Goal: Task Accomplishment & Management: Manage account settings

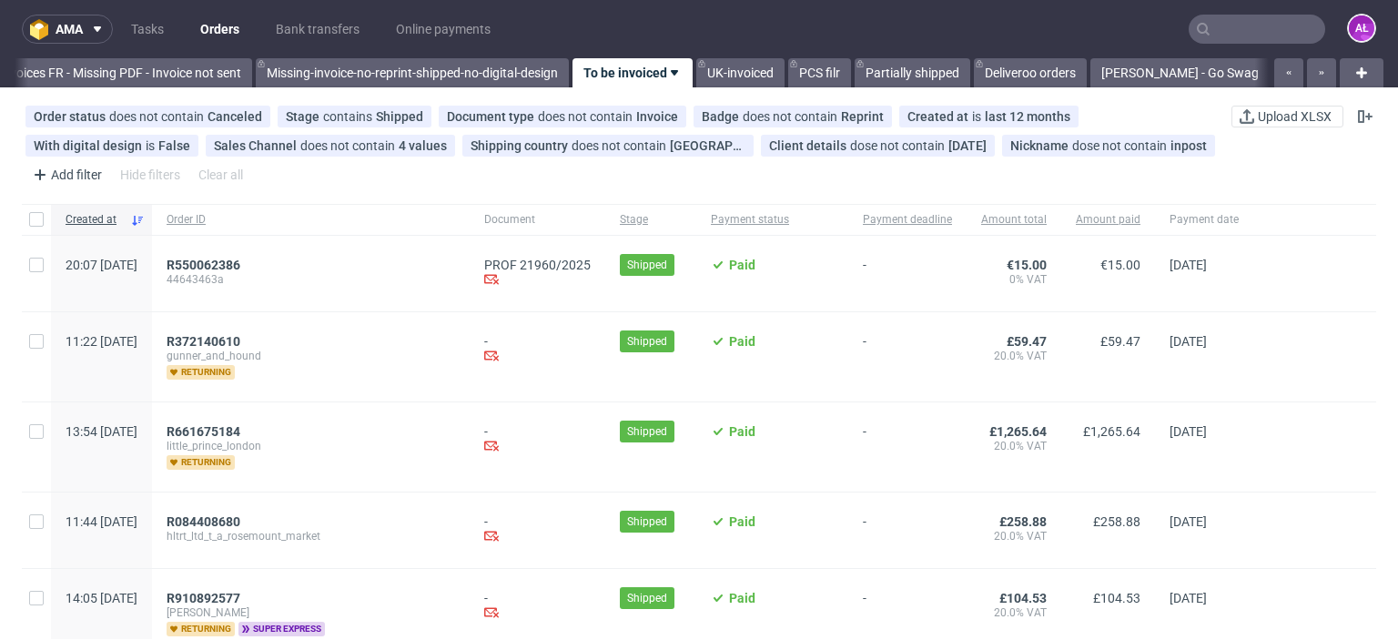
scroll to position [0, 3126]
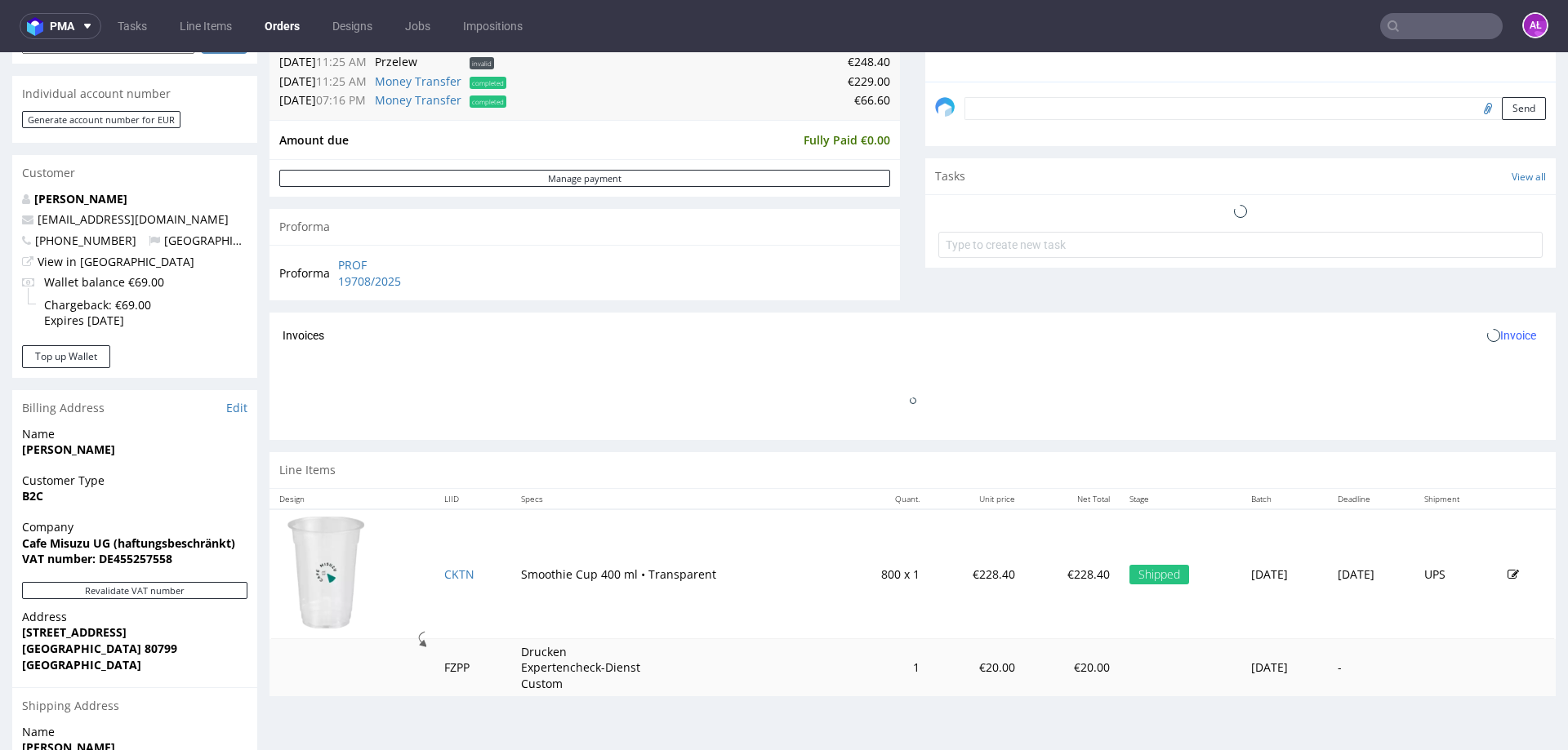
scroll to position [327, 0]
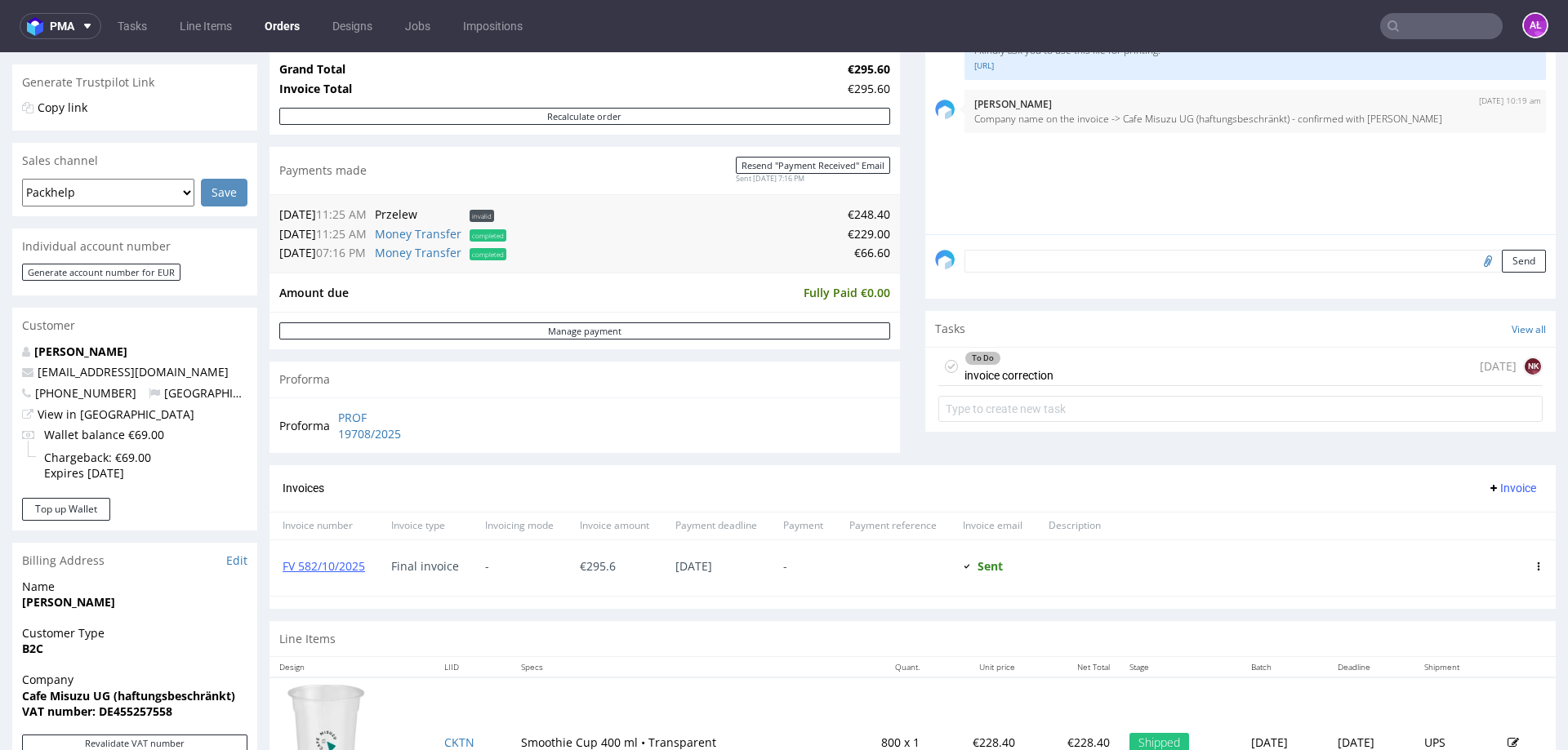
click at [1070, 359] on div "To Do invoice correction 1 day ago NK" at bounding box center [1240, 367] width 604 height 39
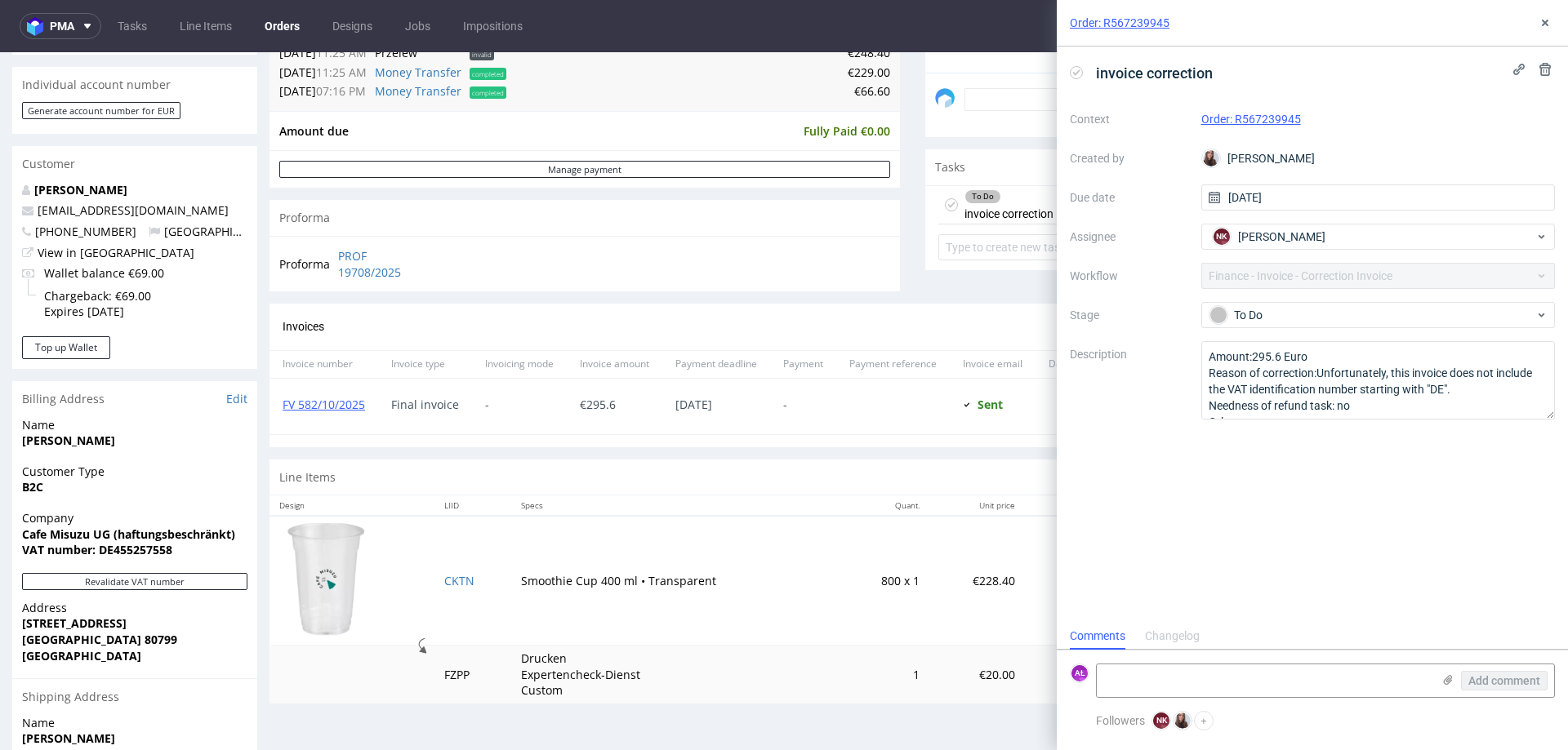
scroll to position [490, 0]
click at [349, 407] on link "FV 582/10/2025" at bounding box center [324, 402] width 83 height 15
click at [398, 275] on link "PROF 19708/2025" at bounding box center [385, 262] width 94 height 31
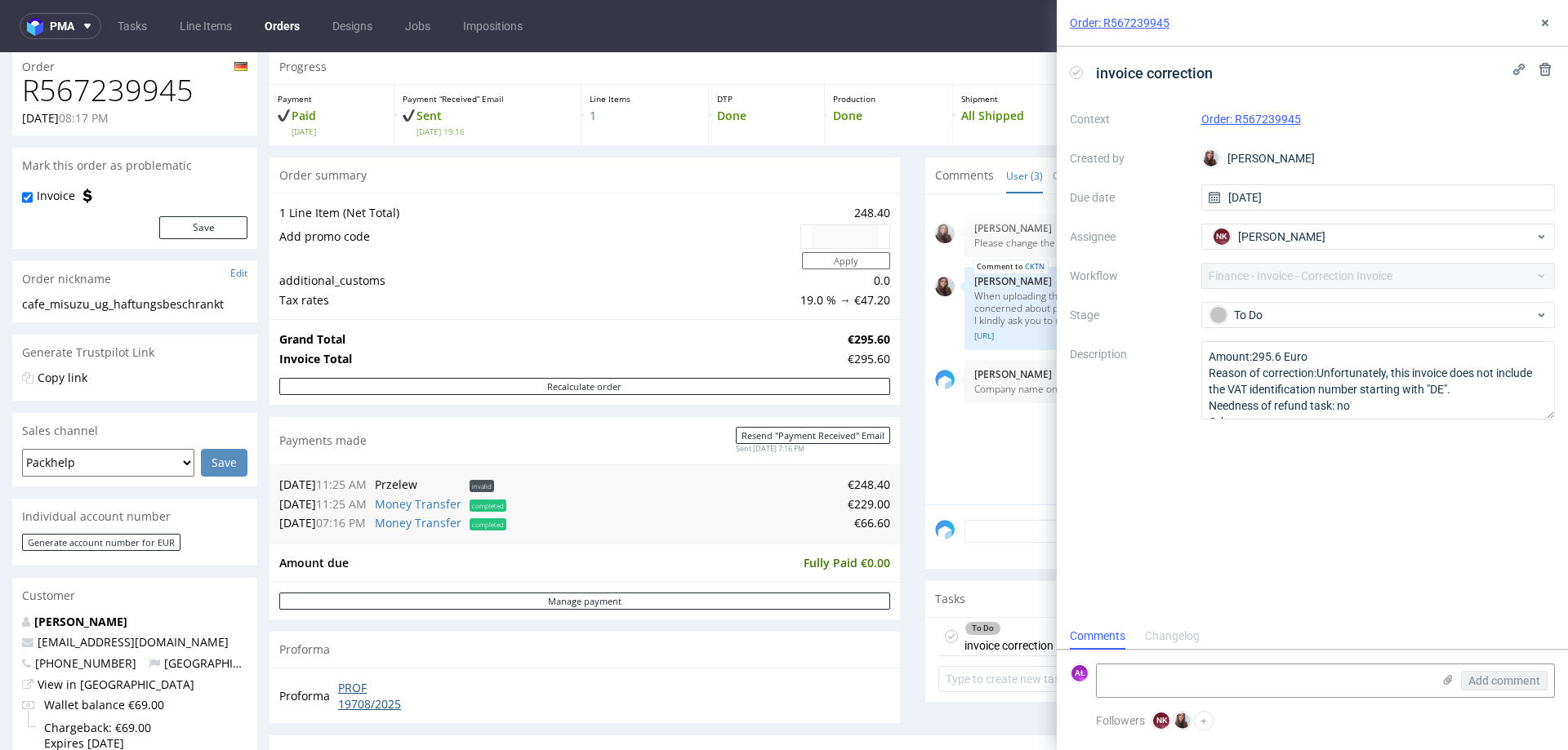
scroll to position [0, 0]
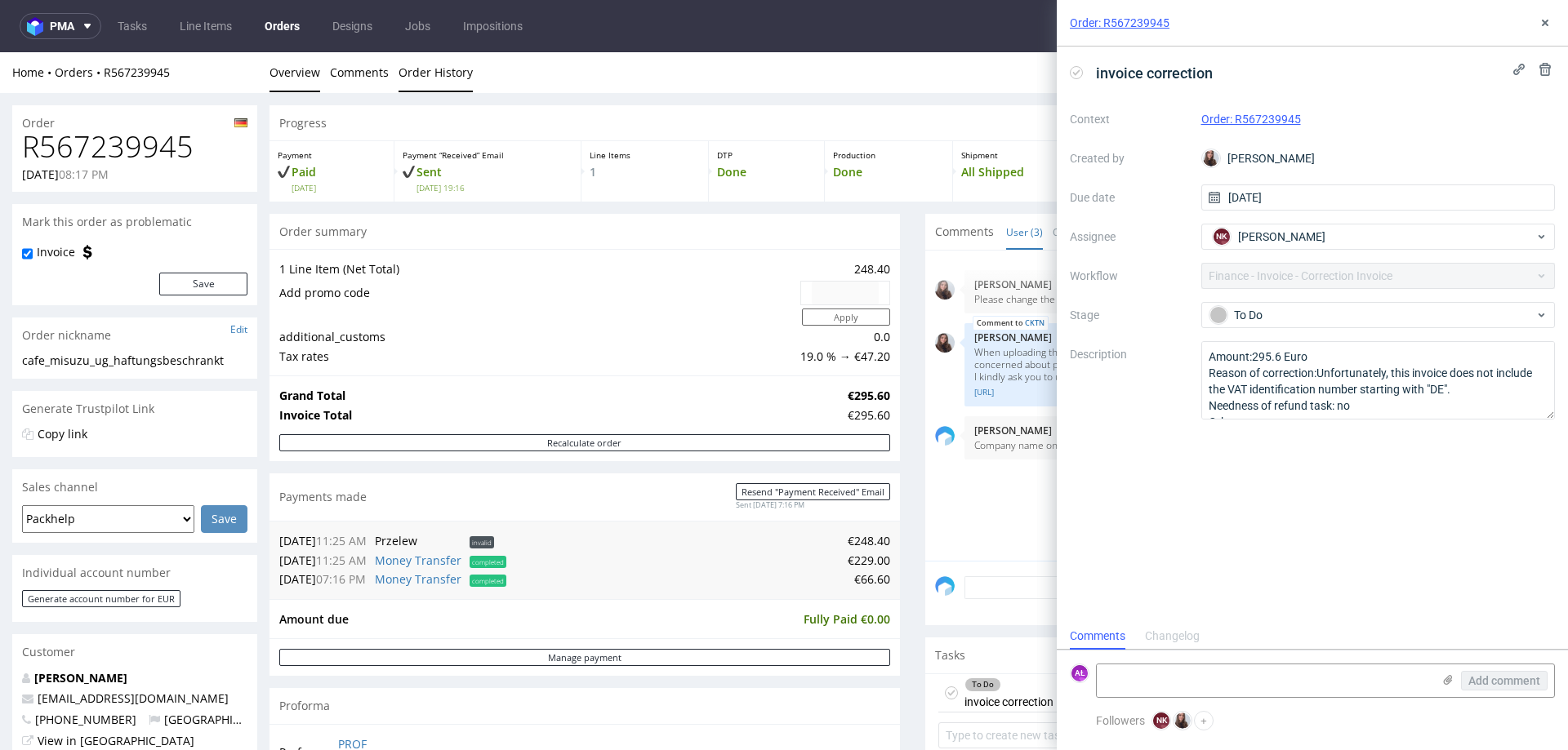
click at [456, 72] on link "Order History" at bounding box center [435, 72] width 74 height 40
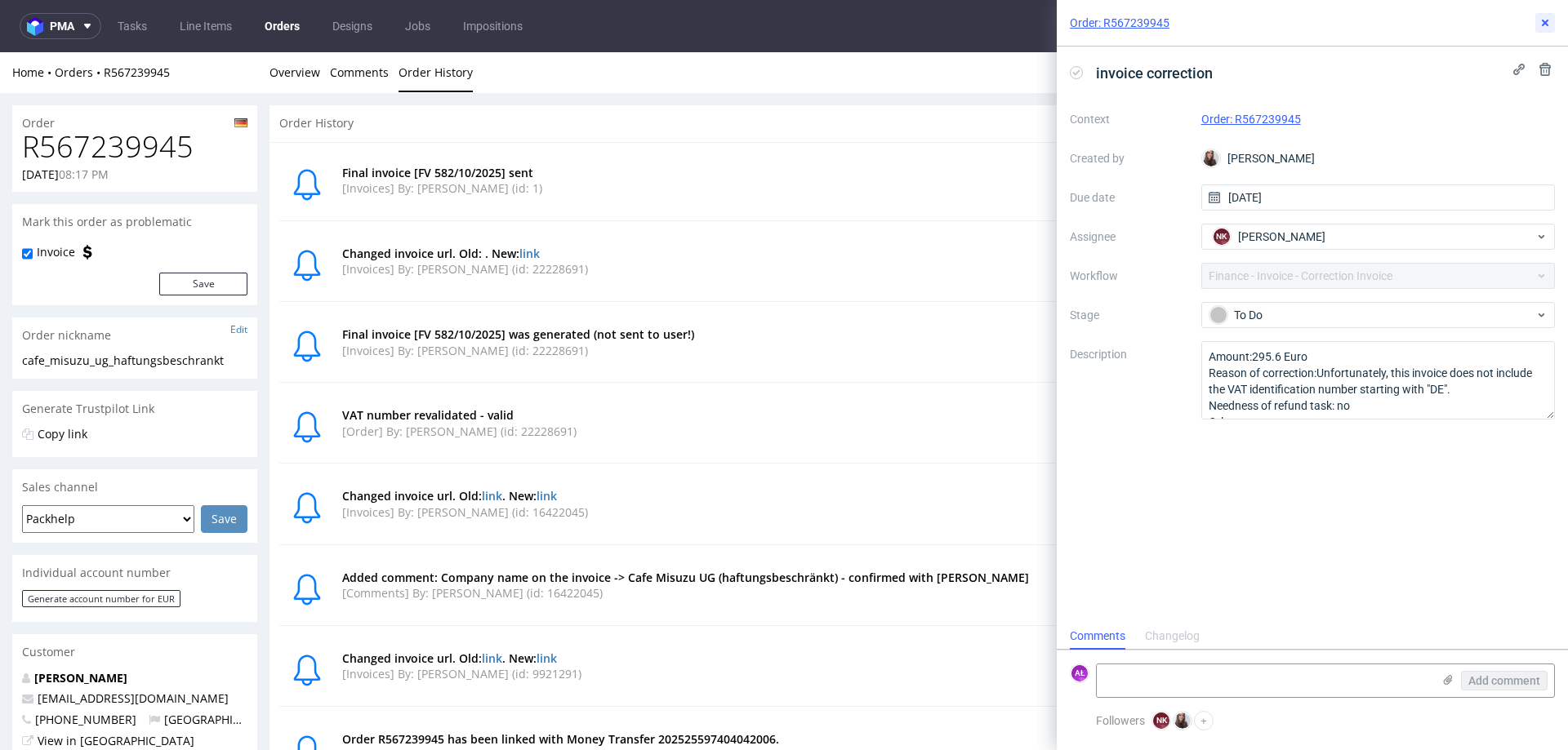
click at [1538, 19] on button at bounding box center [1546, 23] width 20 height 20
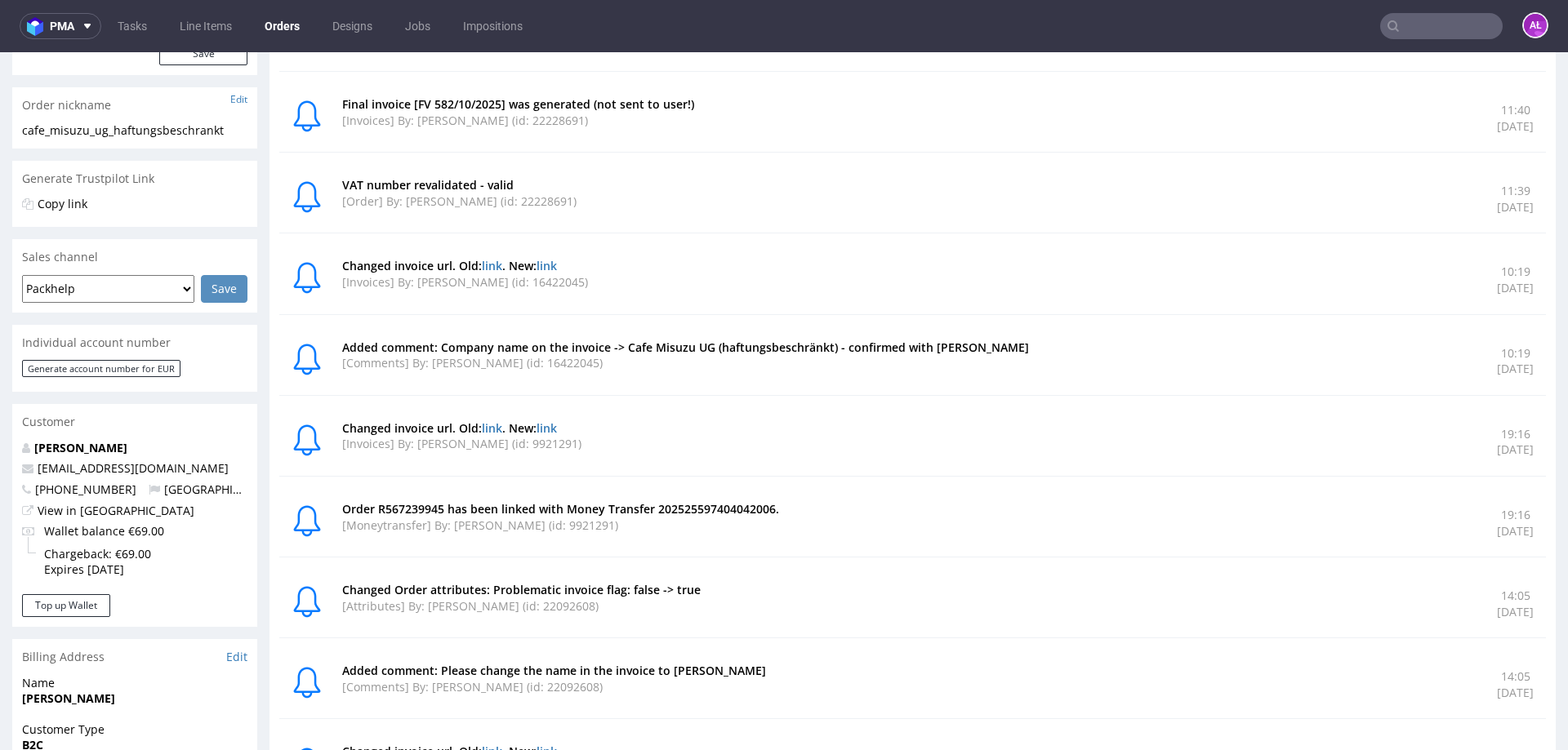
scroll to position [245, 0]
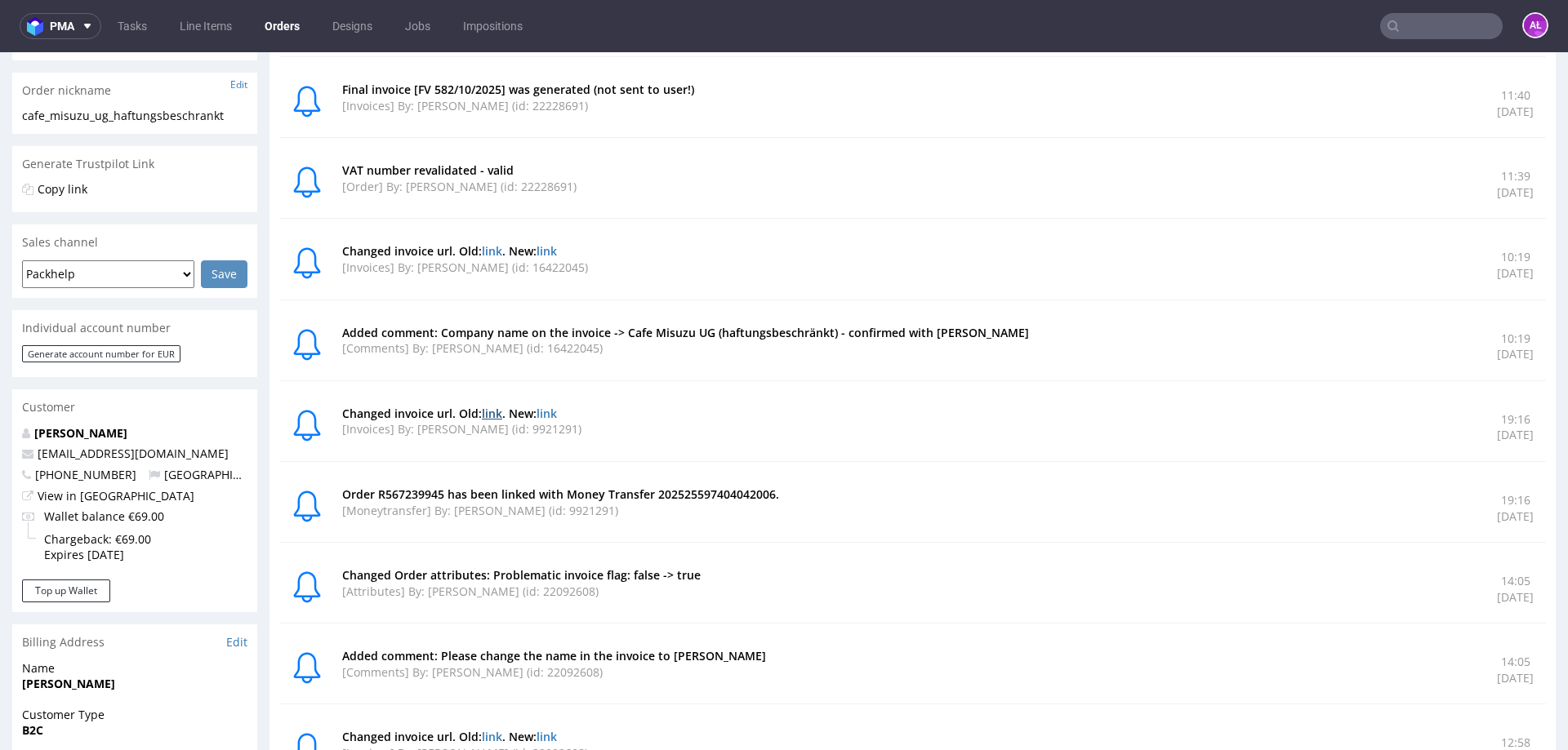
click at [495, 412] on link "link" at bounding box center [492, 413] width 21 height 15
click at [557, 411] on link "link" at bounding box center [547, 413] width 21 height 15
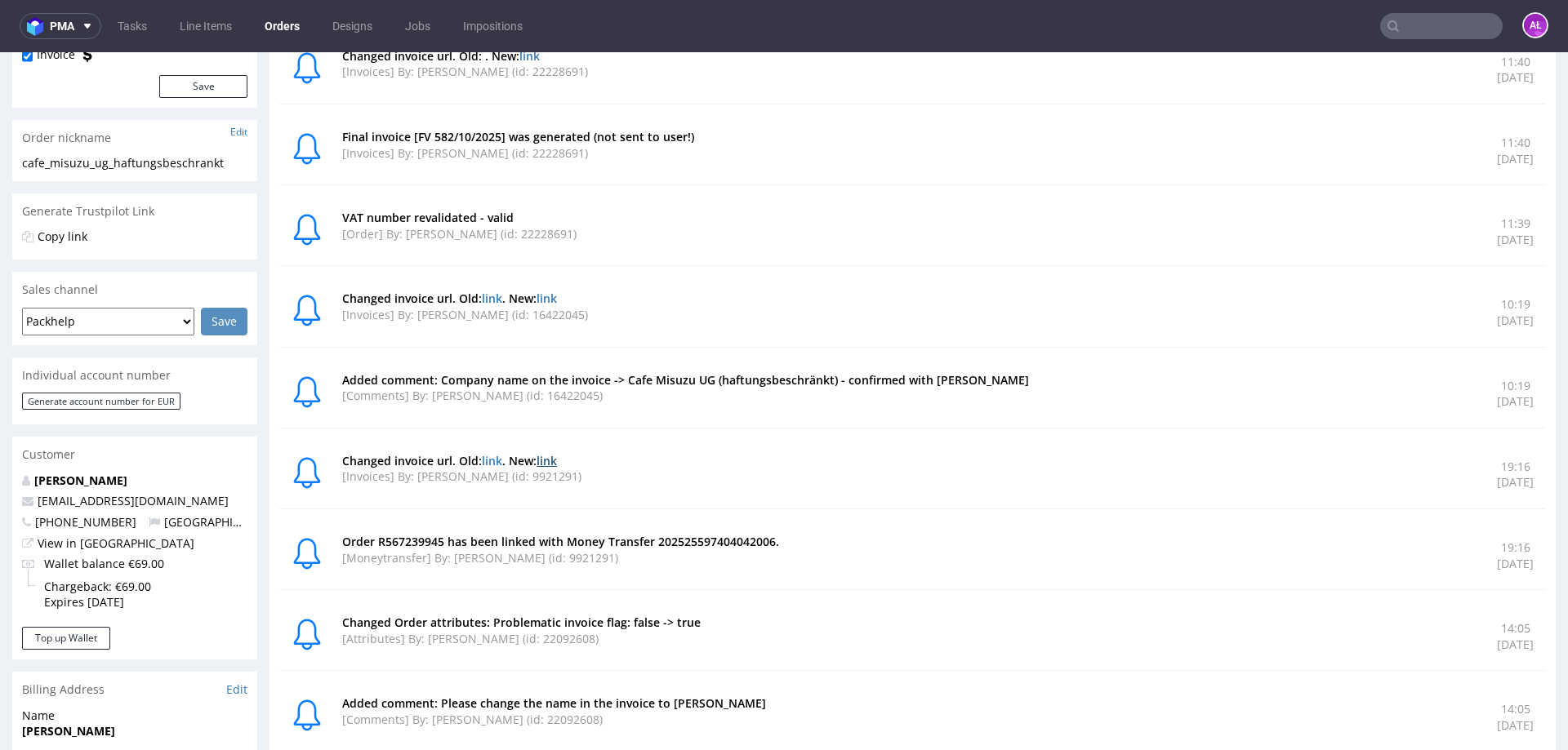
scroll to position [163, 0]
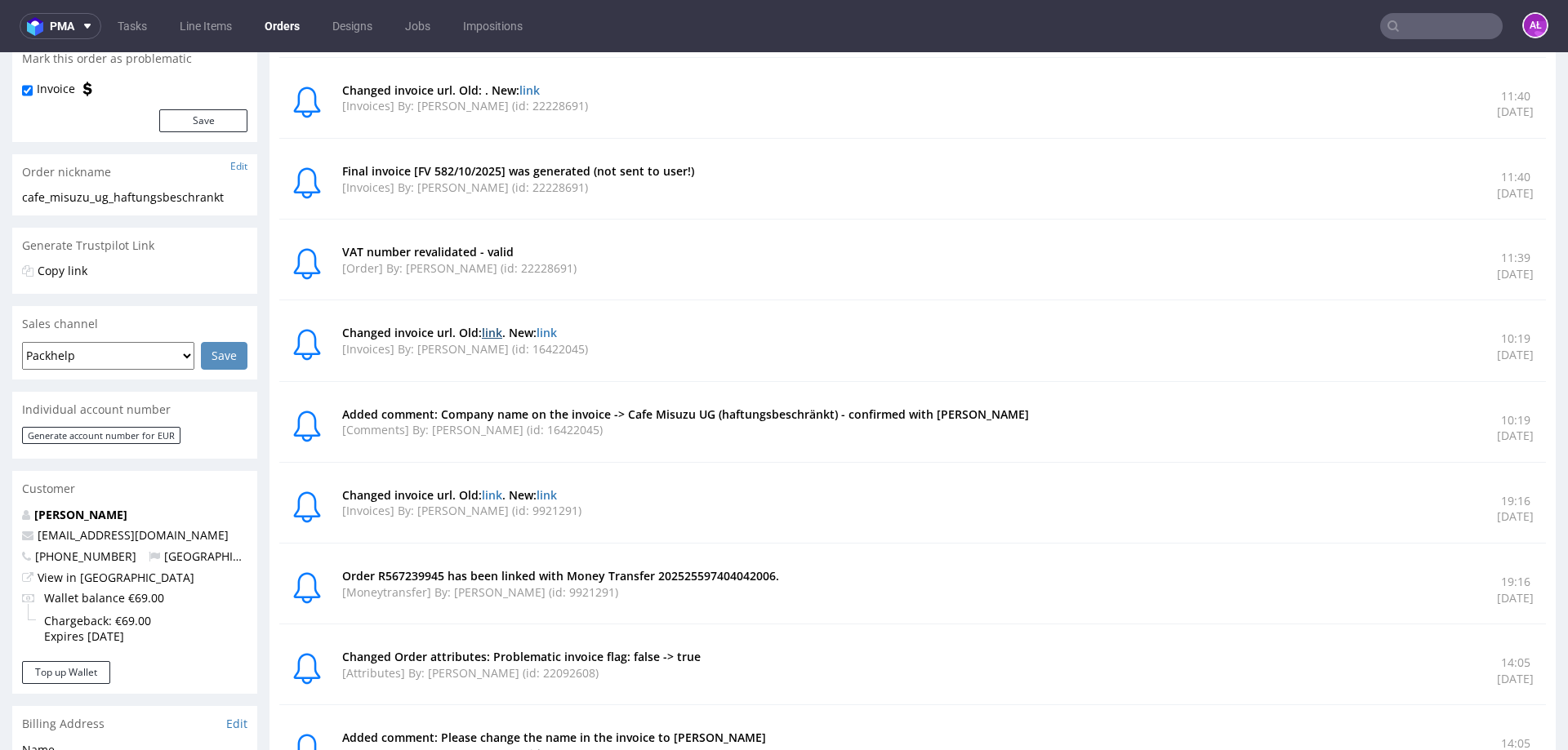
click at [497, 335] on link "link" at bounding box center [492, 332] width 21 height 15
click at [554, 331] on link "link" at bounding box center [547, 332] width 21 height 15
click at [495, 331] on link "link" at bounding box center [492, 332] width 21 height 15
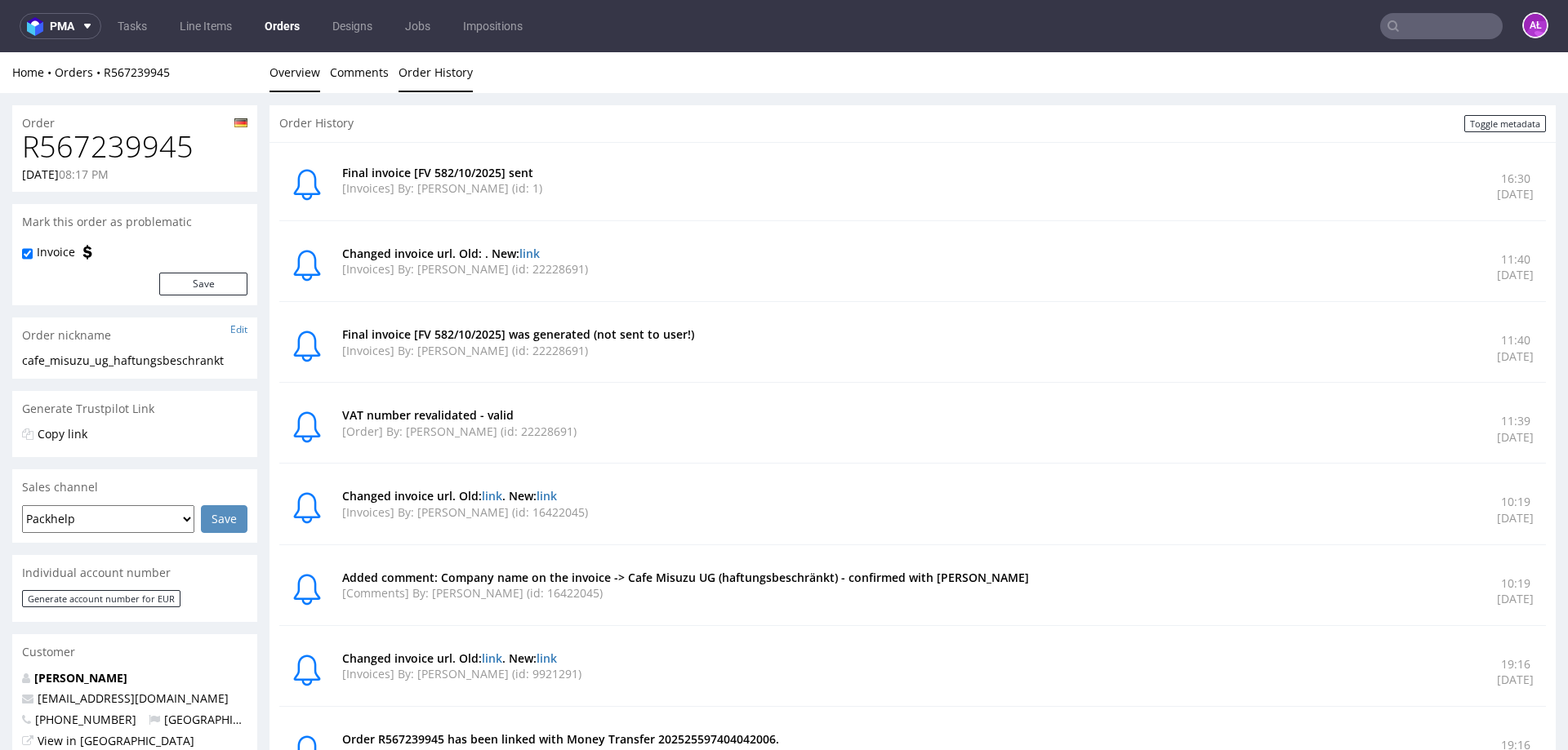
click at [291, 68] on link "Overview" at bounding box center [294, 72] width 50 height 40
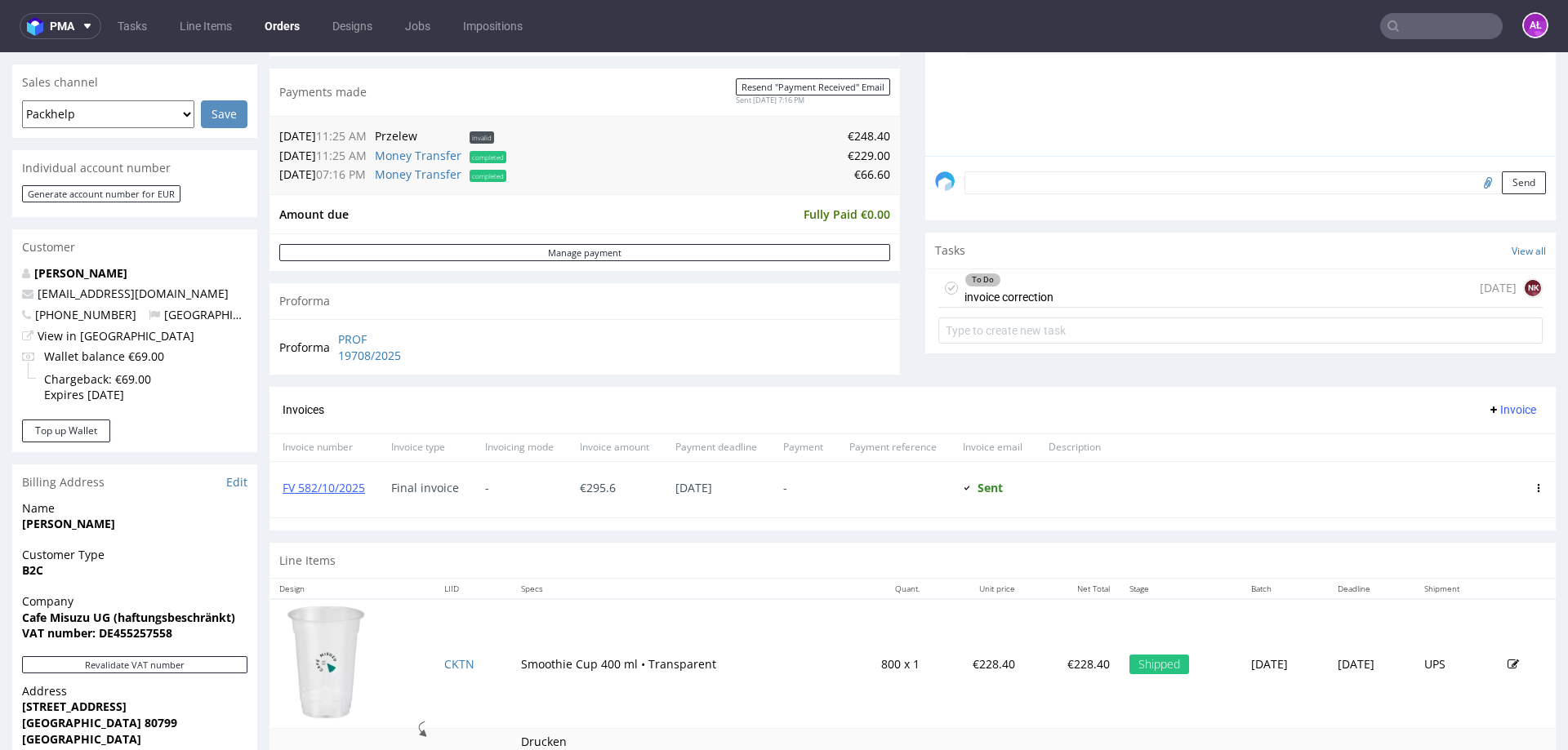
scroll to position [408, 0]
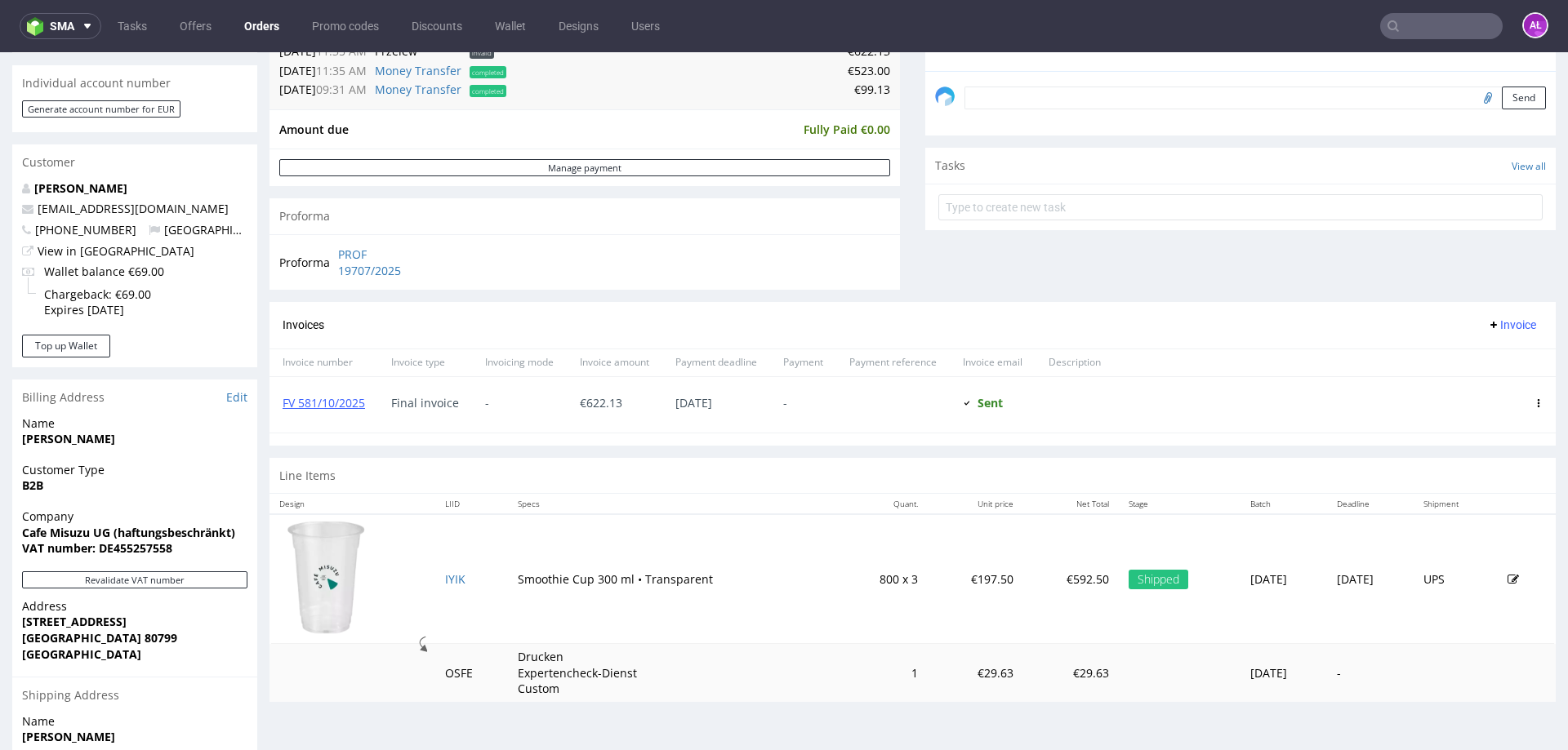
scroll to position [163, 0]
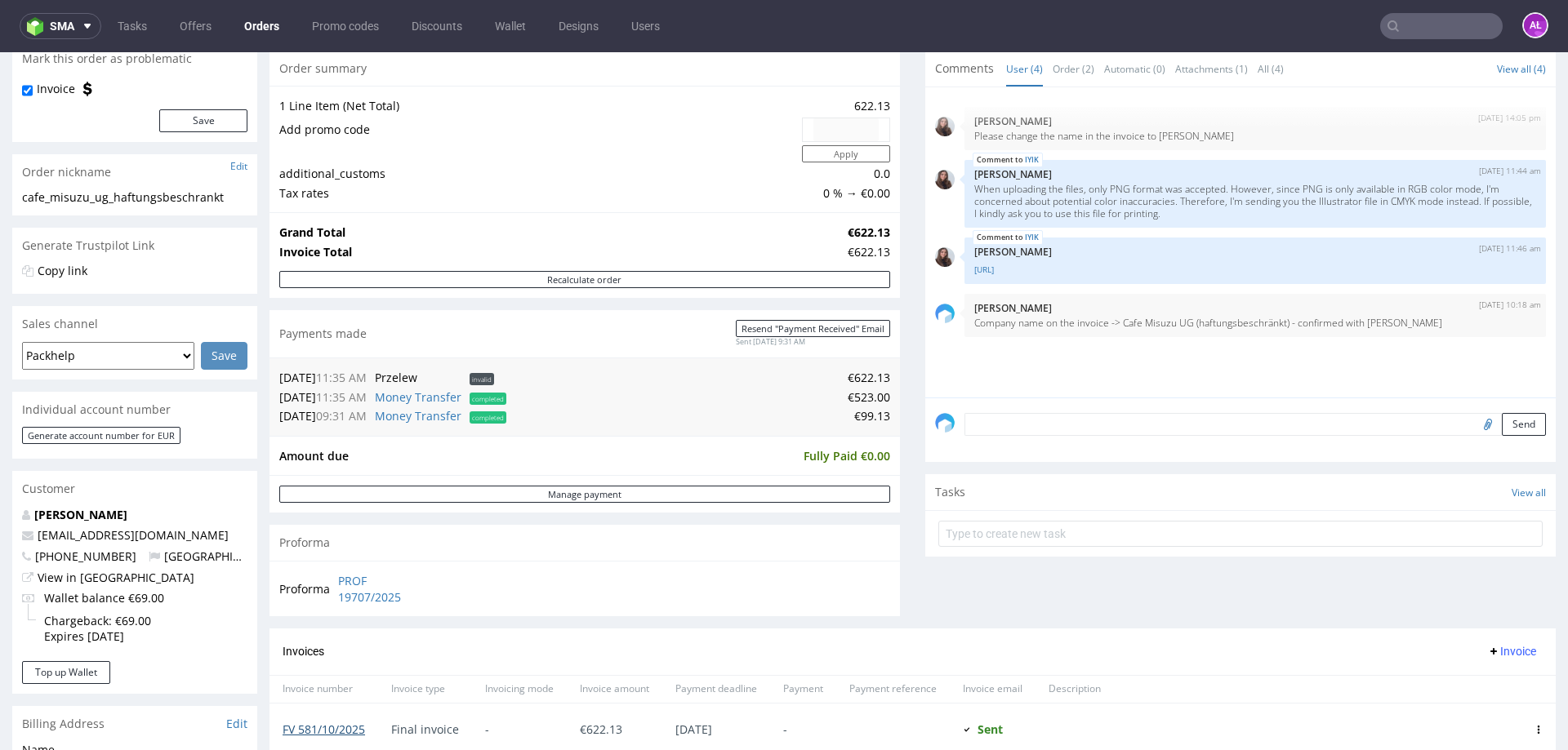
click at [342, 733] on link "FV 581/10/2025" at bounding box center [324, 728] width 83 height 15
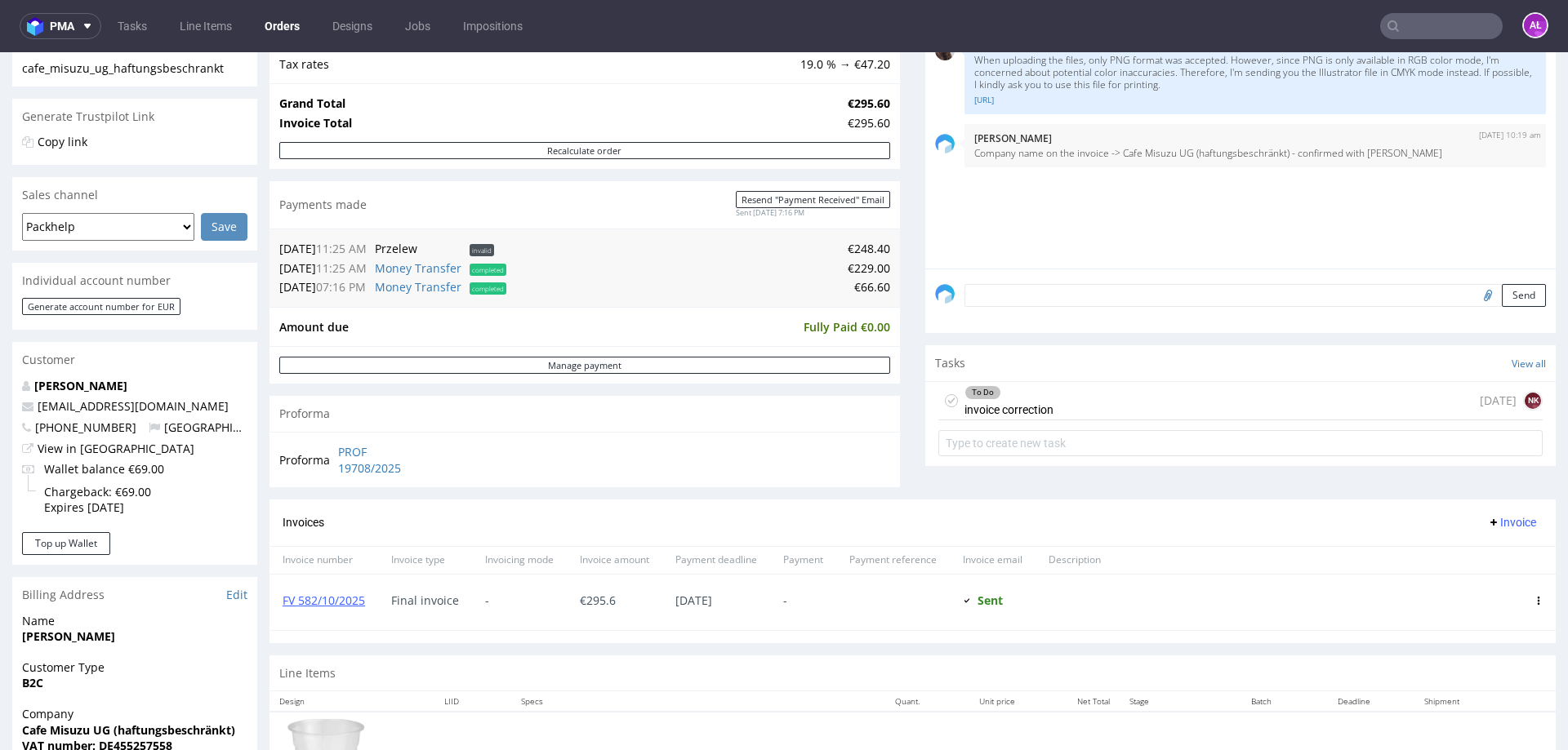
scroll to position [408, 0]
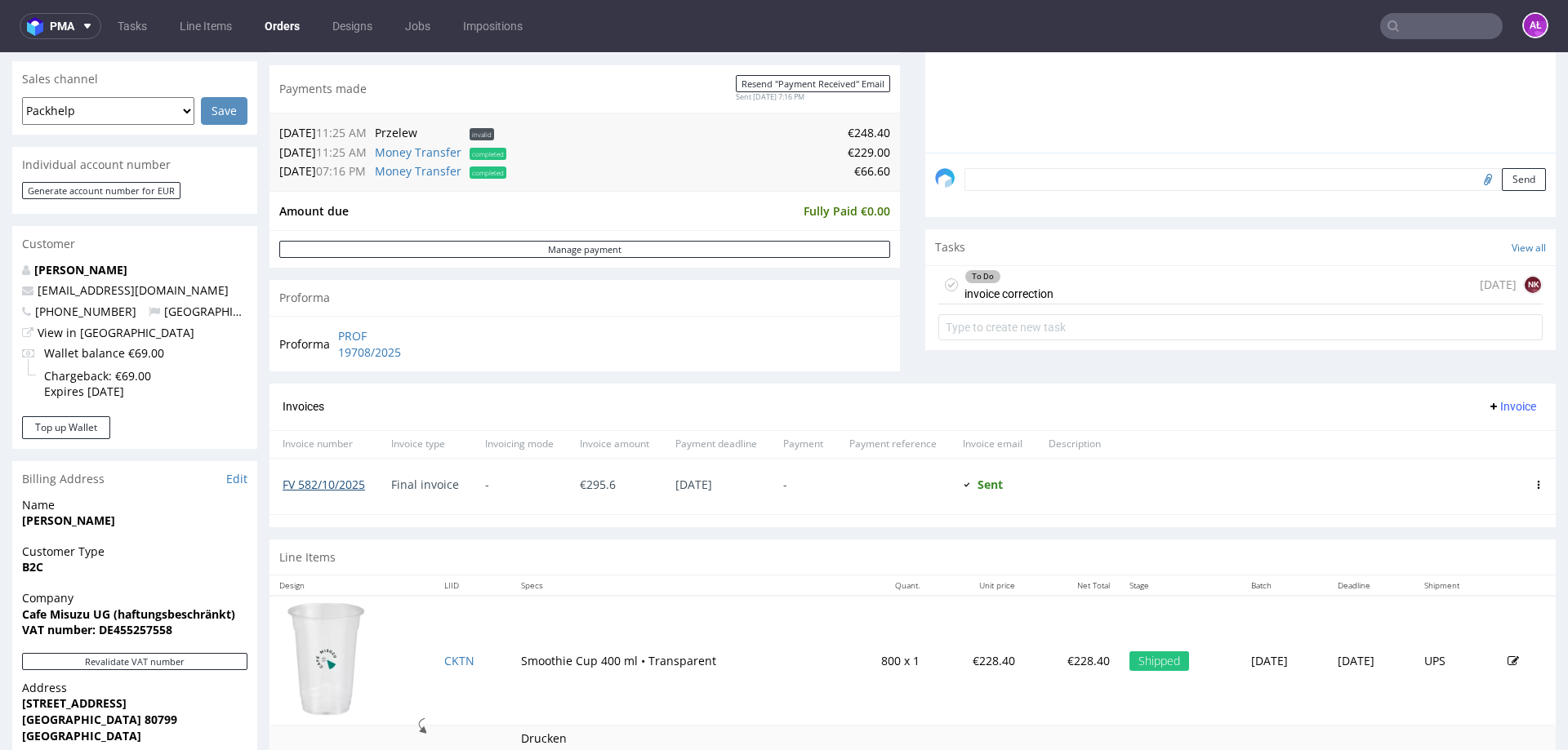
click at [332, 484] on link "FV 582/10/2025" at bounding box center [324, 484] width 83 height 15
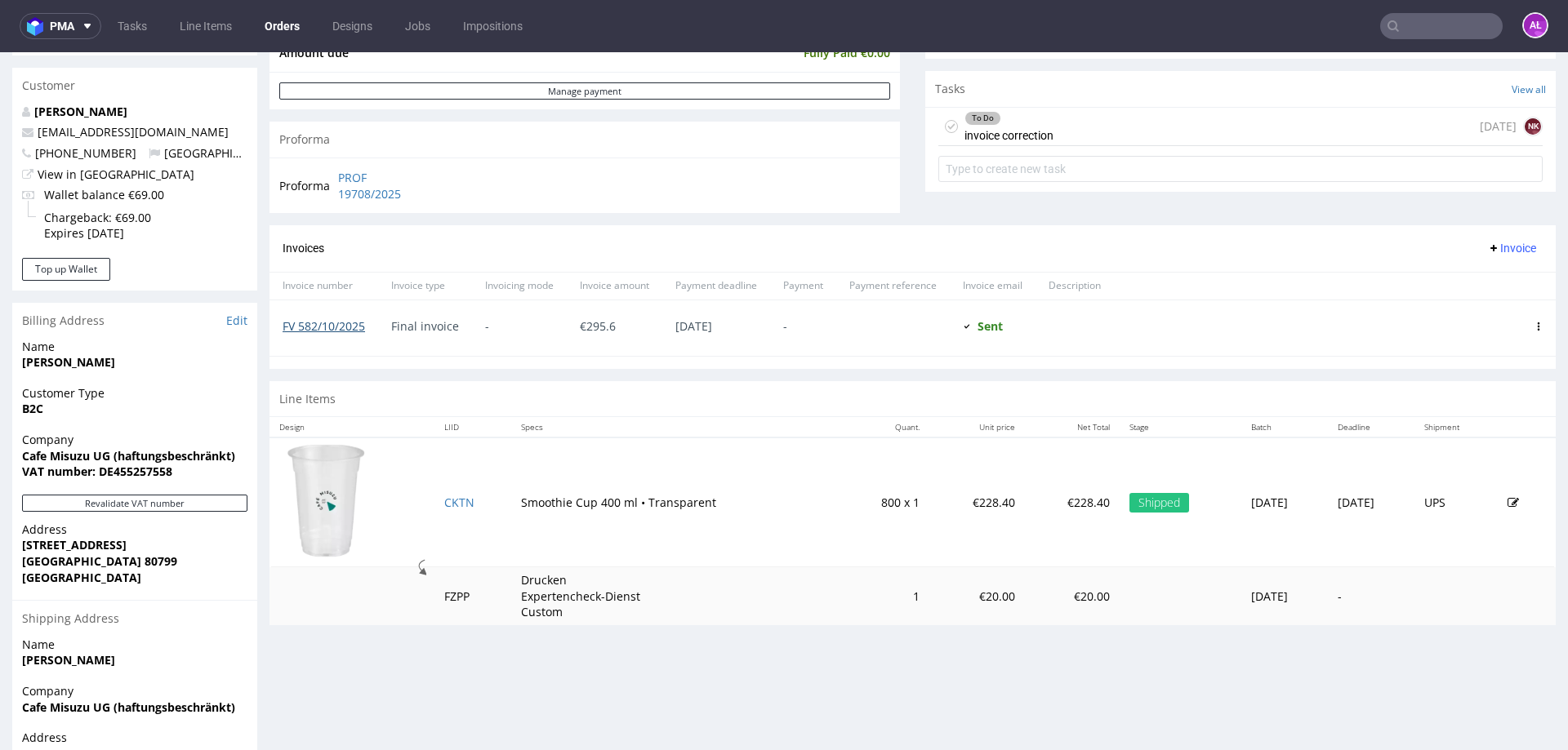
scroll to position [571, 0]
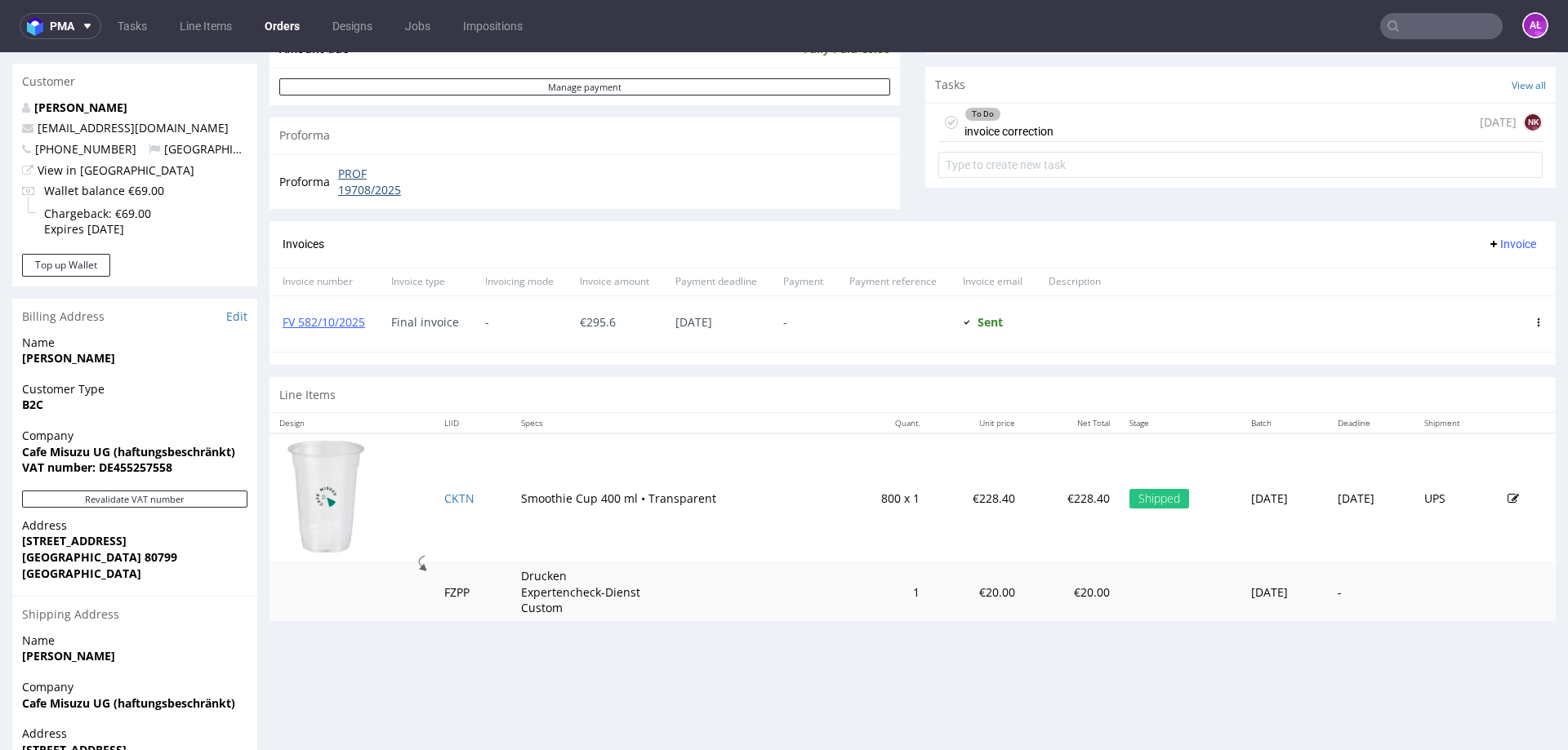
click at [369, 188] on link "PROF 19708/2025" at bounding box center [385, 181] width 94 height 31
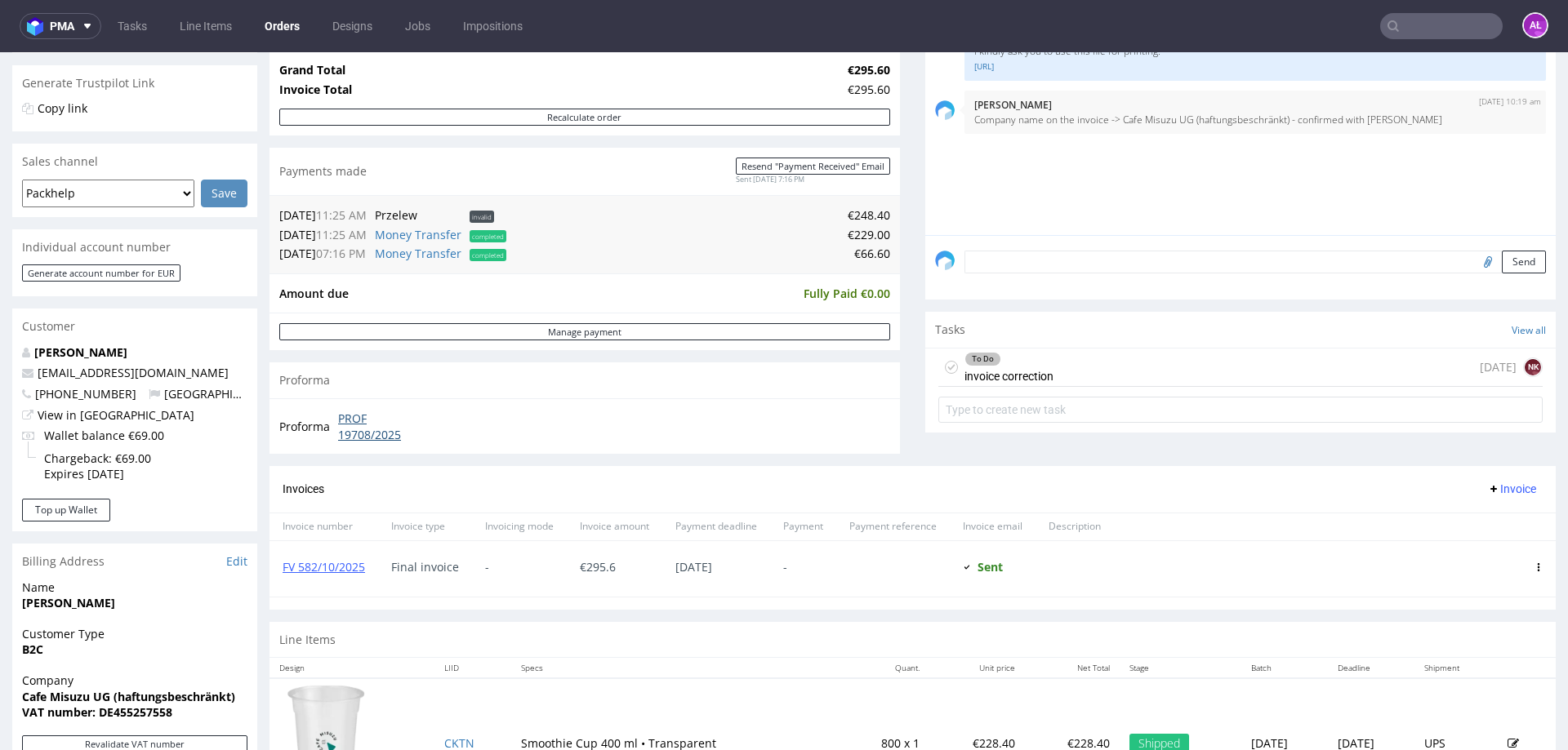
scroll to position [0, 0]
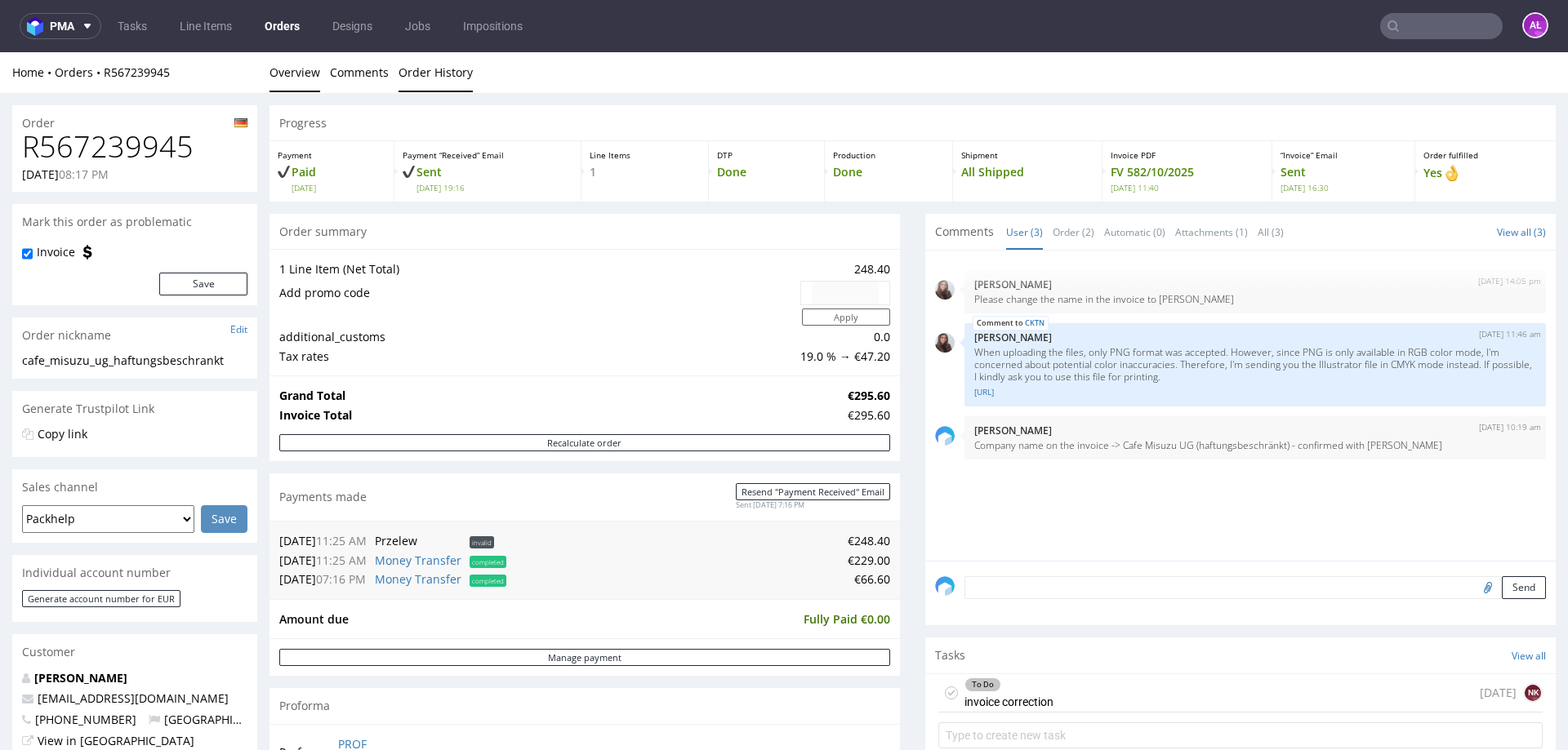
click at [456, 72] on link "Order History" at bounding box center [435, 72] width 74 height 40
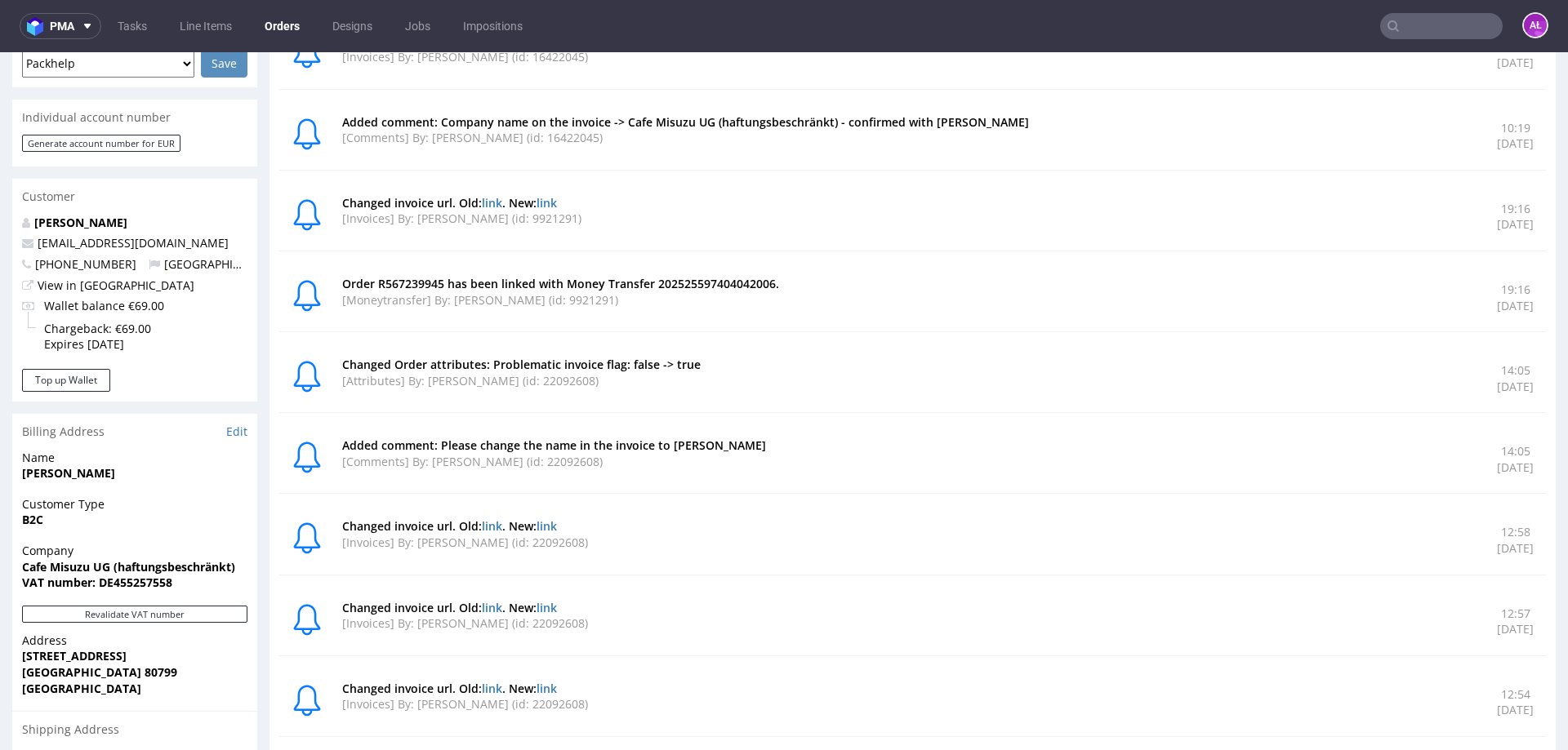
scroll to position [653, 0]
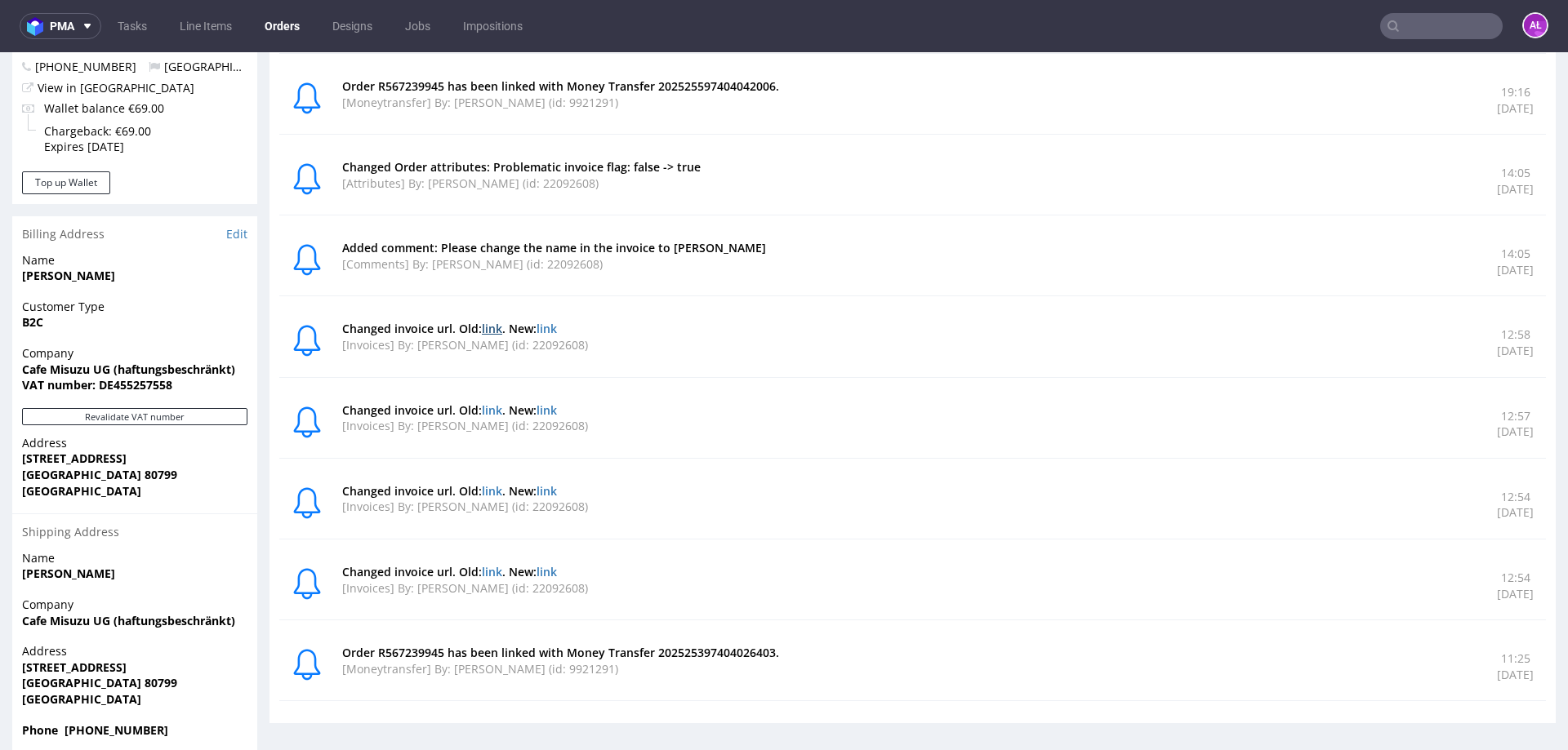
click at [489, 324] on link "link" at bounding box center [492, 328] width 21 height 15
click at [178, 423] on button "Revalidate VAT number" at bounding box center [135, 416] width 225 height 17
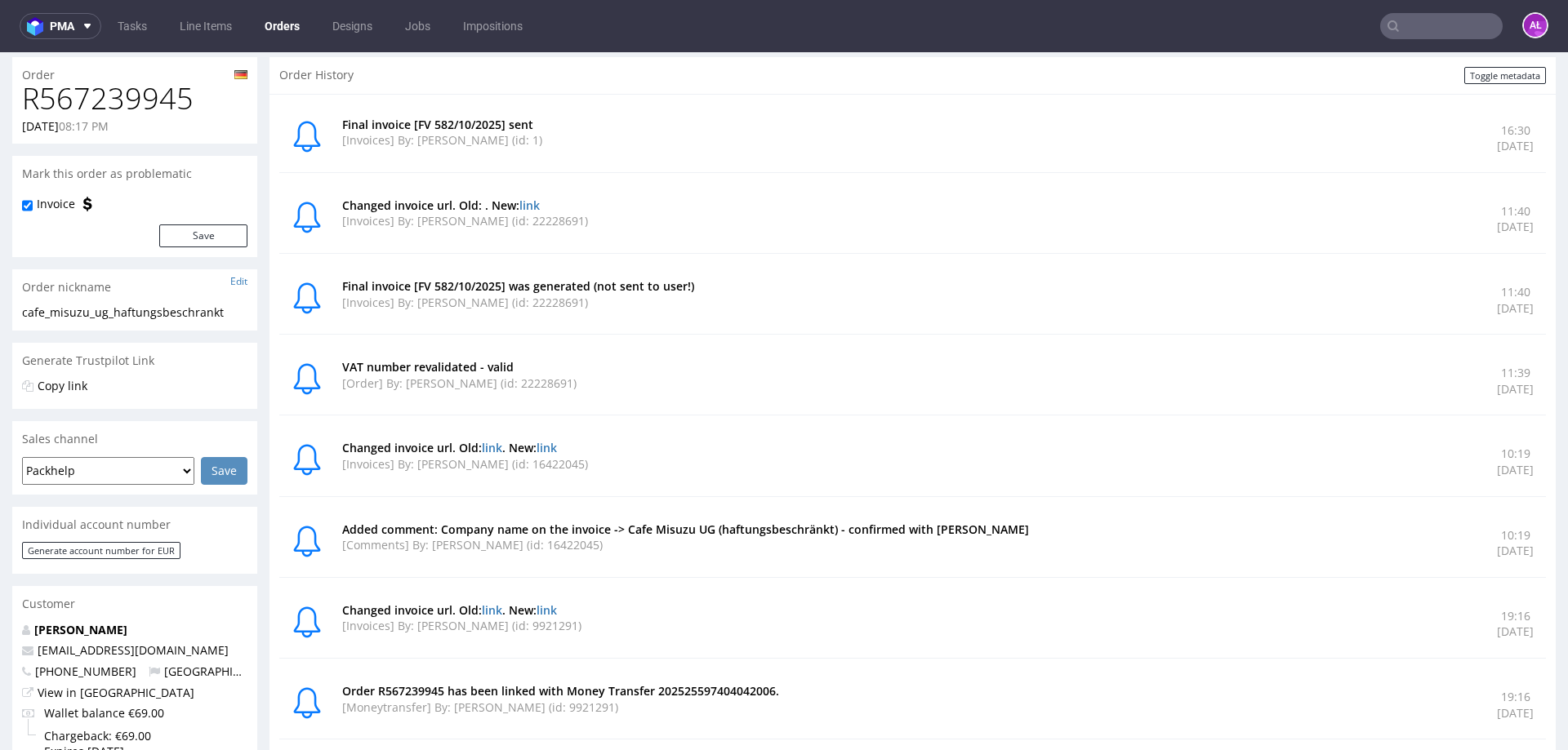
scroll to position [0, 0]
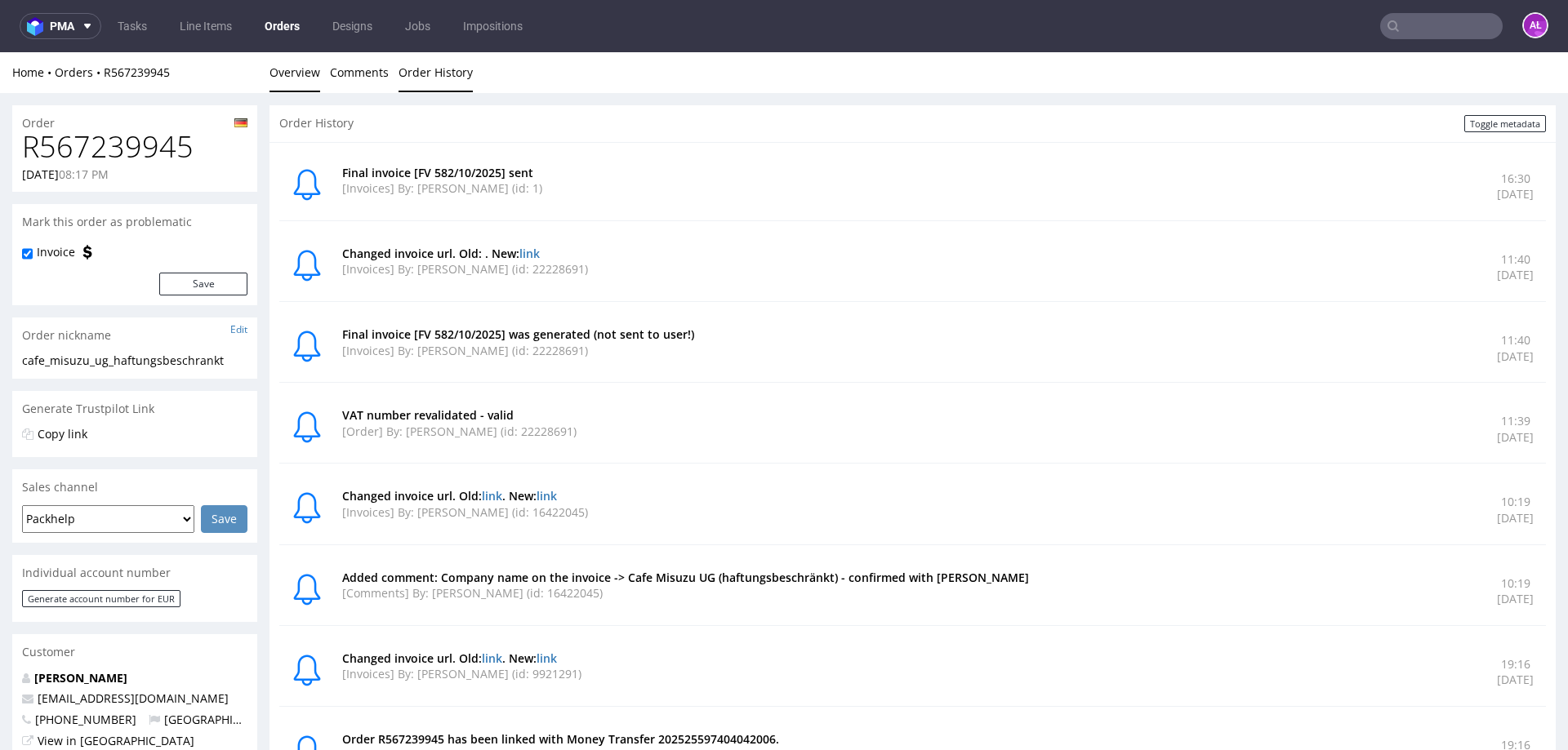
click at [314, 71] on link "Overview" at bounding box center [294, 72] width 50 height 40
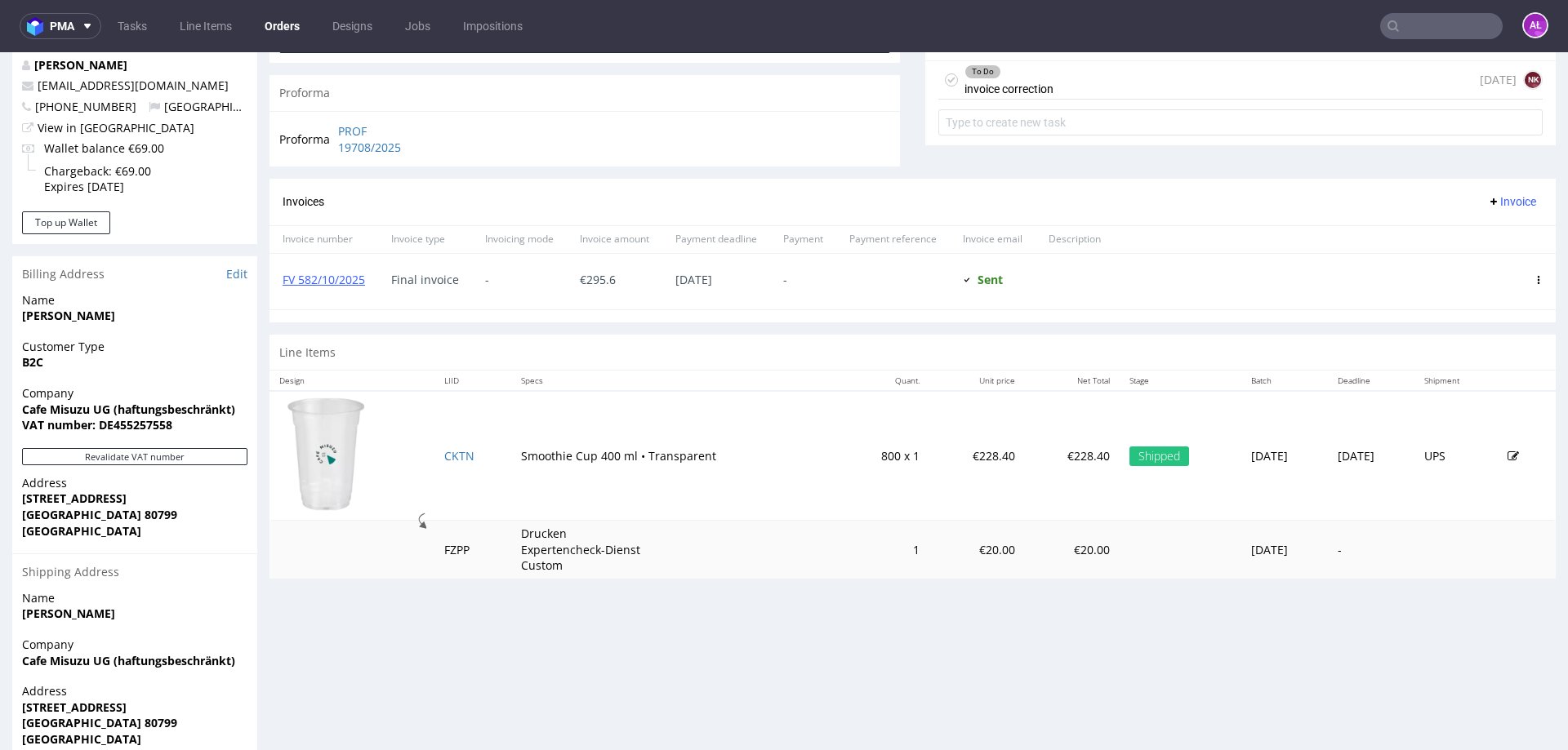
scroll to position [407, 0]
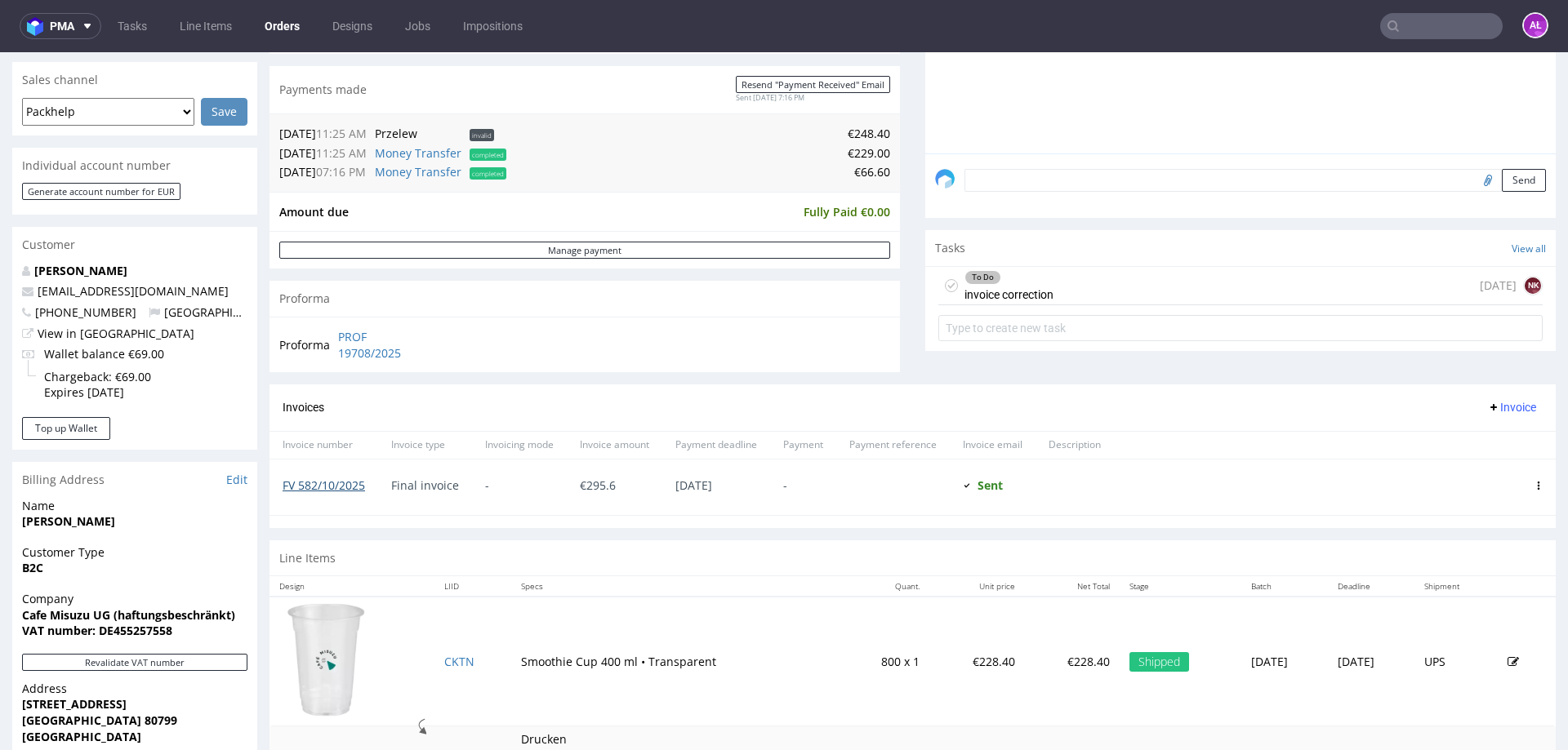
click at [341, 487] on link "FV 582/10/2025" at bounding box center [324, 484] width 83 height 15
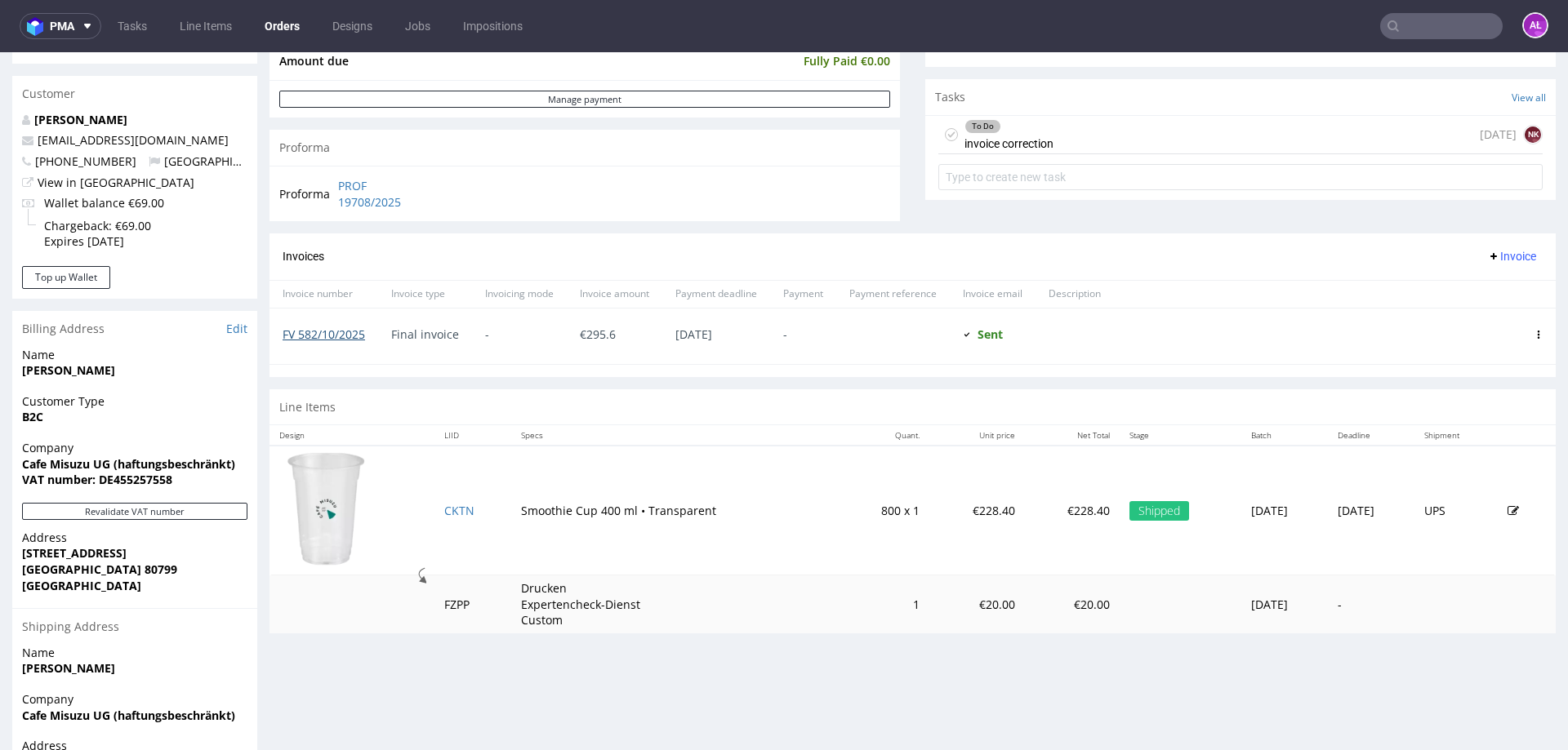
scroll to position [571, 0]
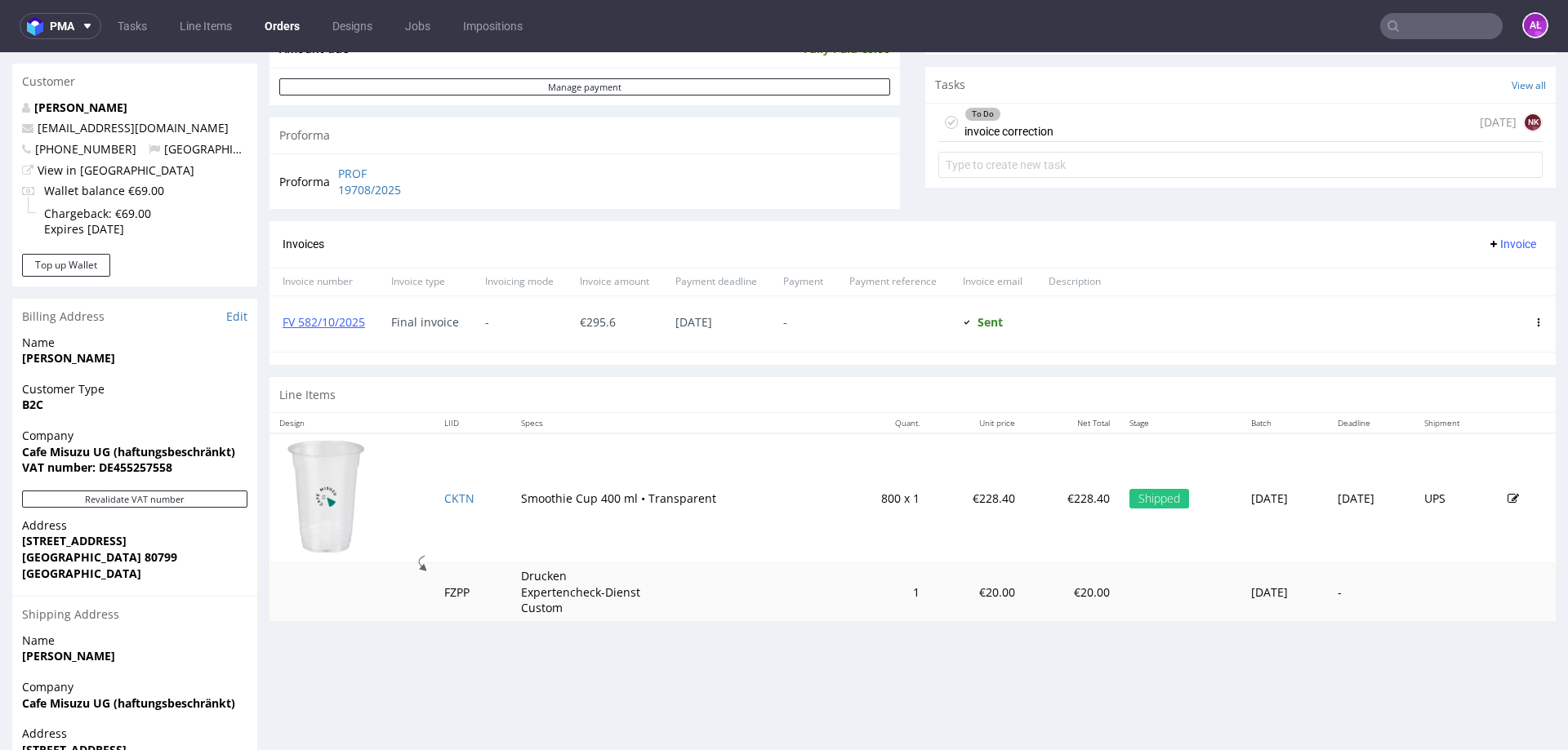
click at [250, 440] on div "Company Cafe Misuzu UG (haftungsbeschränkt) VAT number: DE455257558" at bounding box center [135, 459] width 245 height 63
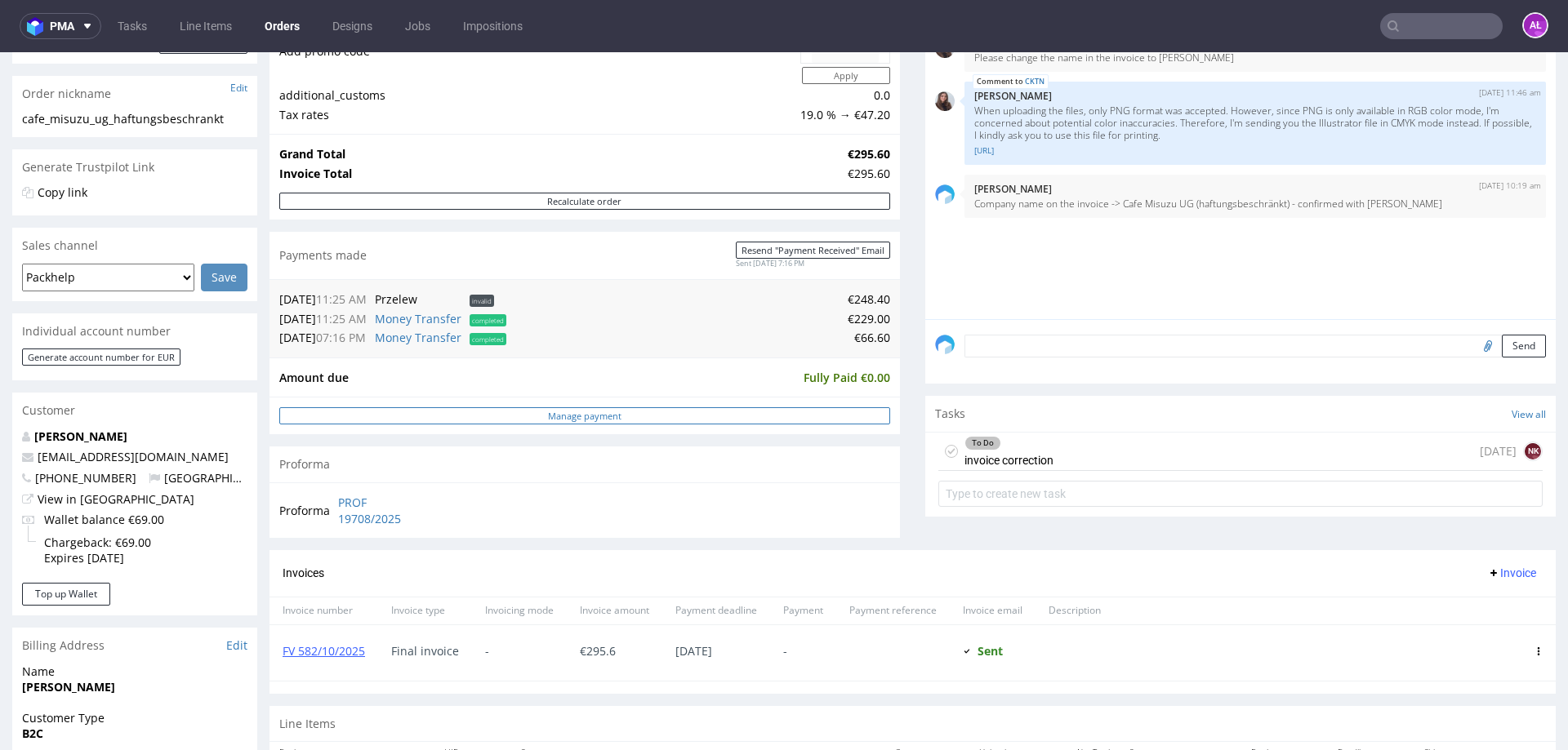
scroll to position [244, 0]
click at [1039, 458] on div "To Do invoice correction" at bounding box center [1009, 449] width 89 height 38
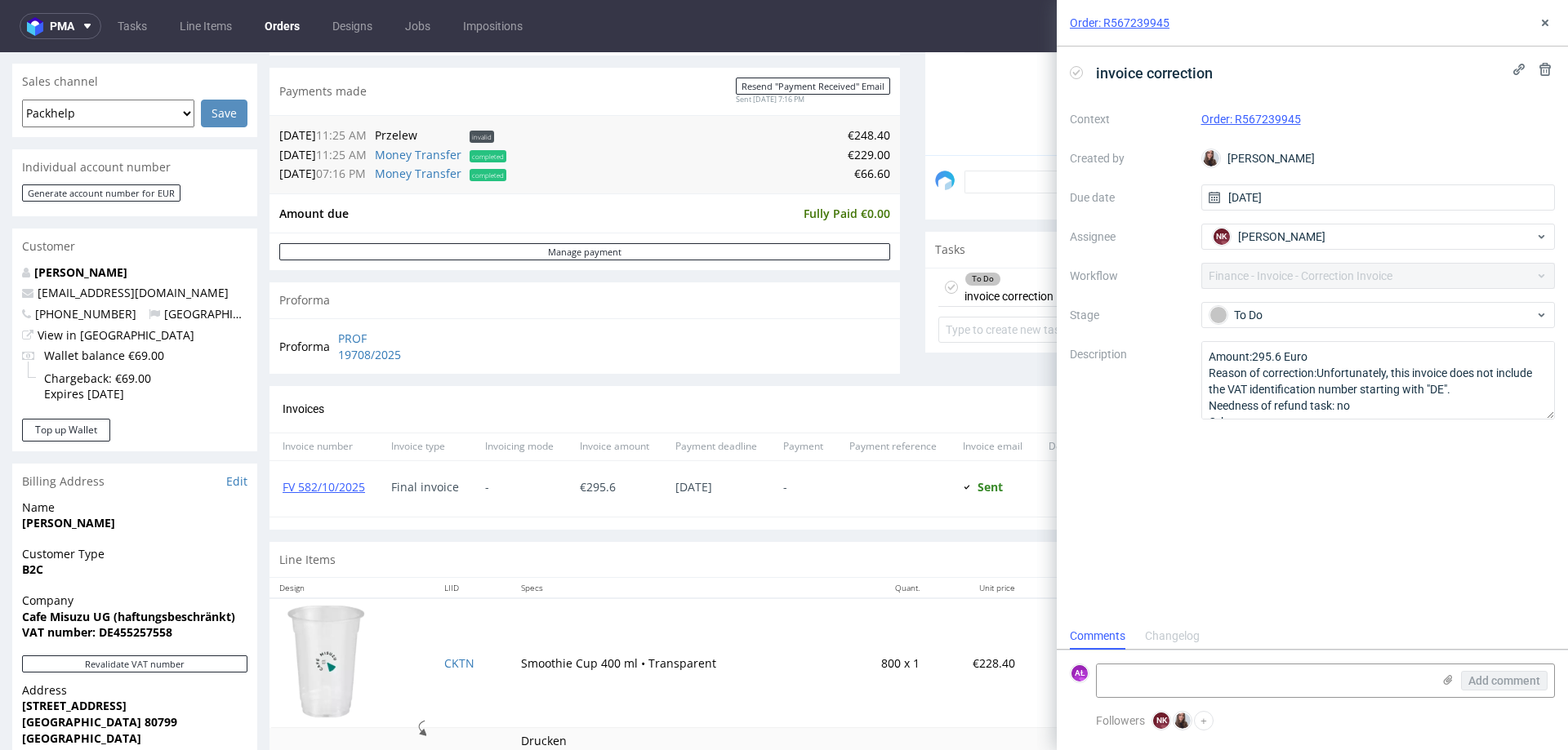
scroll to position [407, 0]
click at [1546, 25] on use at bounding box center [1545, 22] width 6 height 6
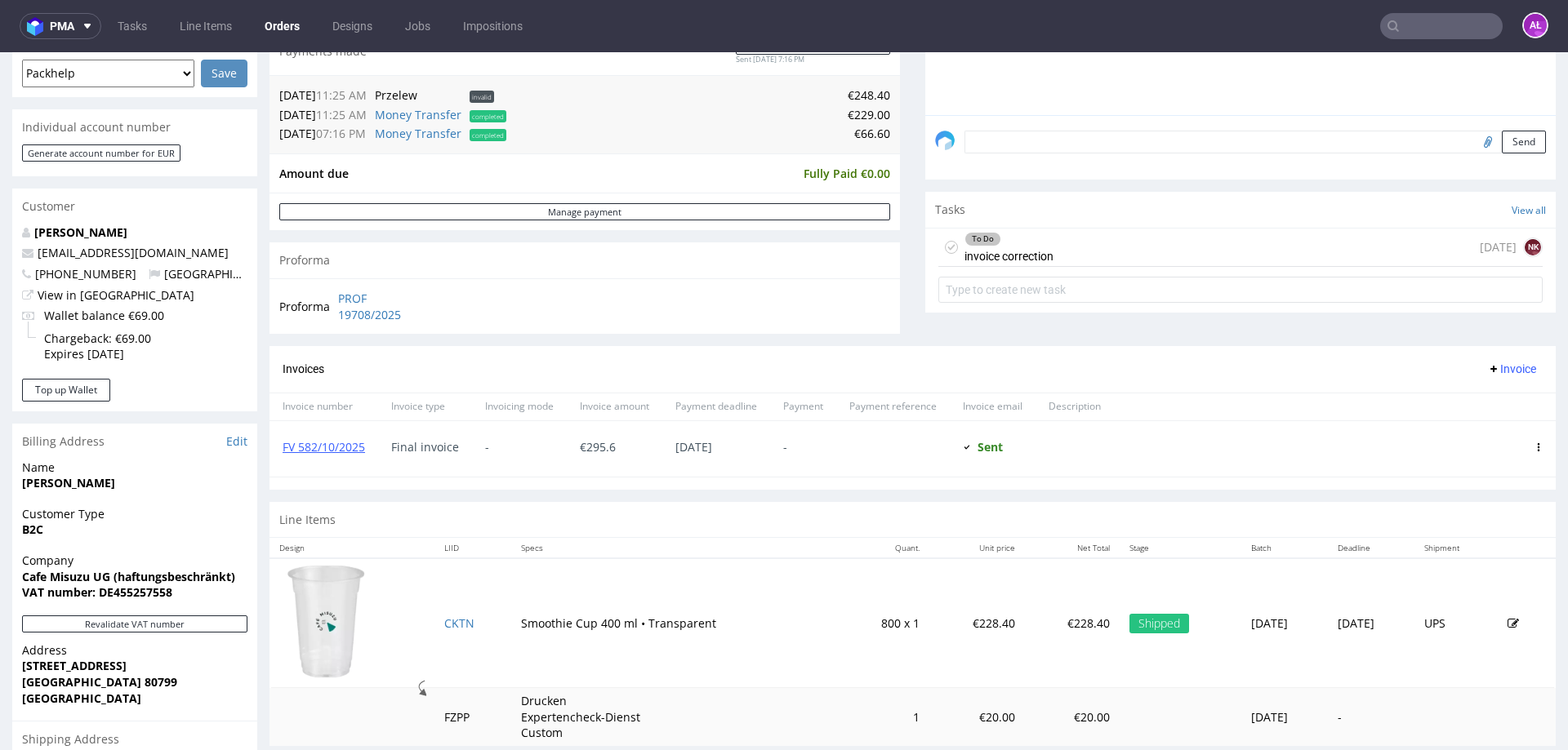
scroll to position [571, 0]
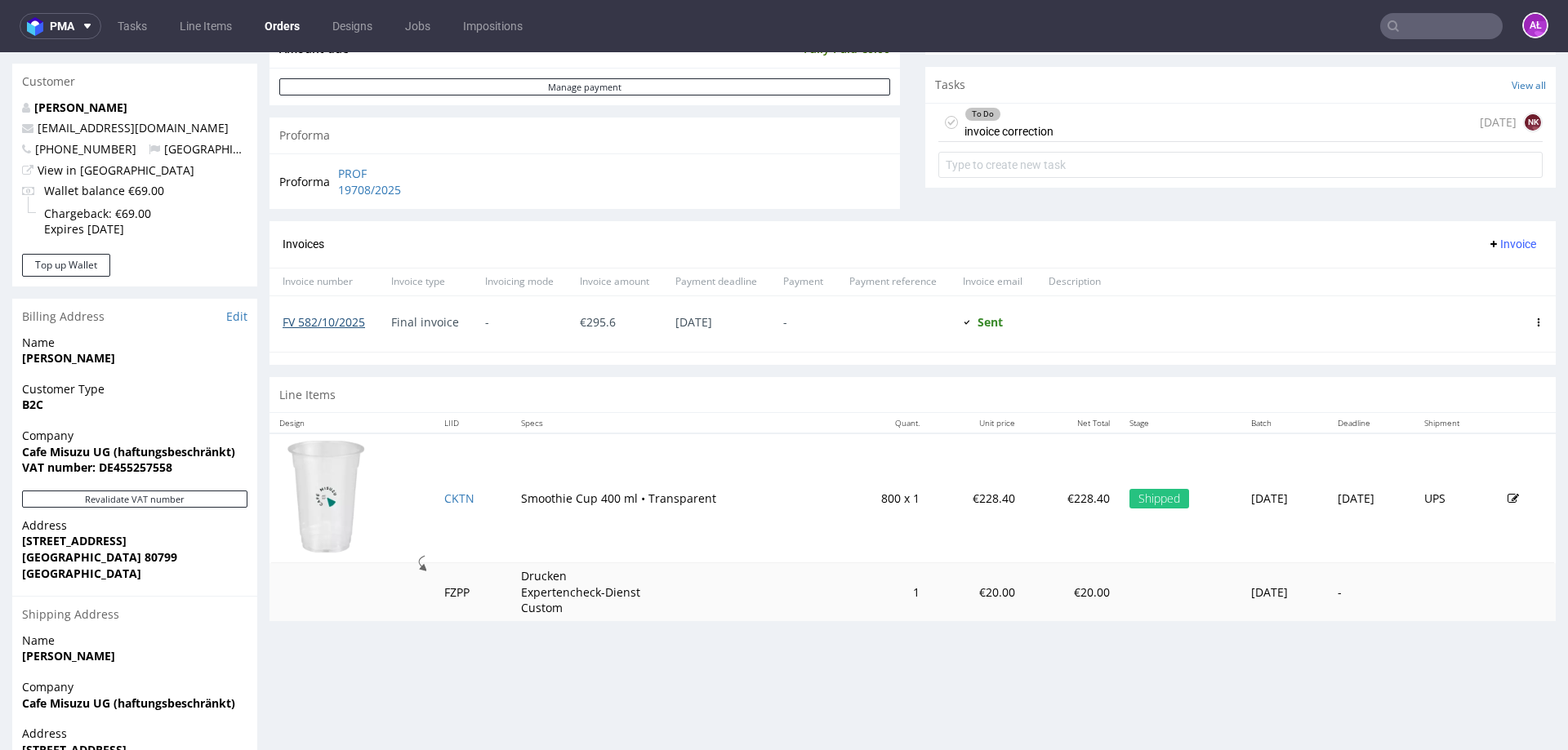
click at [358, 314] on link "FV 582/10/2025" at bounding box center [324, 321] width 83 height 15
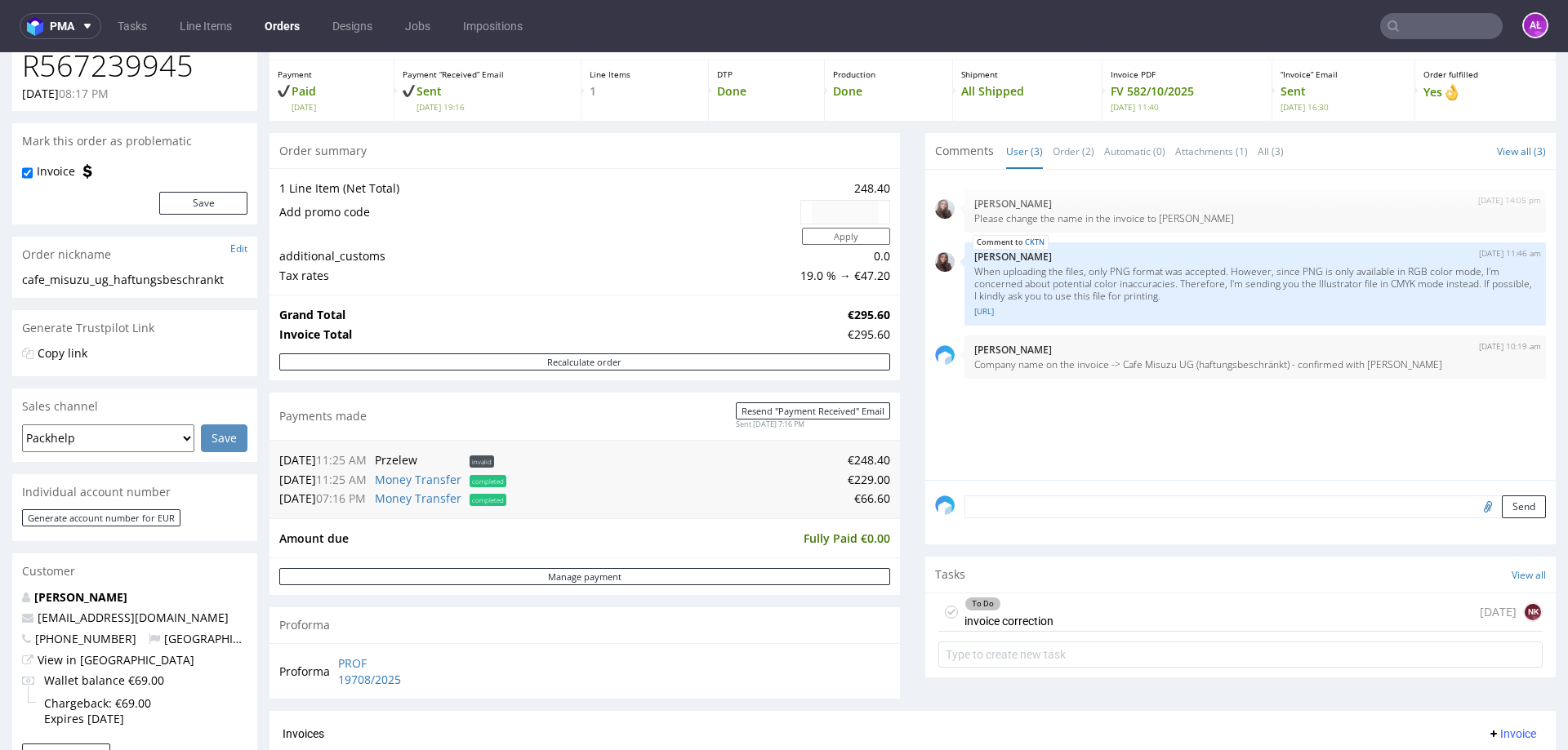
scroll to position [0, 0]
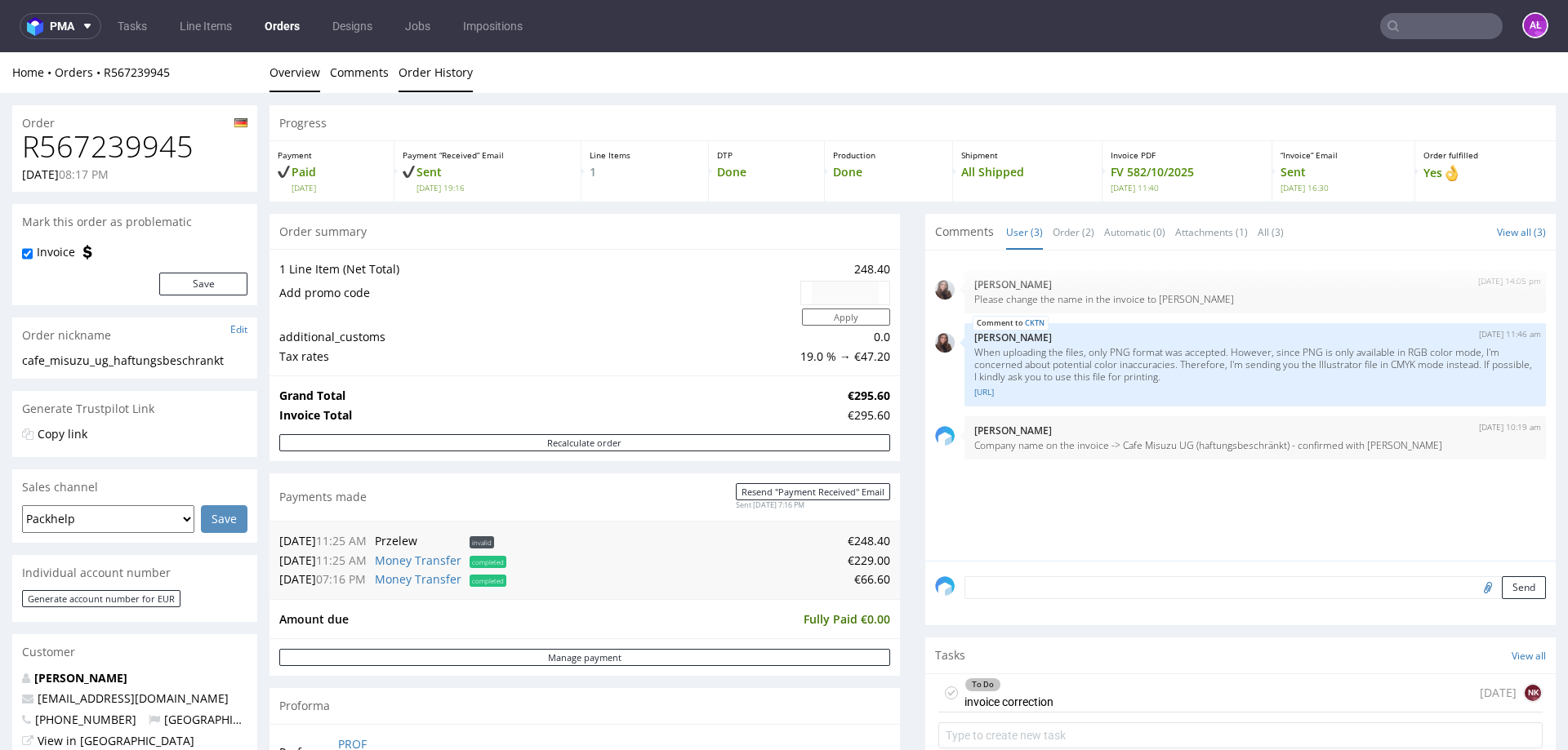
click at [454, 77] on link "Order History" at bounding box center [435, 72] width 74 height 40
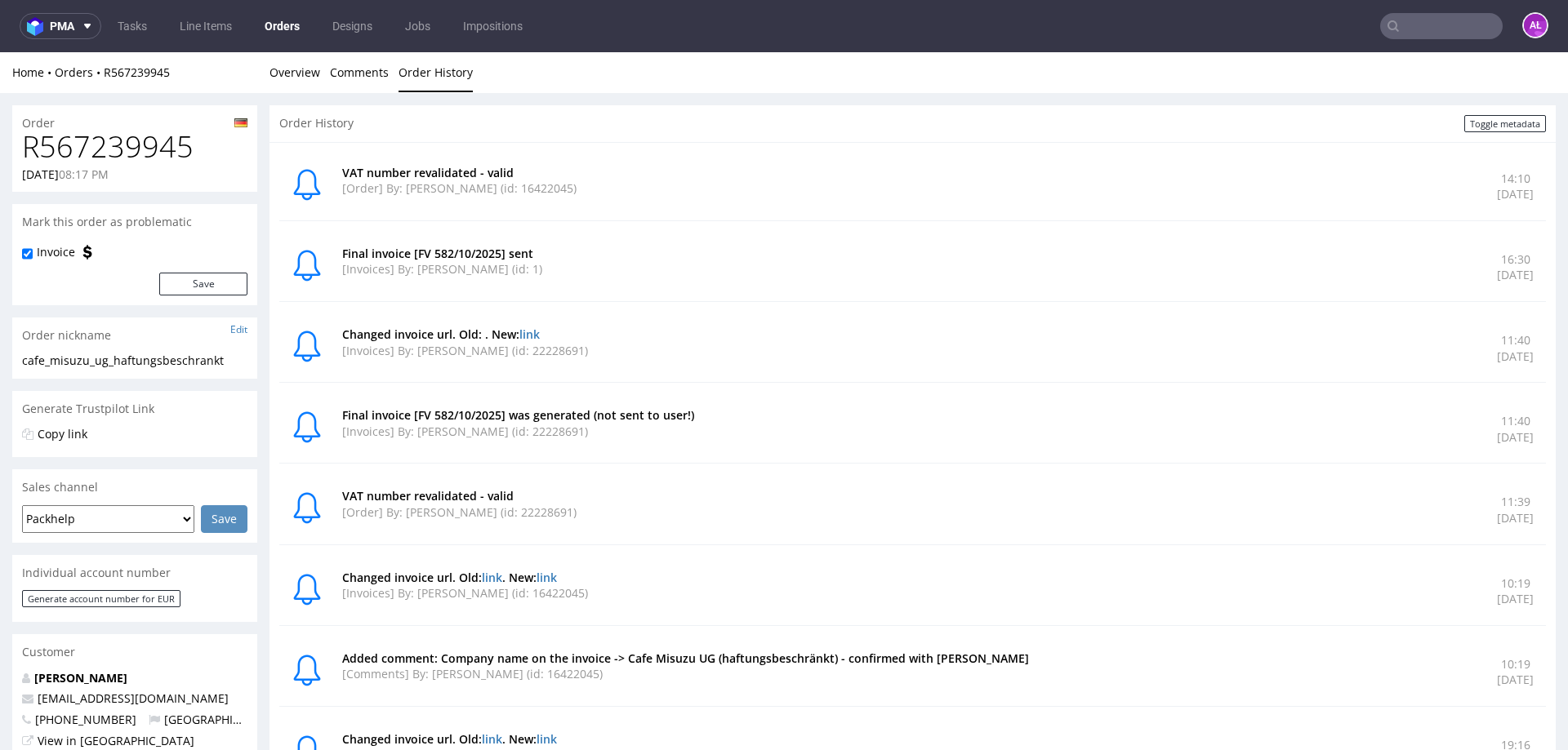
drag, startPoint x: 1432, startPoint y: 360, endPoint x: 1509, endPoint y: 358, distance: 77.0
click at [1509, 358] on p "[DATE]" at bounding box center [1515, 357] width 37 height 16
click at [311, 83] on link "Overview" at bounding box center [294, 72] width 50 height 40
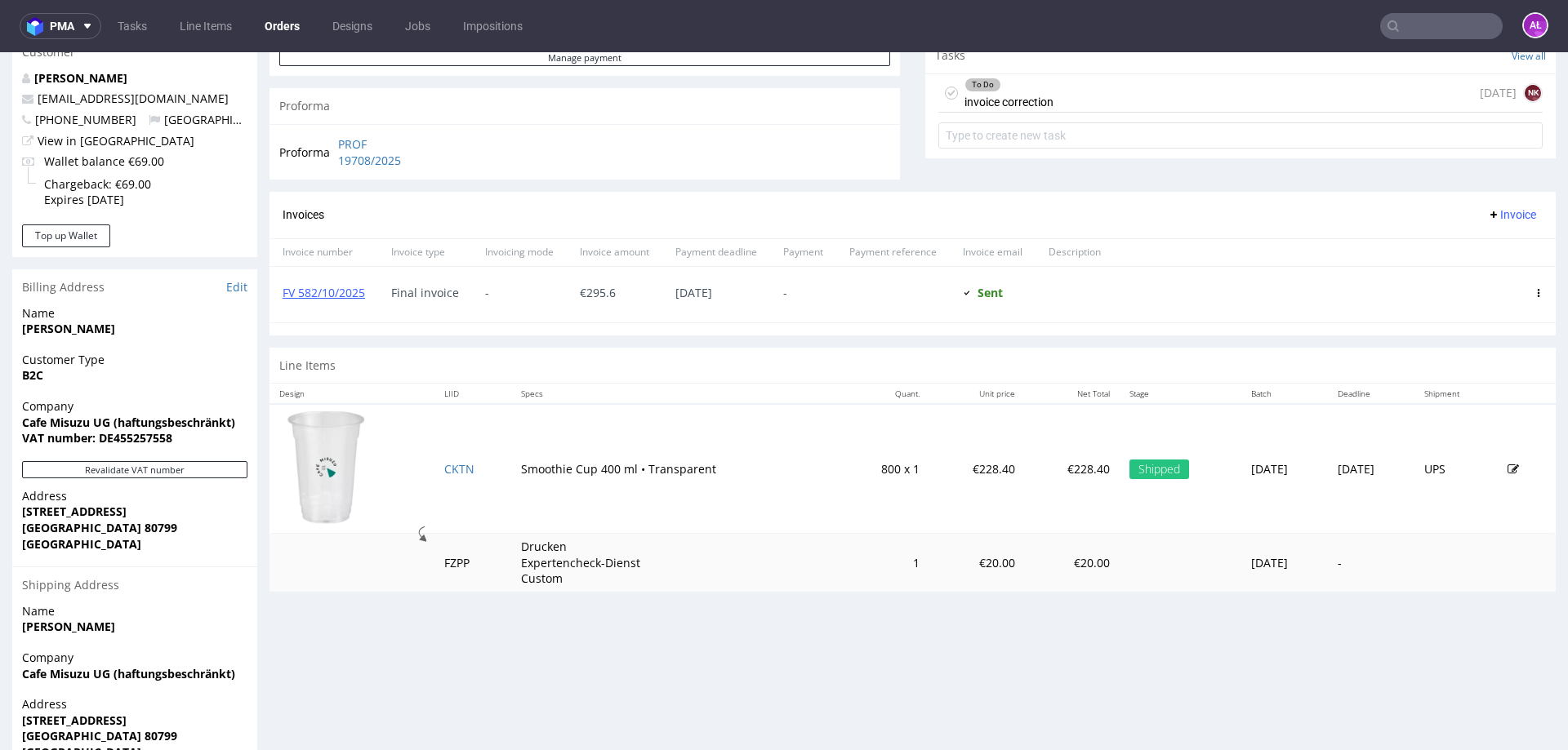
scroll to position [571, 0]
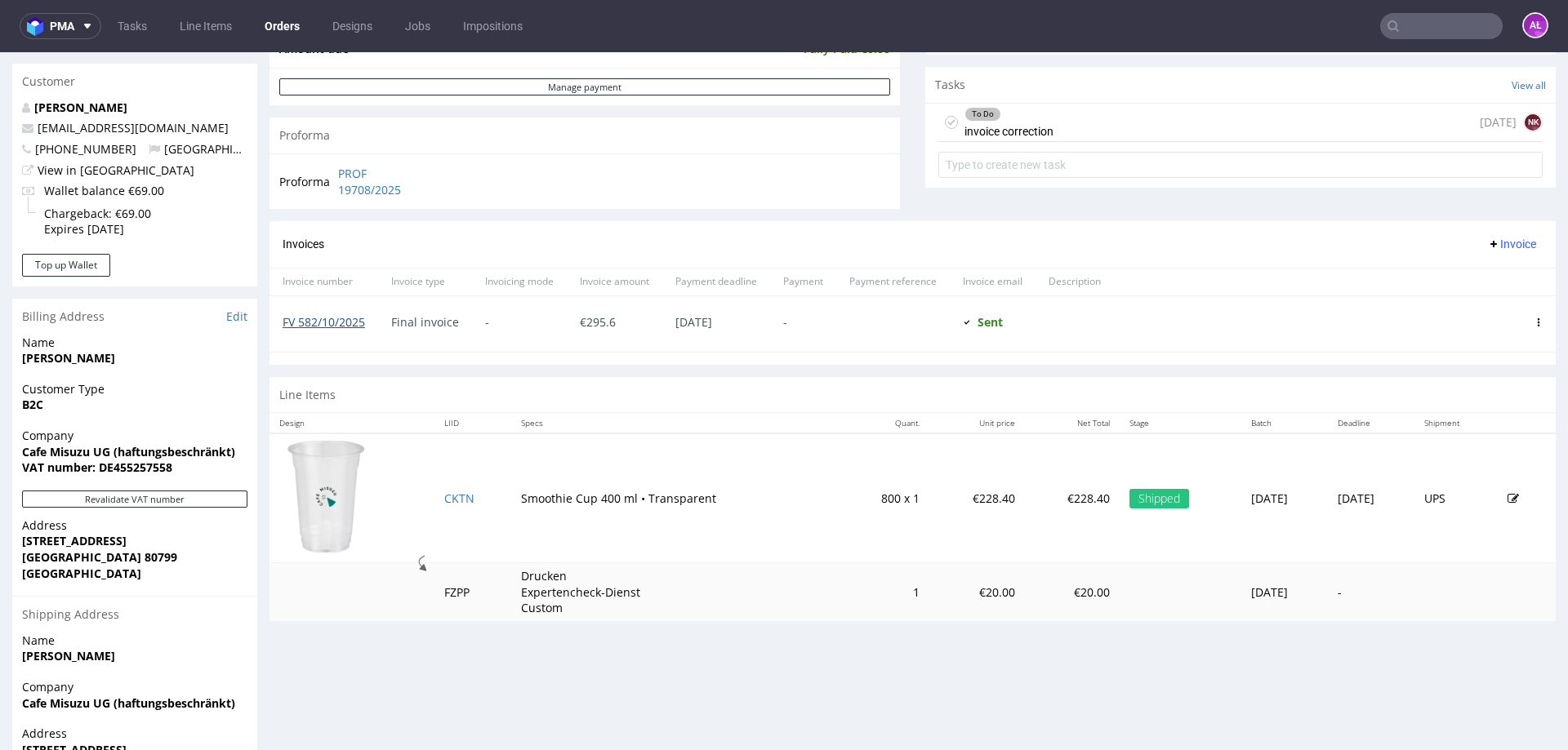
click at [321, 321] on link "FV 582/10/2025" at bounding box center [324, 321] width 83 height 15
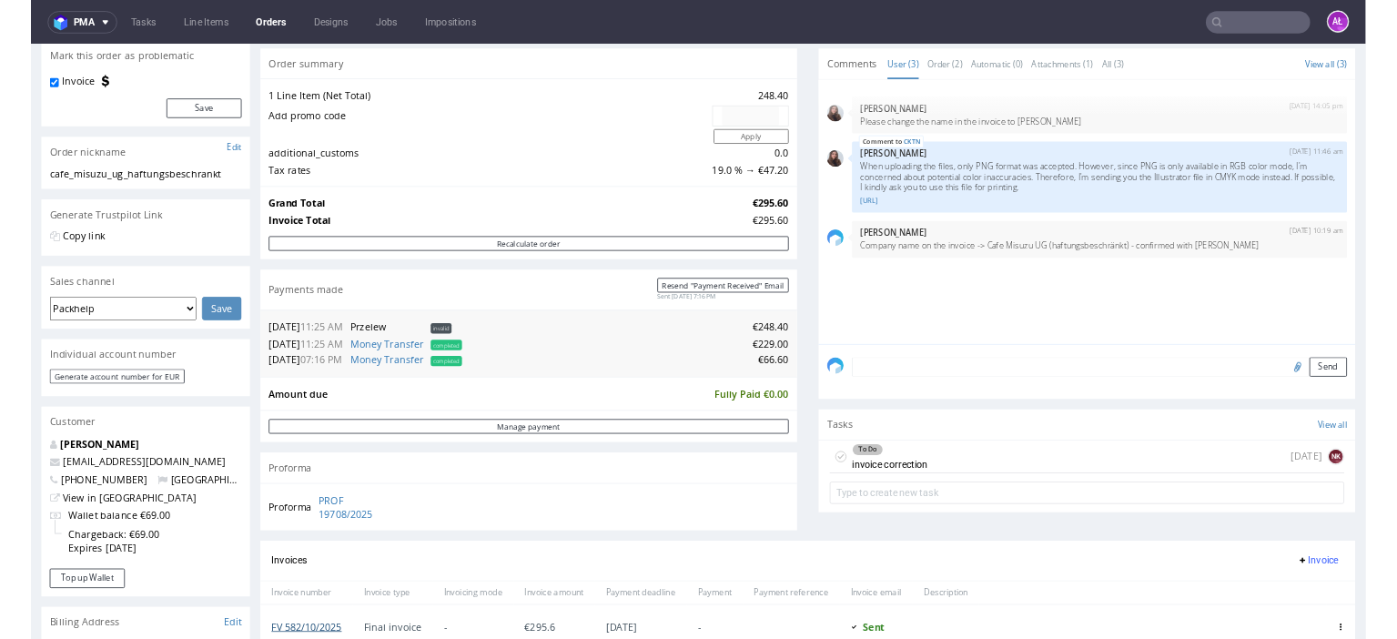
scroll to position [0, 0]
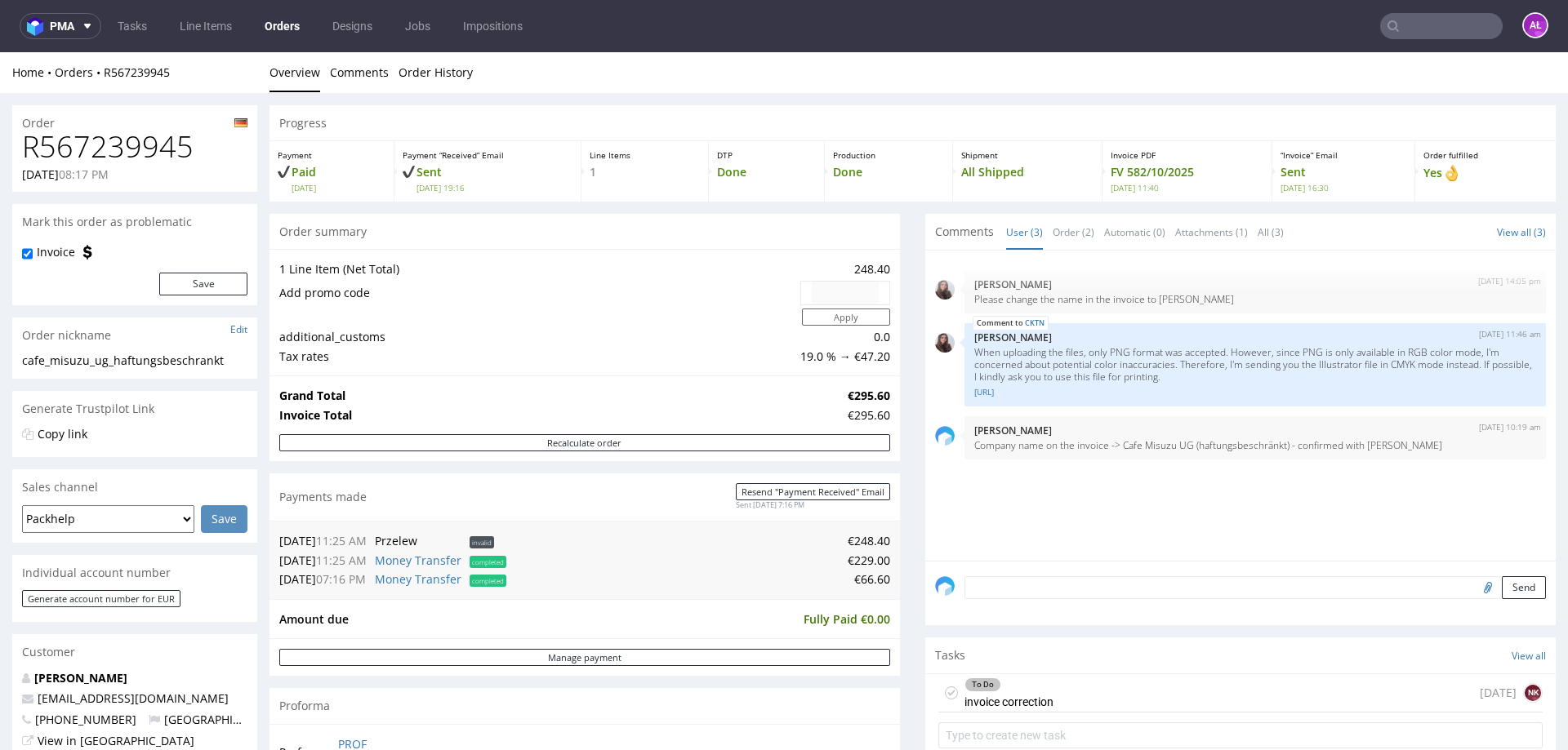
drag, startPoint x: 432, startPoint y: 49, endPoint x: 440, endPoint y: 7, distance: 42.8
click at [432, 49] on nav "pma Tasks Line Items Orders Designs Jobs Impositions AŁ" at bounding box center [784, 26] width 1568 height 52
click at [449, 73] on link "Order History" at bounding box center [435, 72] width 74 height 40
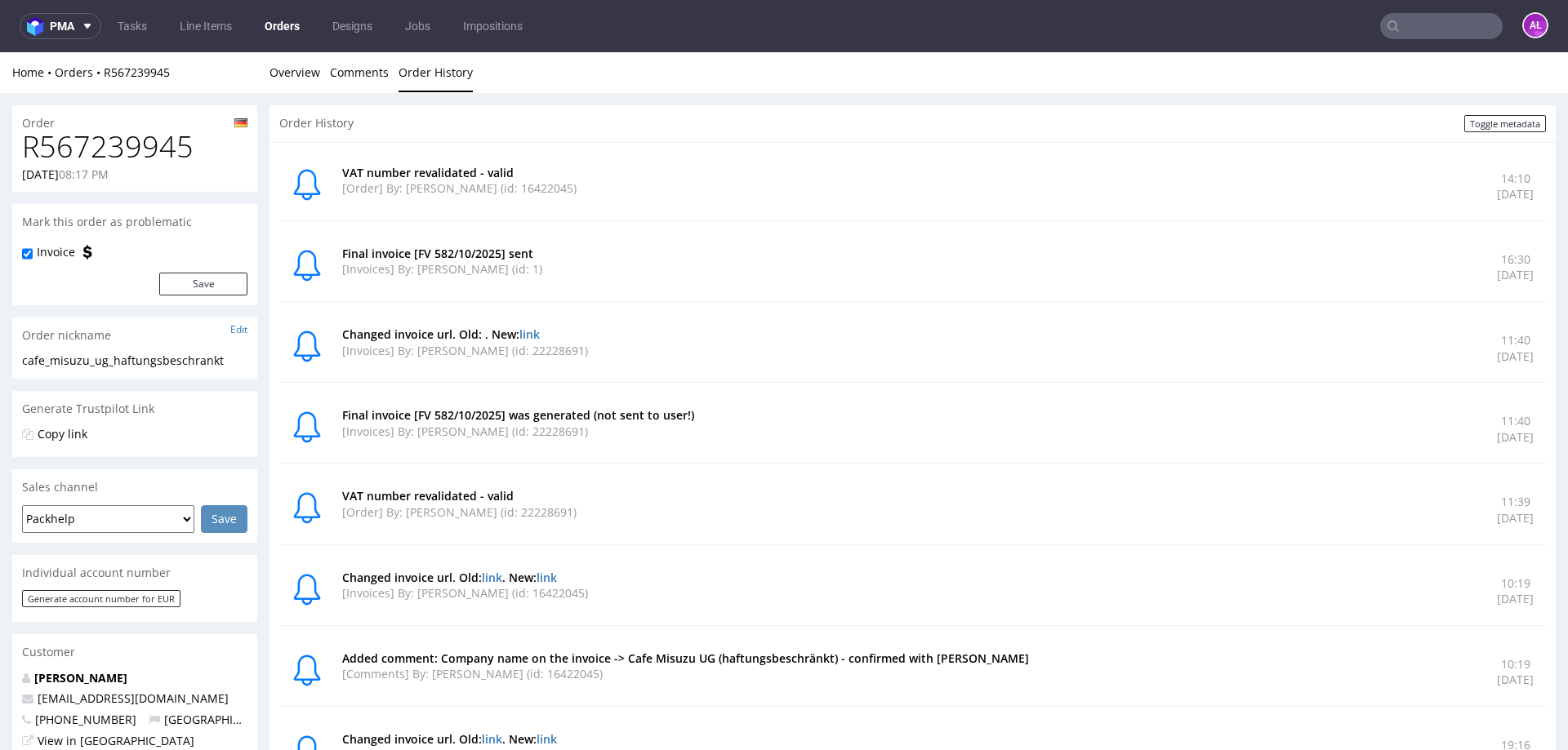
drag, startPoint x: 1425, startPoint y: 522, endPoint x: 1517, endPoint y: 527, distance: 92.1
click at [1517, 527] on div "VAT number revalidated - valid [Order] By: Dominika Piątek (id: 22228691) 11:39…" at bounding box center [912, 510] width 1266 height 68
click at [1467, 539] on div "VAT number revalidated - valid [Order] By: Dominika Piątek (id: 22228691) 11:39…" at bounding box center [912, 510] width 1266 height 68
click at [300, 69] on link "Overview" at bounding box center [294, 72] width 50 height 40
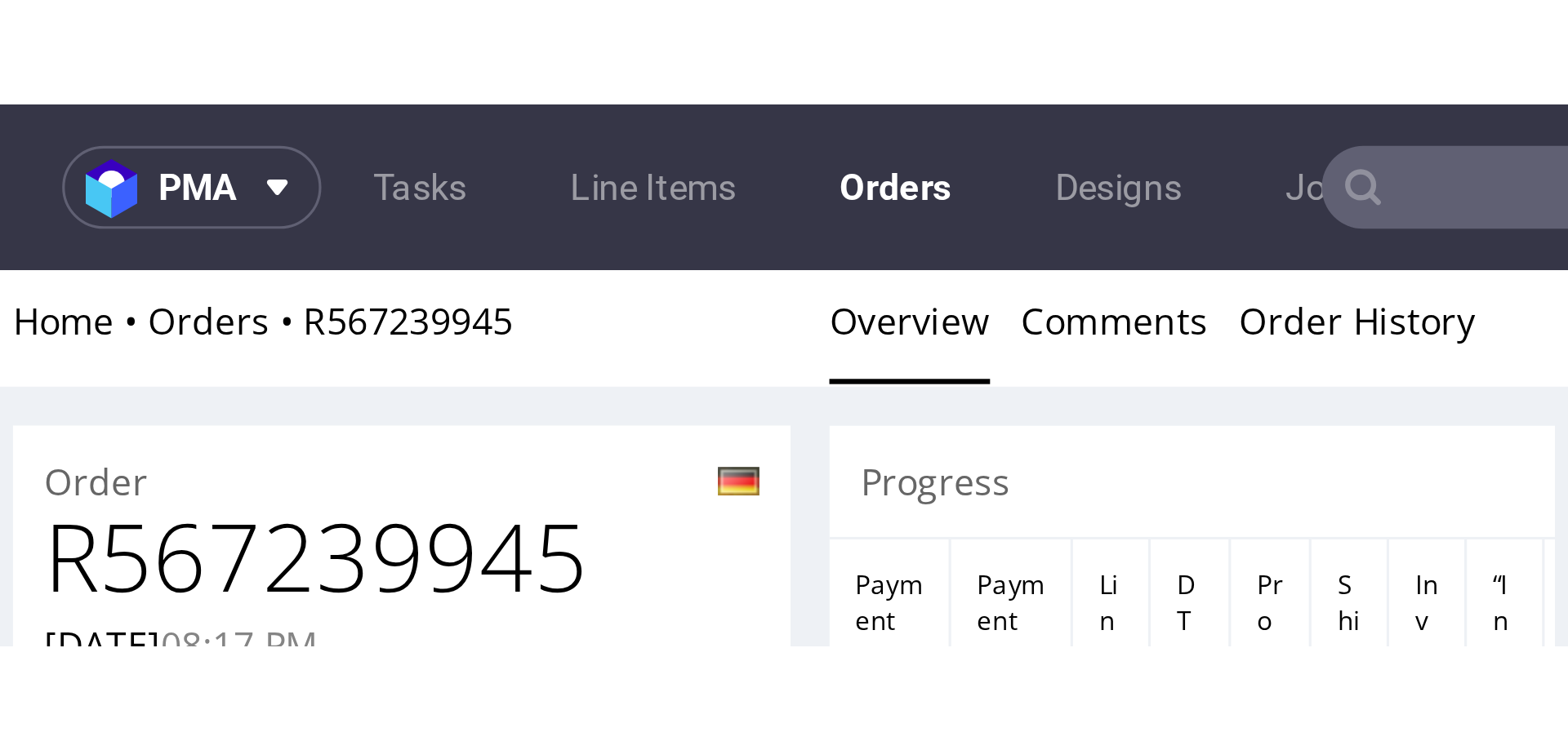
scroll to position [13, 0]
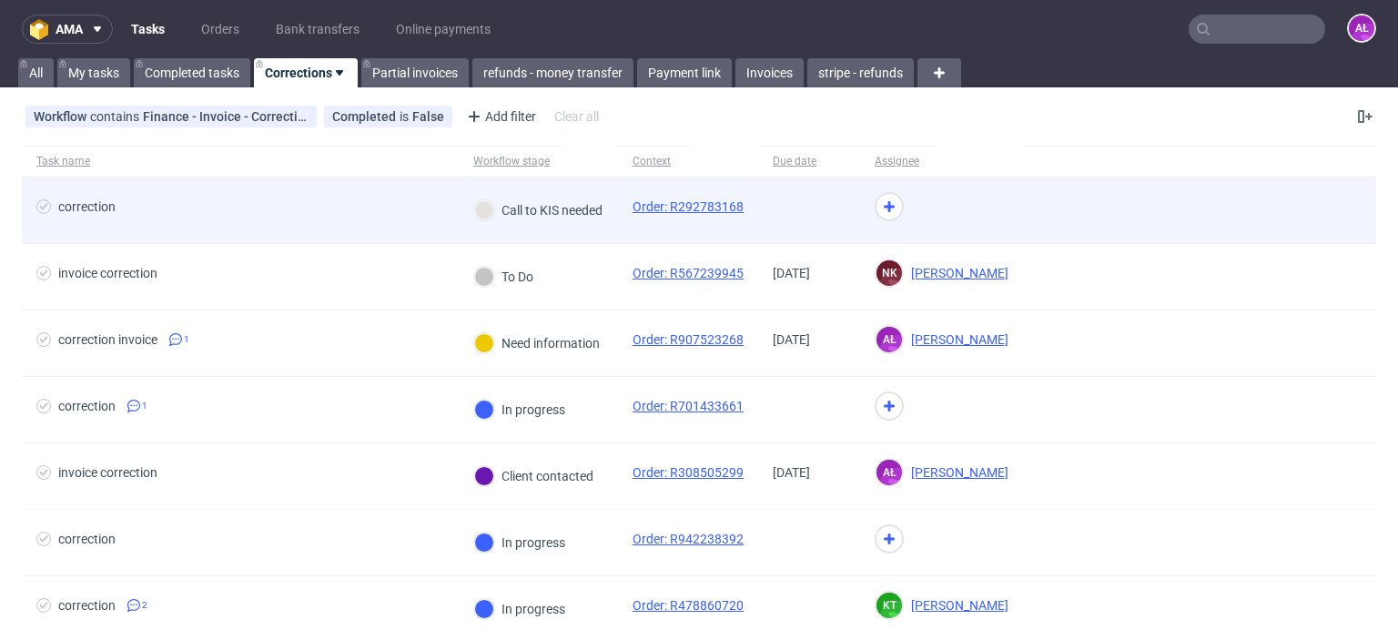
click at [558, 230] on div "Call to KIS needed" at bounding box center [538, 210] width 159 height 66
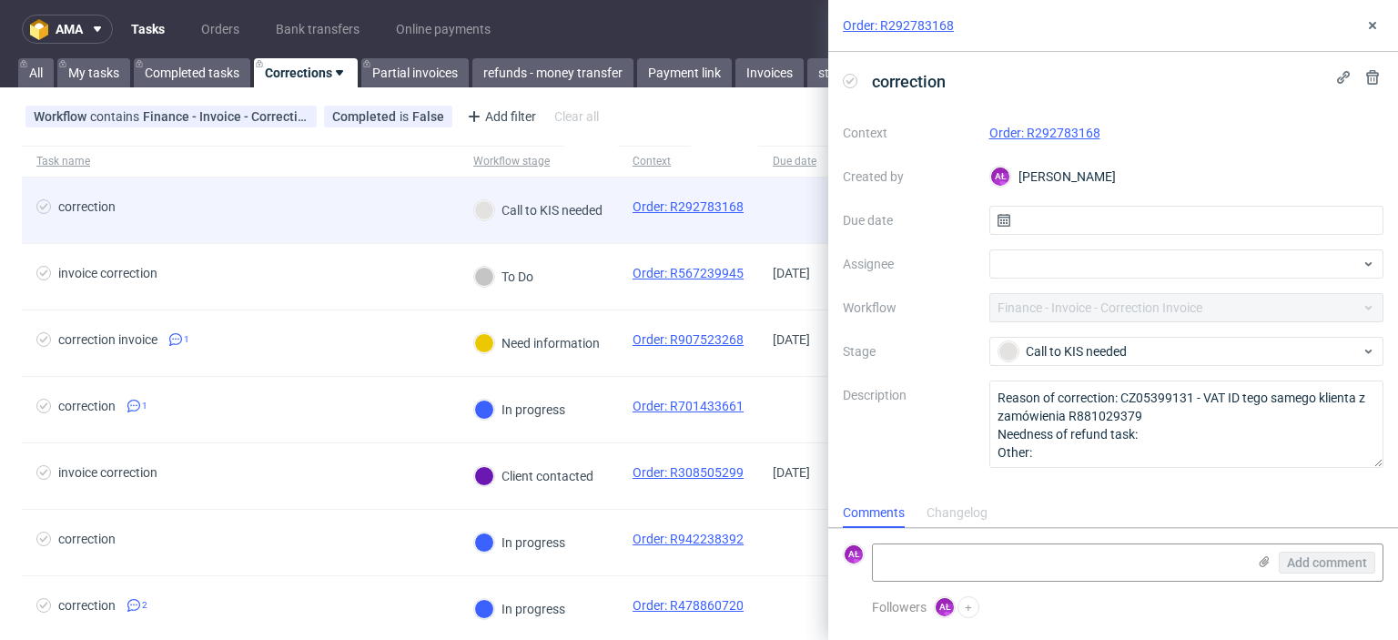
scroll to position [15, 0]
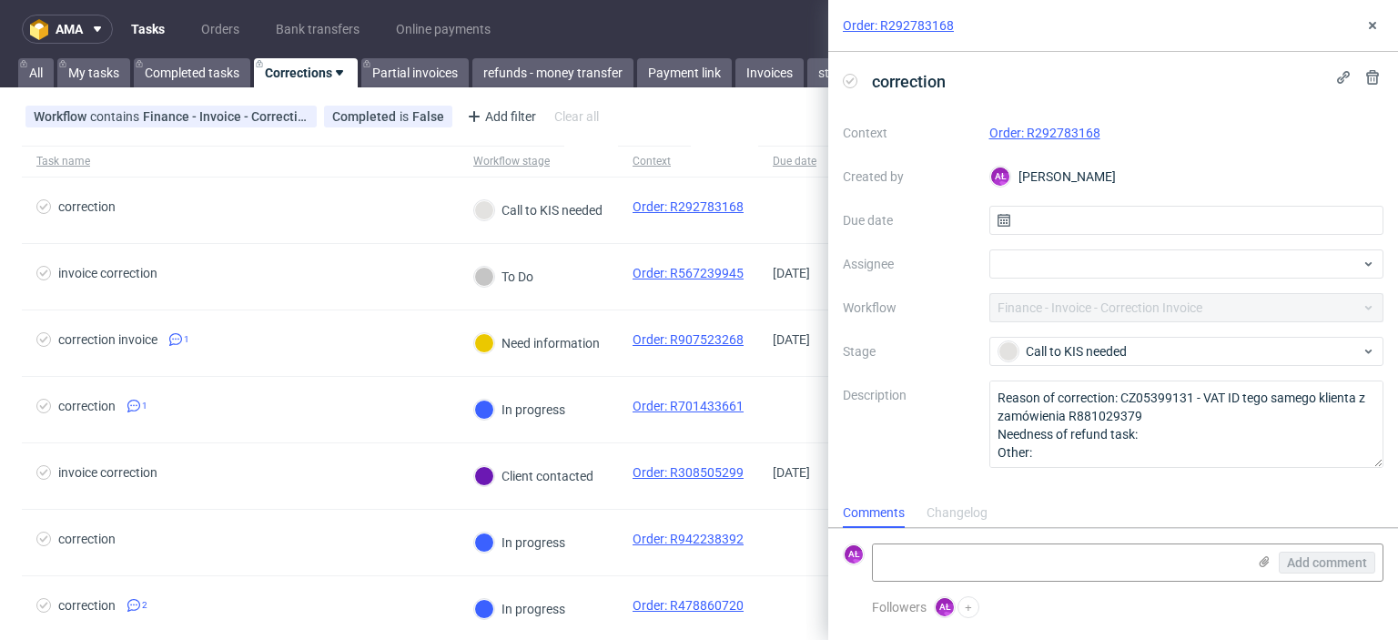
click at [1055, 132] on link "Order: R292783168" at bounding box center [1044, 133] width 111 height 15
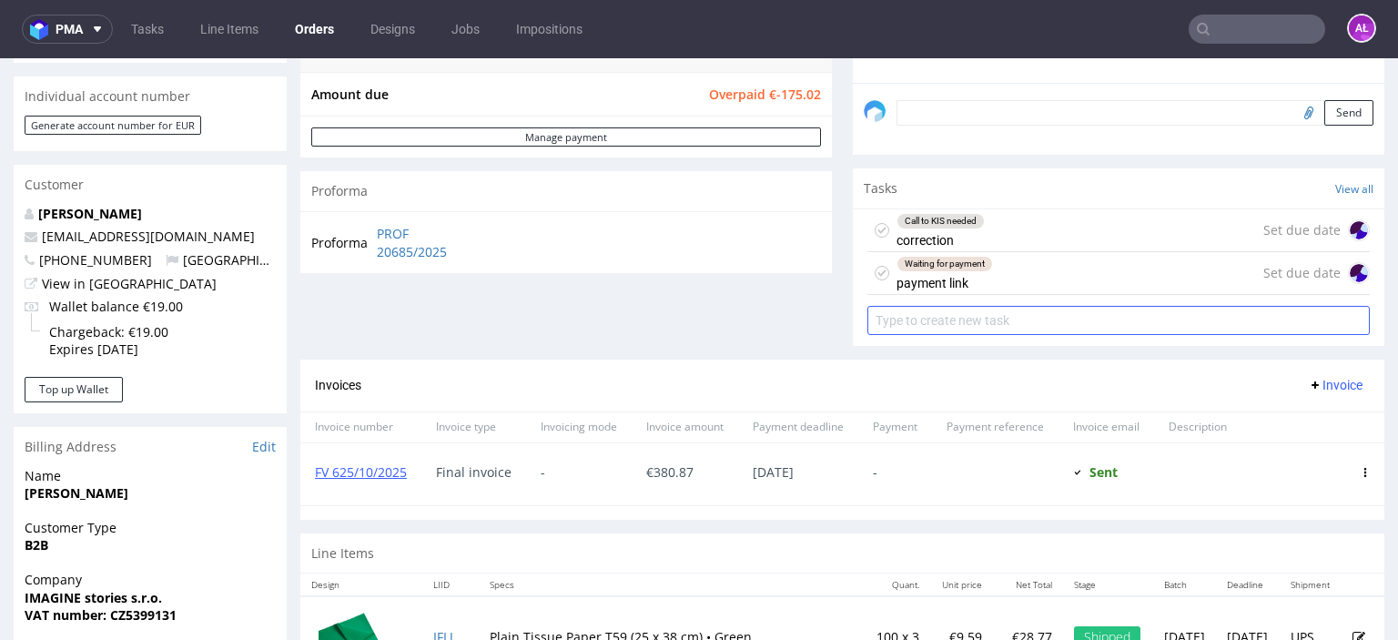
scroll to position [546, 0]
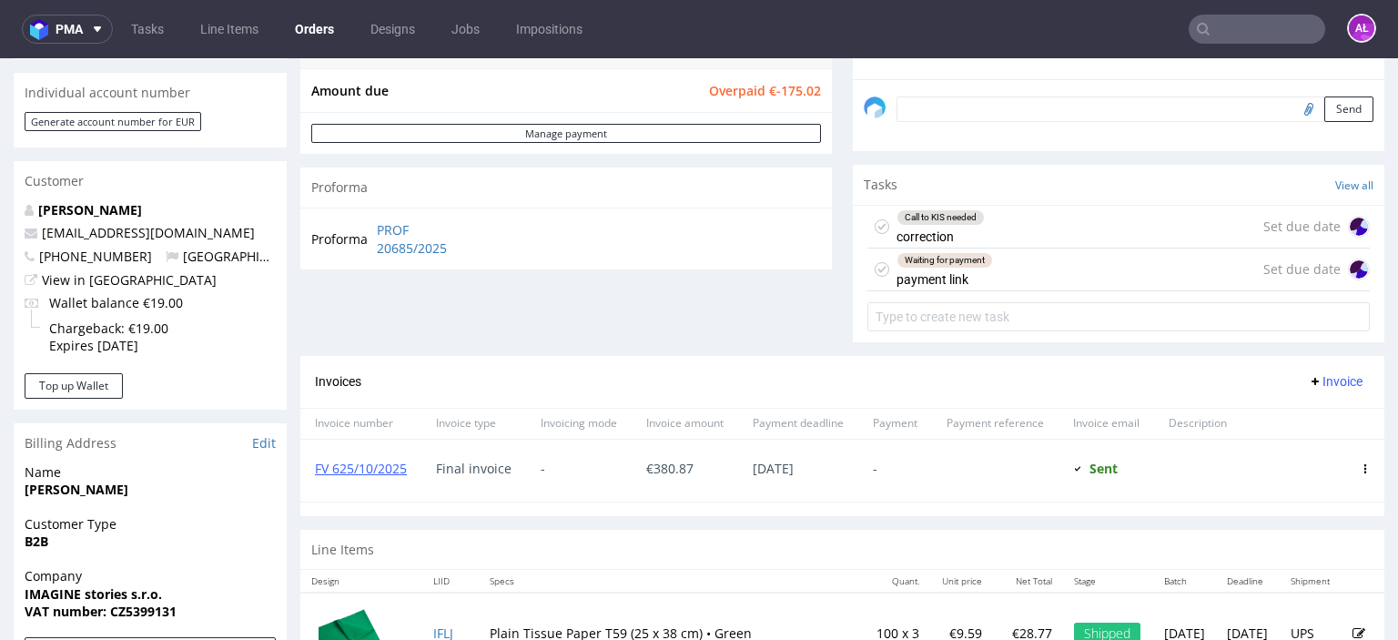
click at [911, 278] on div "Waiting for payment payment link" at bounding box center [944, 269] width 96 height 42
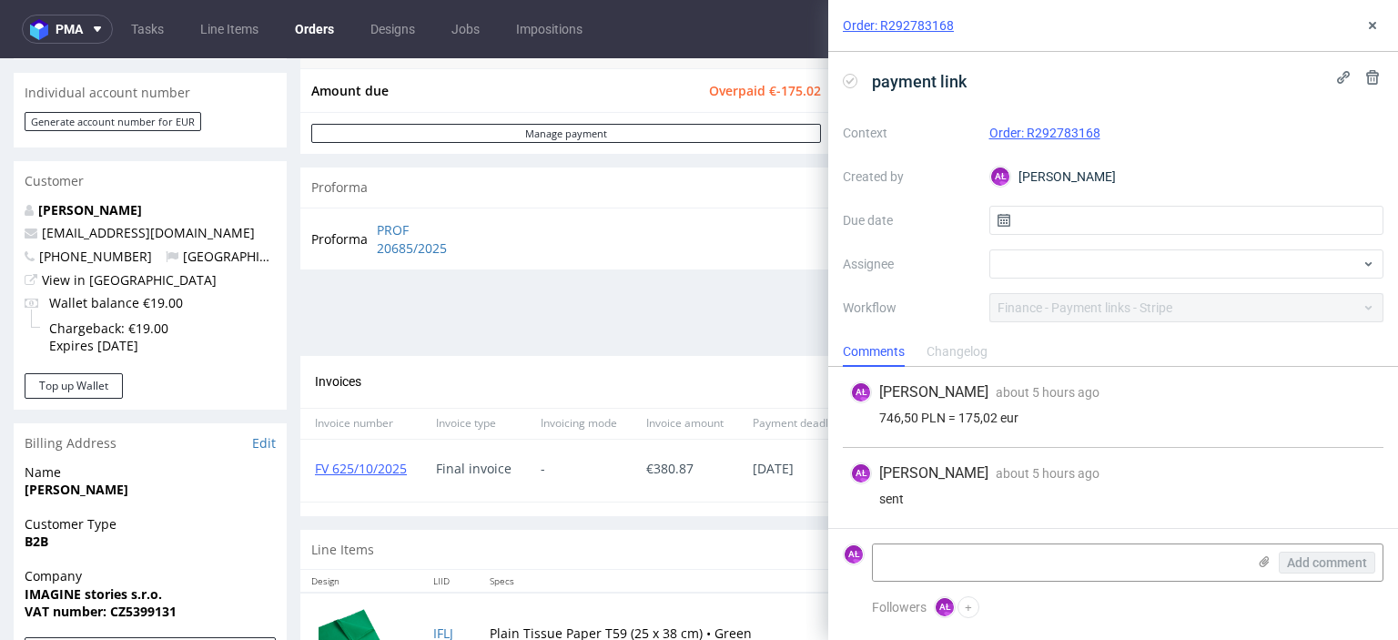
click at [677, 298] on div "Order summary 2 Line Items (Net Total) 360.77 additional_customs 0.0 Promotion …" at bounding box center [565, 23] width 531 height 663
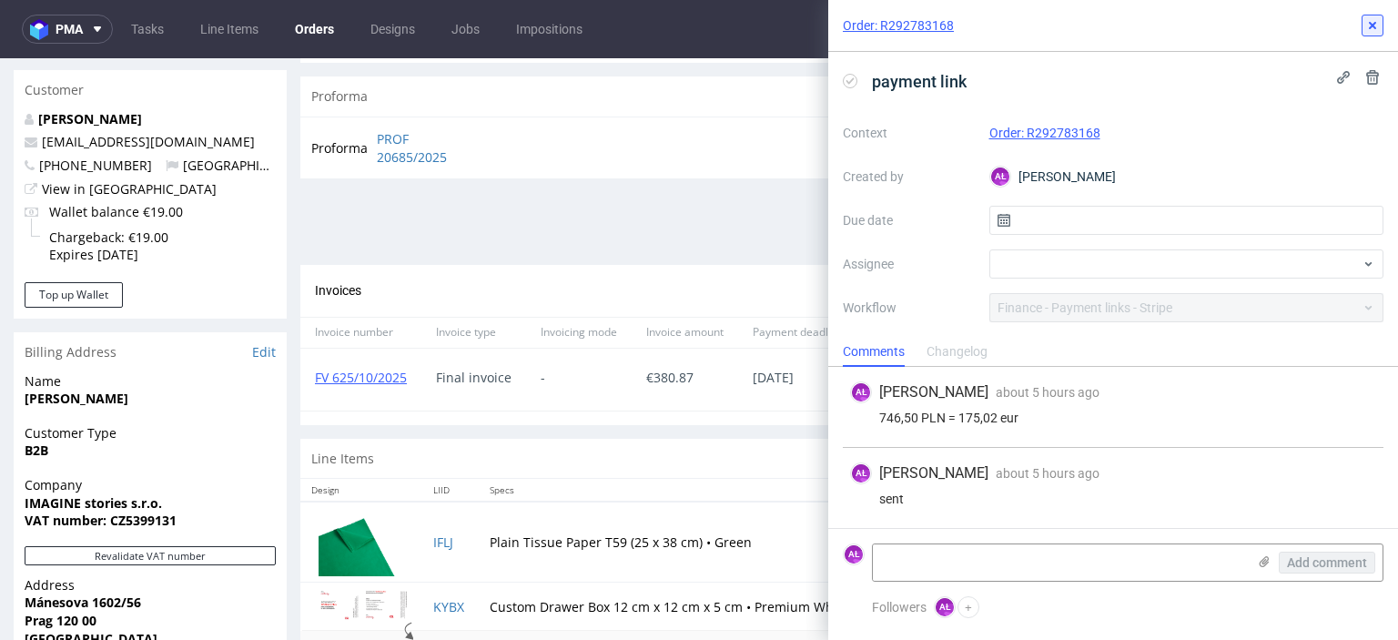
click at [1373, 27] on use at bounding box center [1372, 25] width 7 height 7
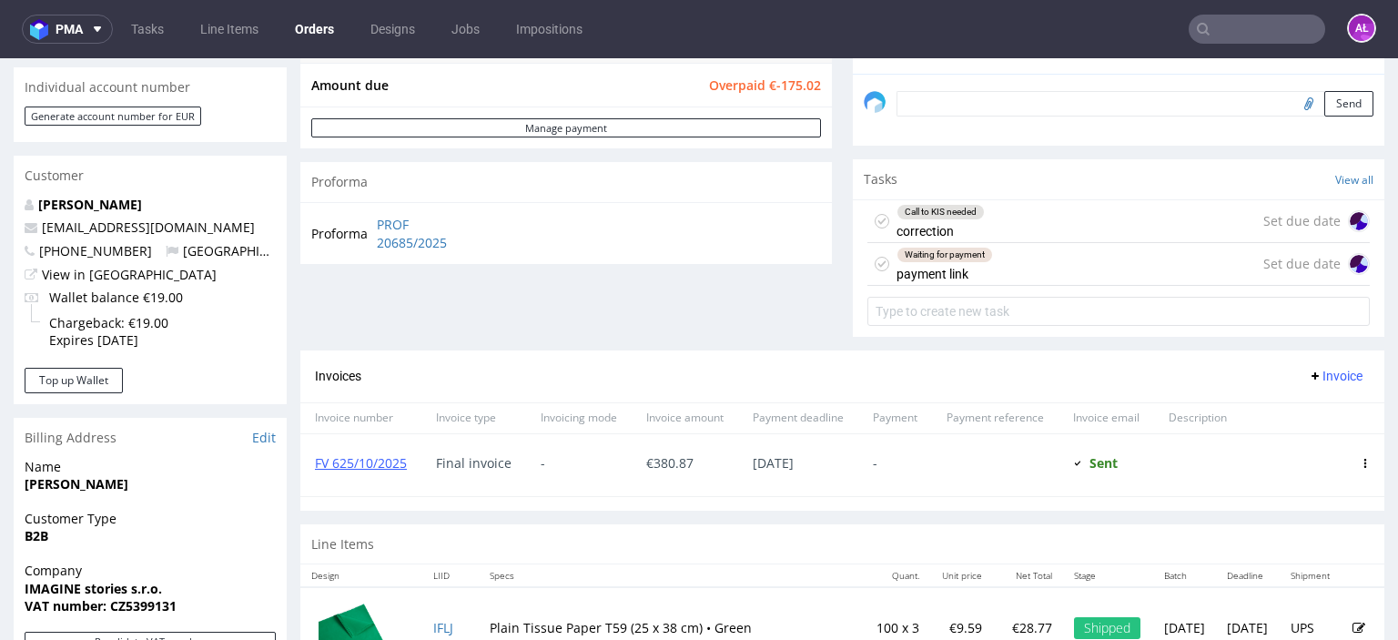
scroll to position [455, 0]
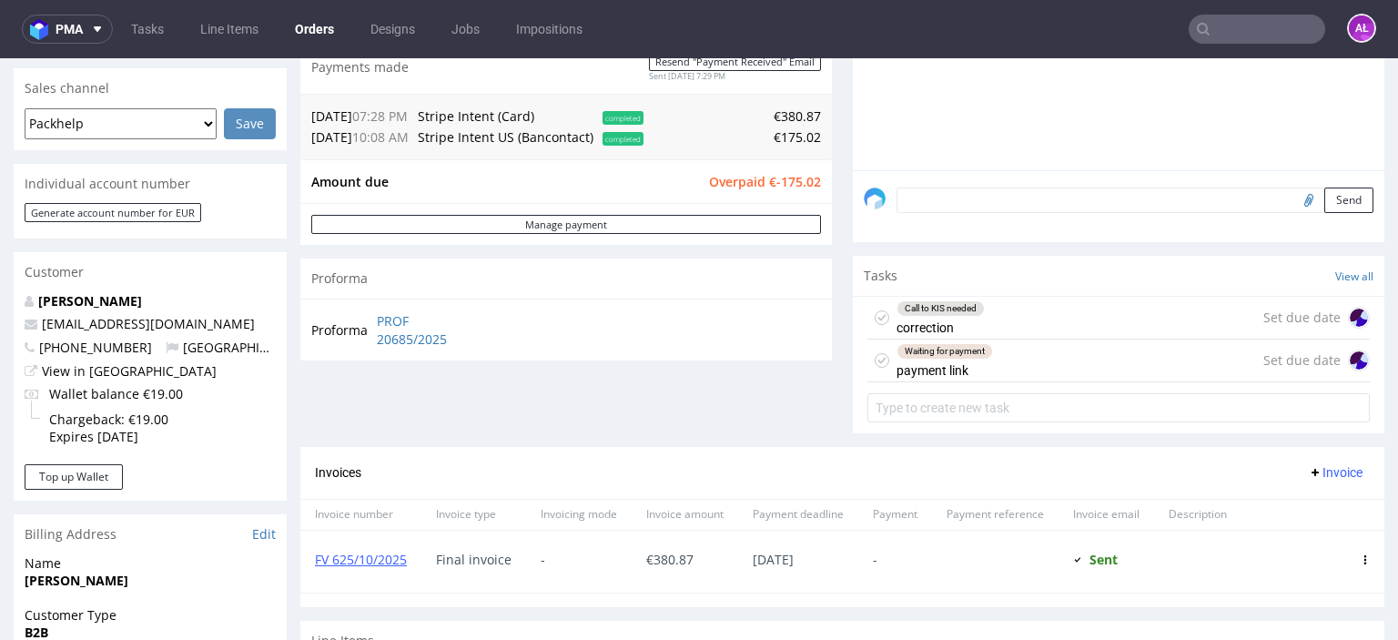
click at [957, 331] on div "Call to KIS needed correction" at bounding box center [940, 318] width 88 height 42
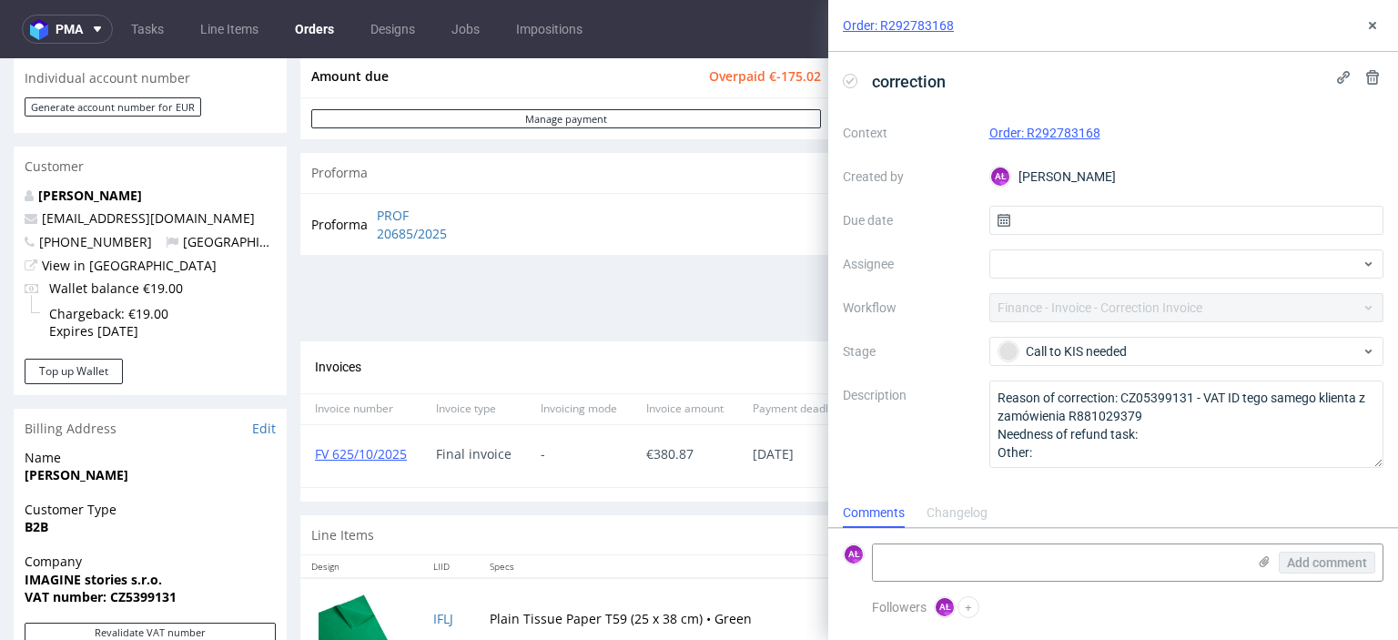
scroll to position [728, 0]
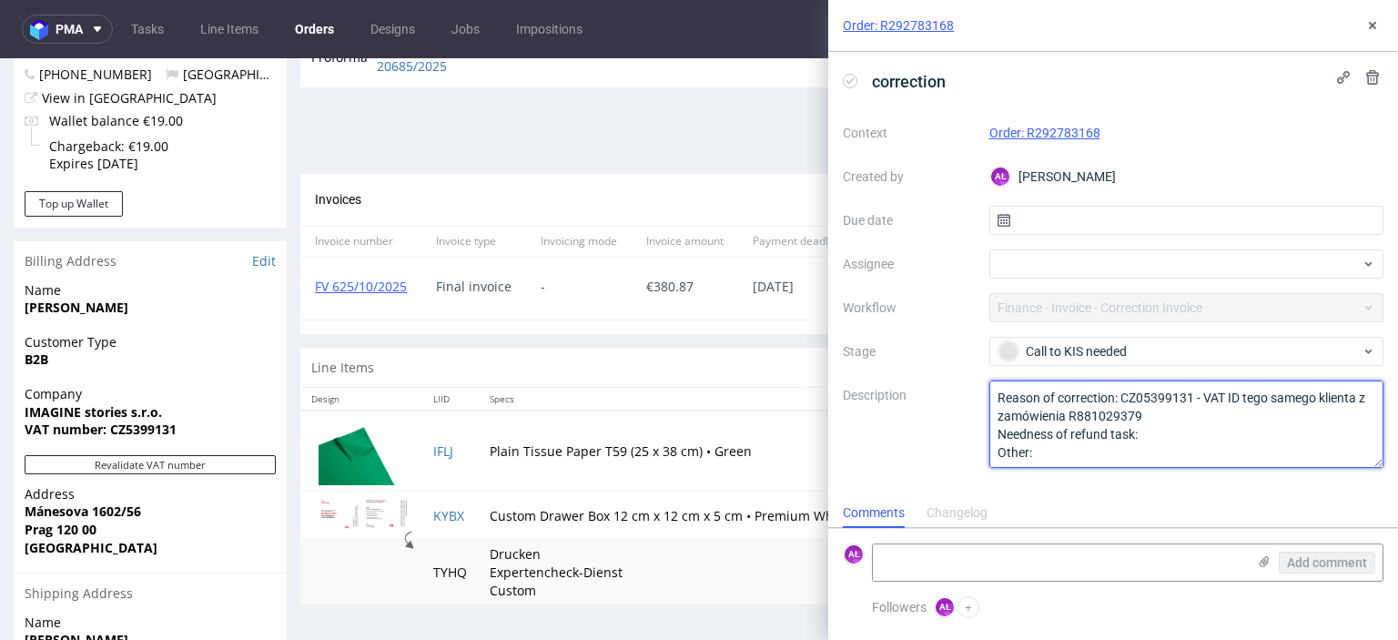
drag, startPoint x: 1137, startPoint y: 398, endPoint x: 1195, endPoint y: 399, distance: 57.3
click at [1195, 399] on textarea "Reason of correction: CZ05399131 - VAT ID tego samego klienta z zamówienia R881…" at bounding box center [1186, 423] width 395 height 87
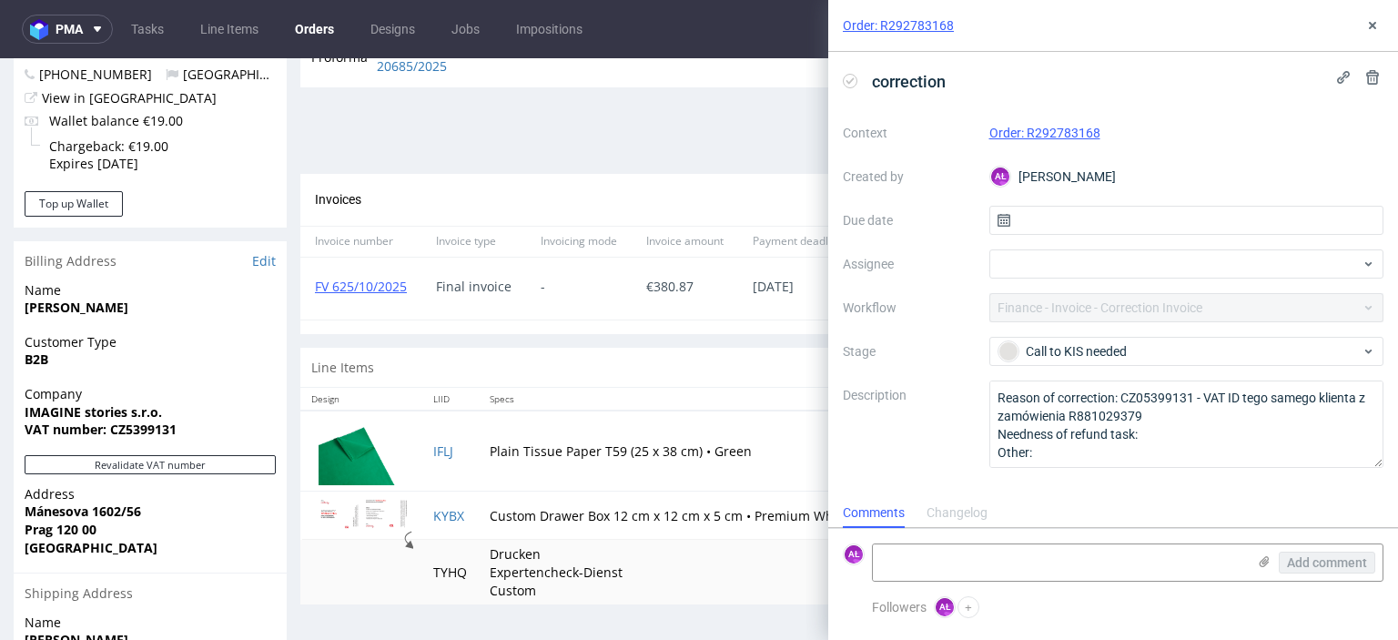
drag, startPoint x: 1376, startPoint y: 21, endPoint x: 1312, endPoint y: 49, distance: 69.7
click at [1374, 21] on icon at bounding box center [1372, 25] width 15 height 15
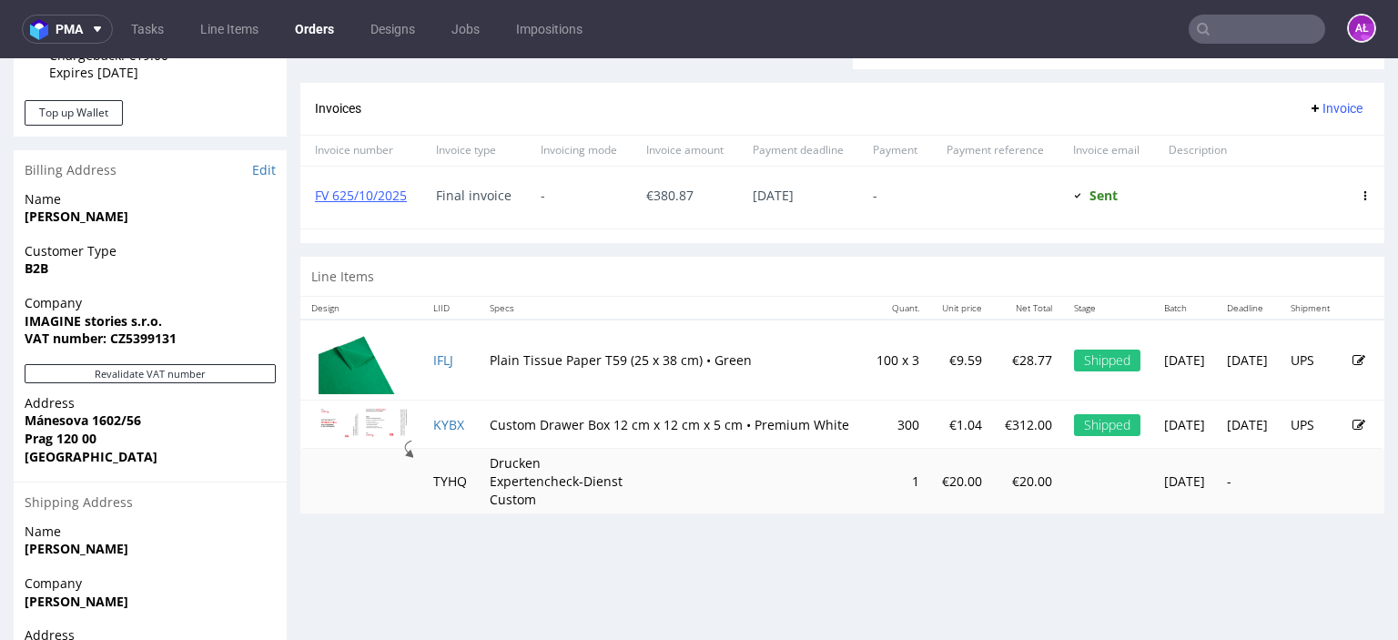
scroll to position [728, 0]
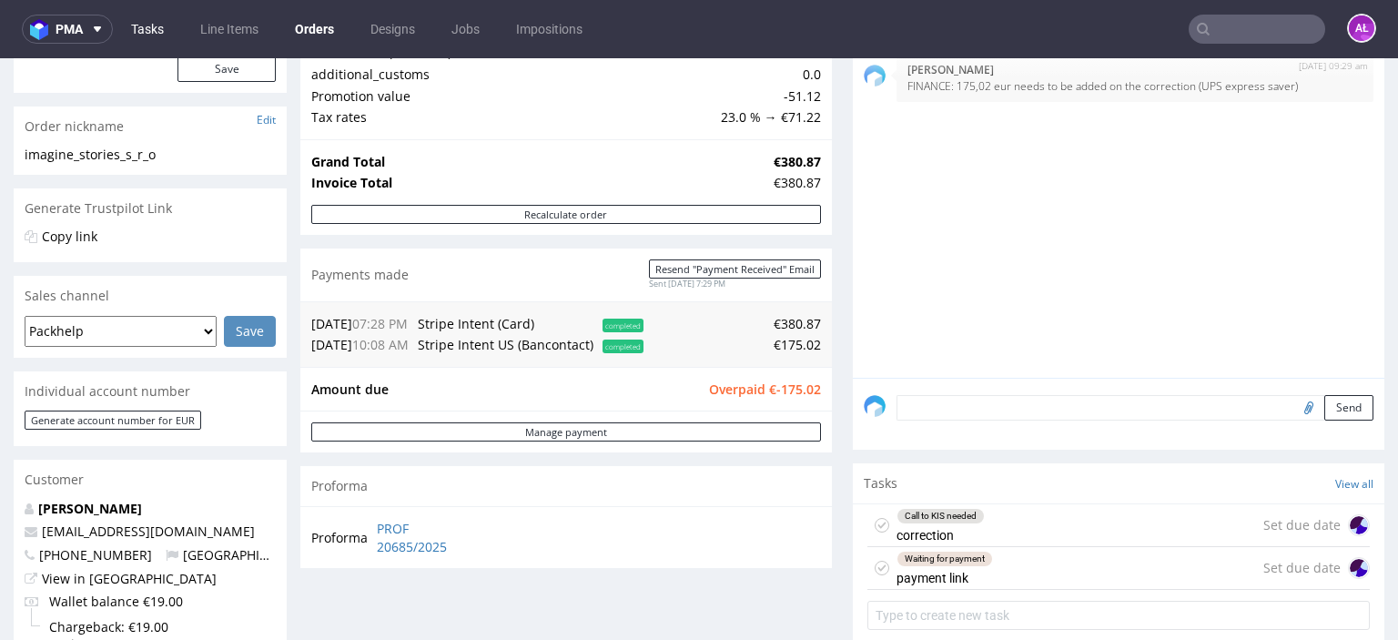
scroll to position [0, 0]
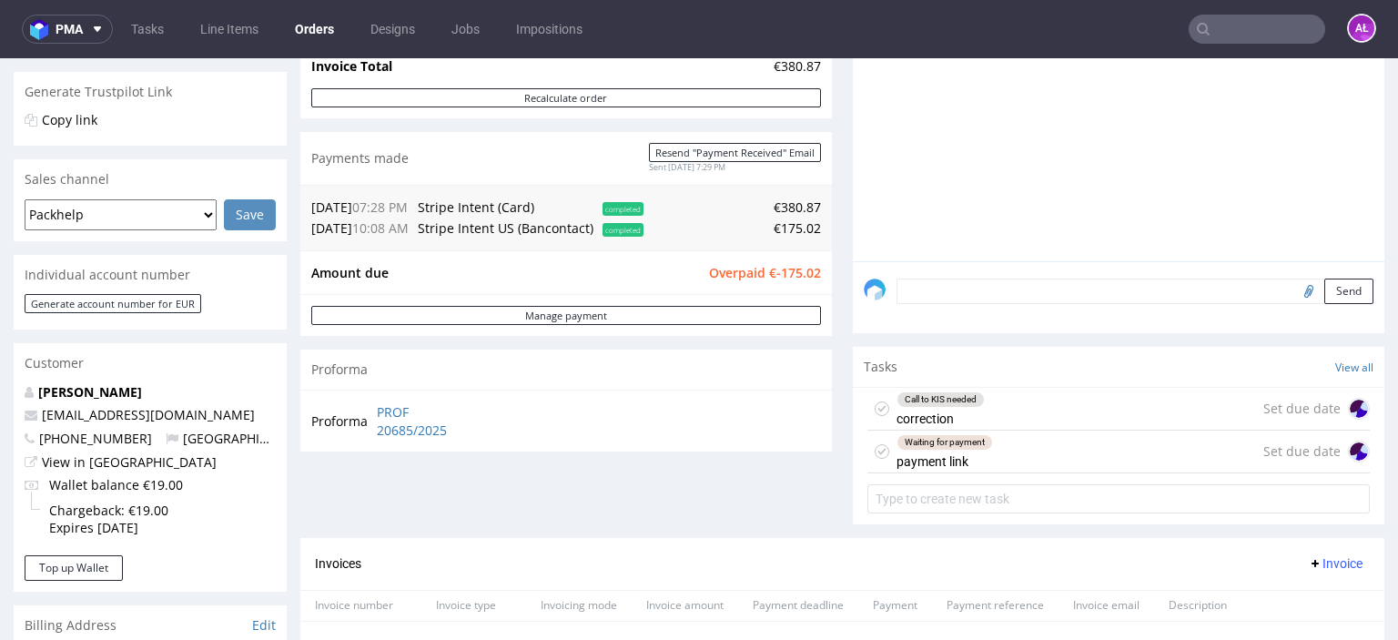
scroll to position [364, 0]
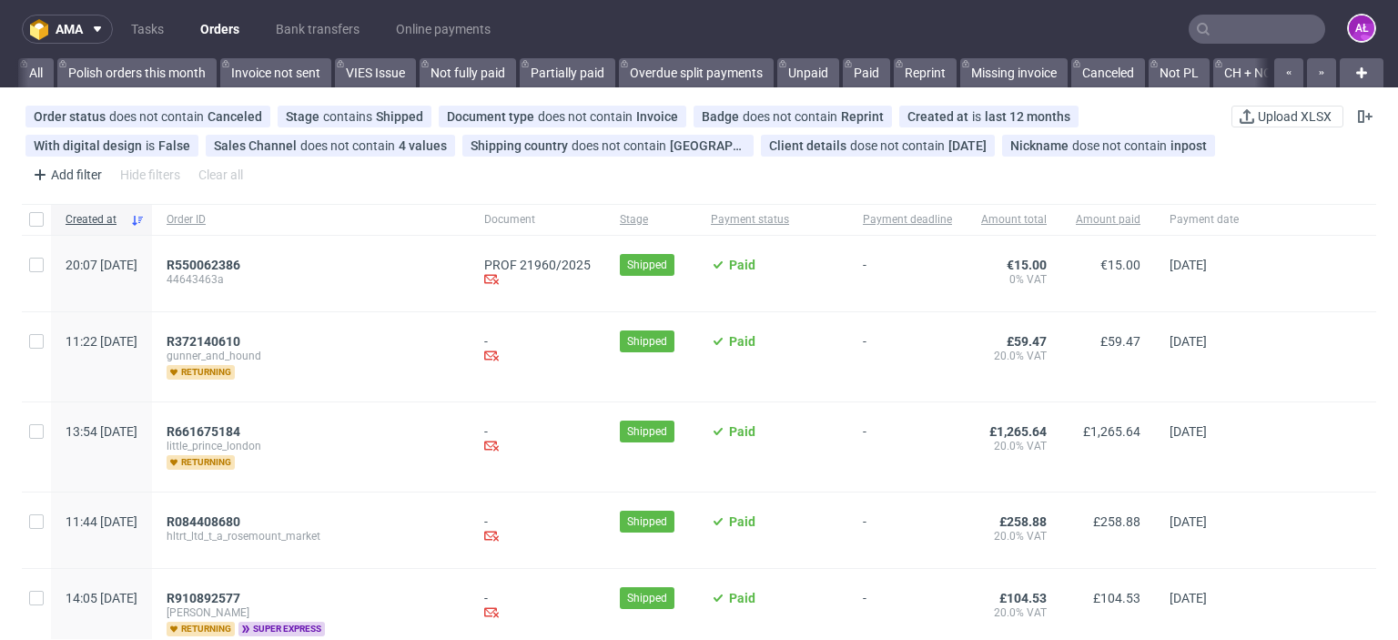
scroll to position [0, 3126]
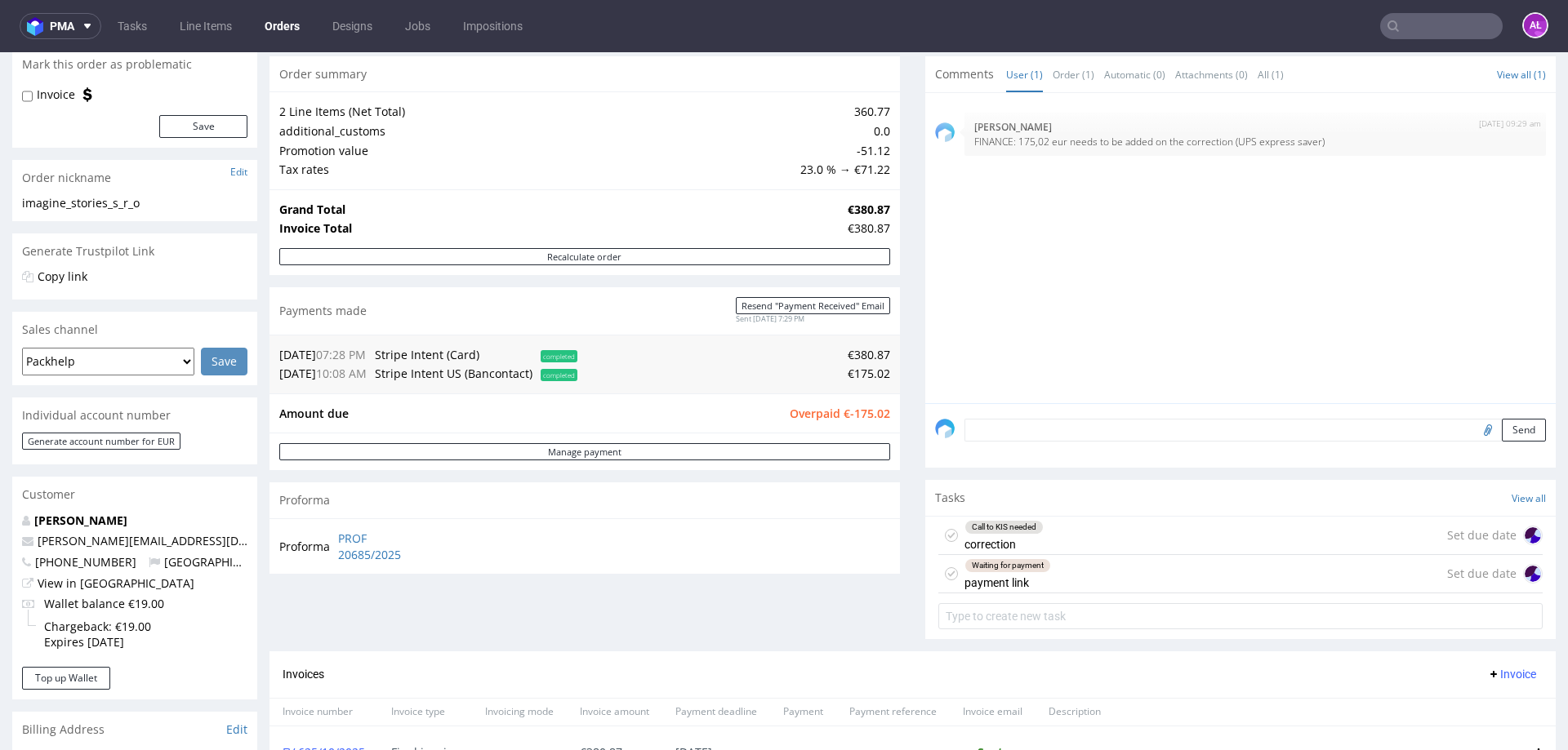
scroll to position [163, 0]
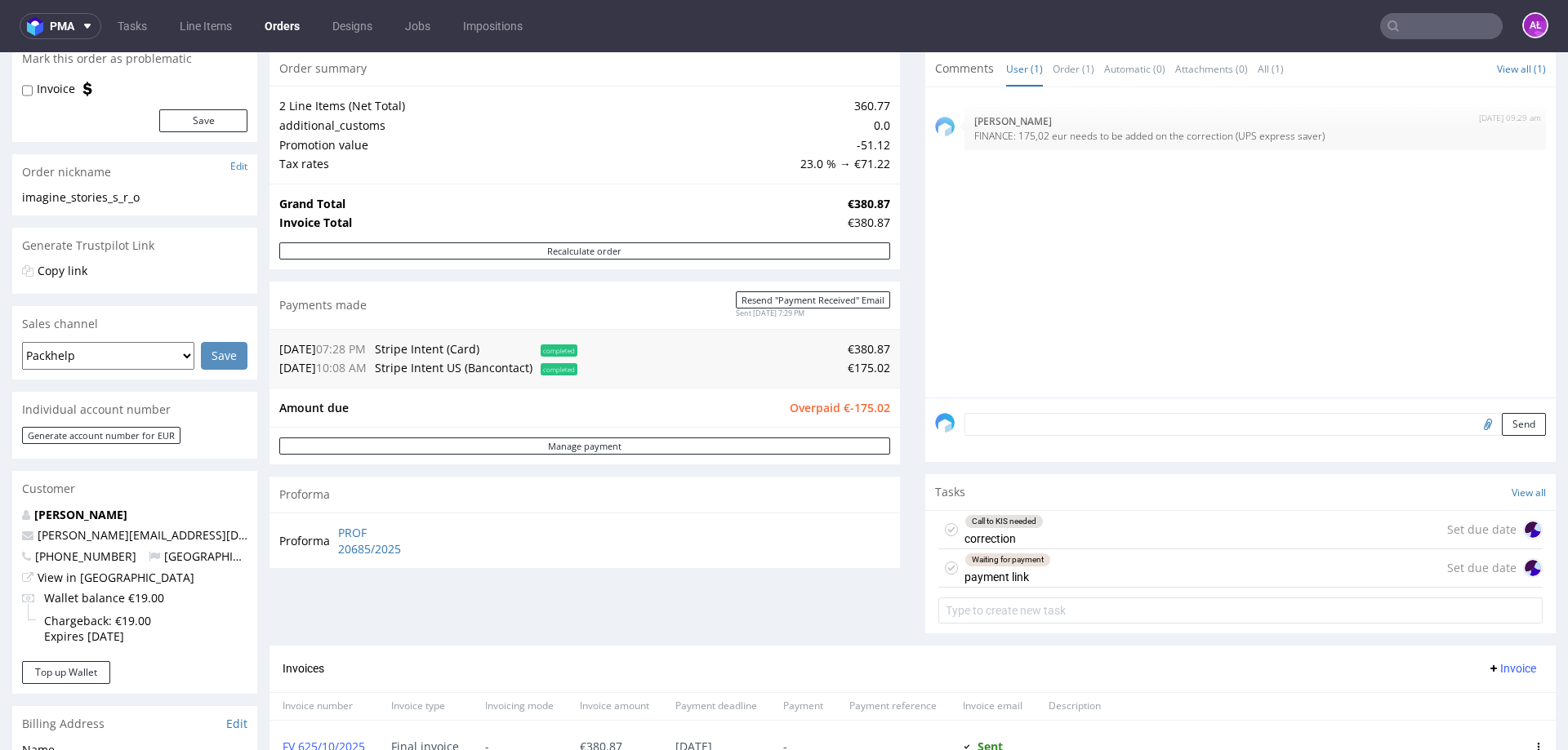
click at [1015, 562] on div "Waiting for payment" at bounding box center [1008, 560] width 85 height 13
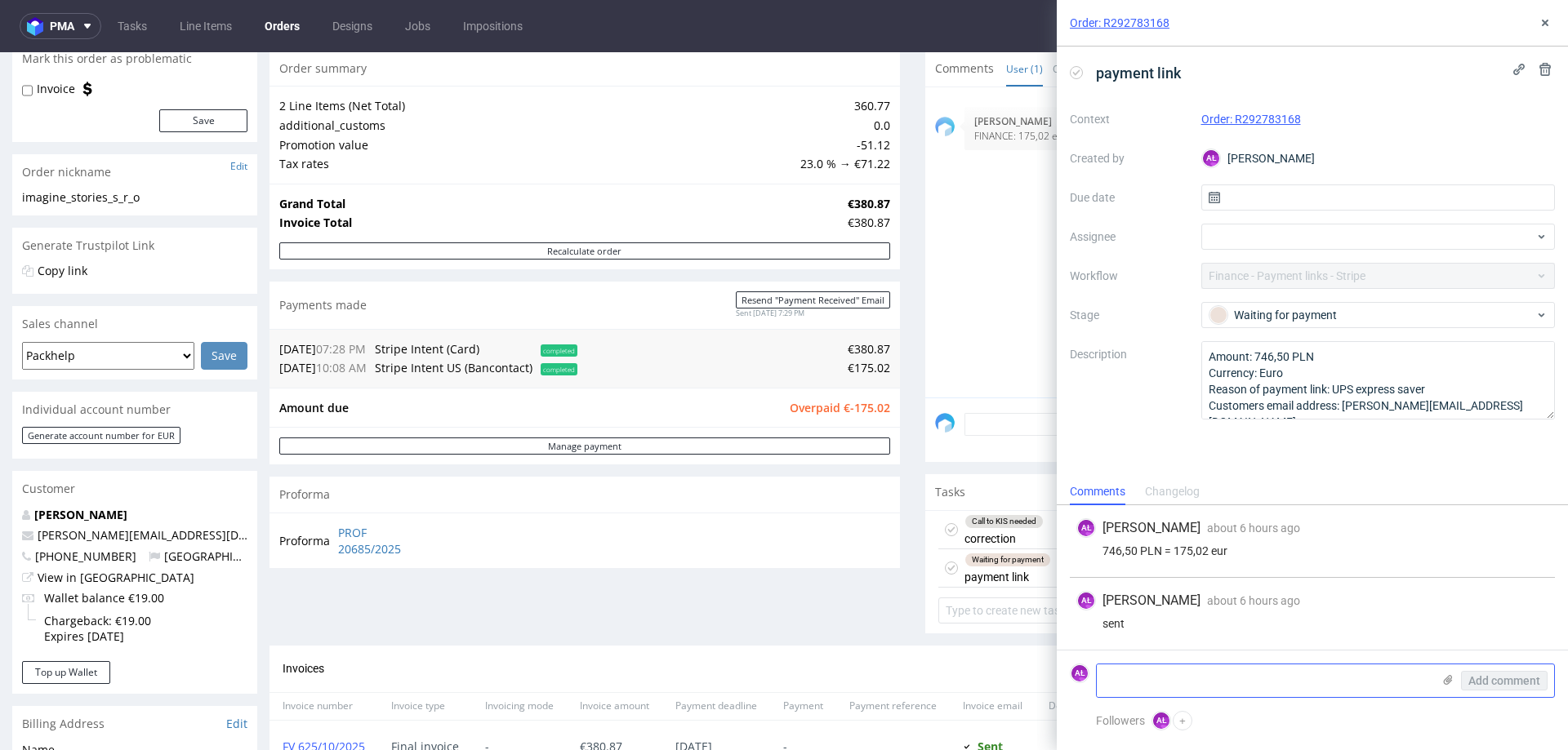
click at [1238, 674] on textarea at bounding box center [1264, 681] width 335 height 32
type textarea "Kwota w brutto - potwierdzone z Sandrą"
click at [1529, 675] on span "Add comment" at bounding box center [1504, 680] width 72 height 12
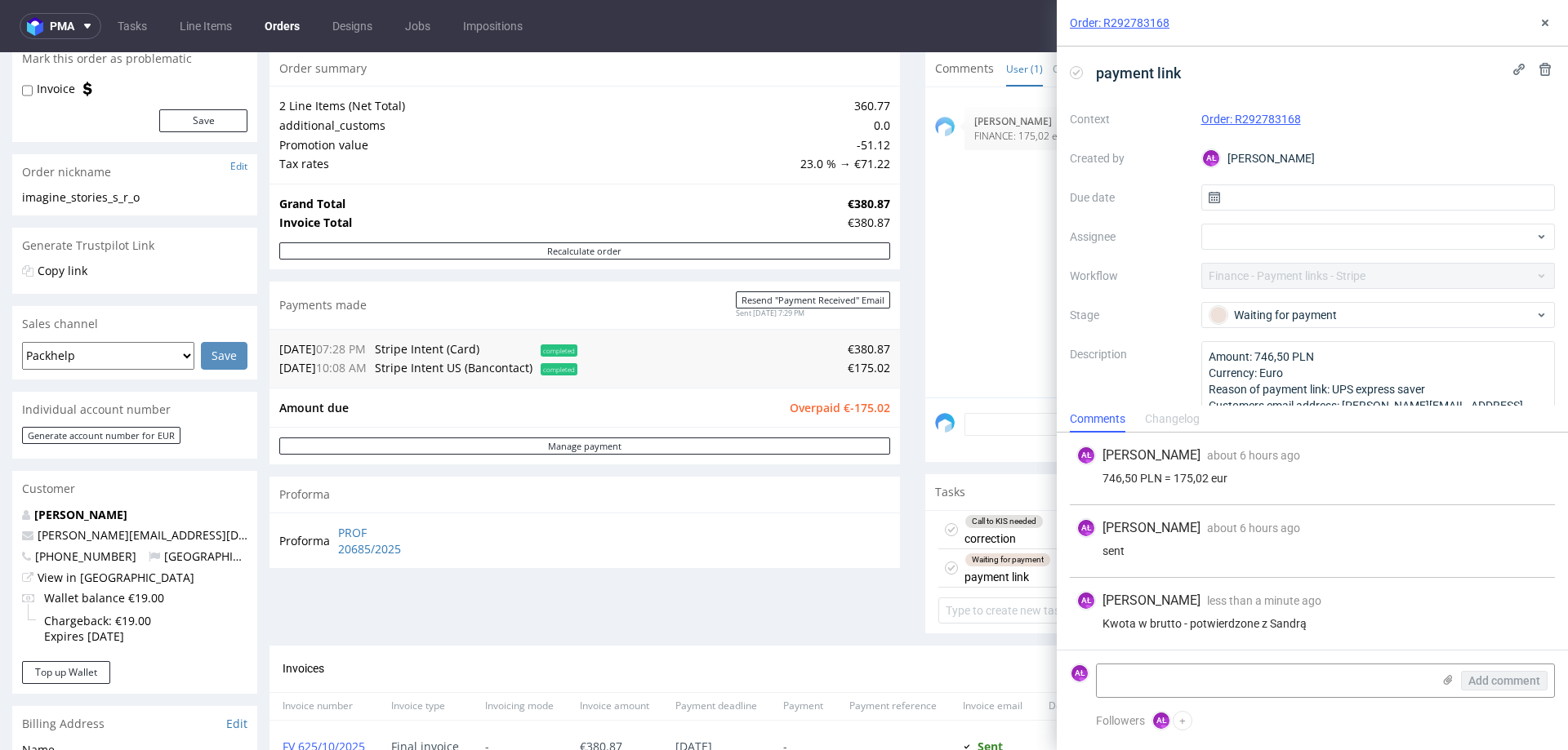
drag, startPoint x: 1073, startPoint y: 73, endPoint x: 1567, endPoint y: 50, distance: 494.5
click at [1076, 73] on use at bounding box center [1077, 72] width 7 height 5
click at [1540, 22] on icon at bounding box center [1545, 22] width 13 height 13
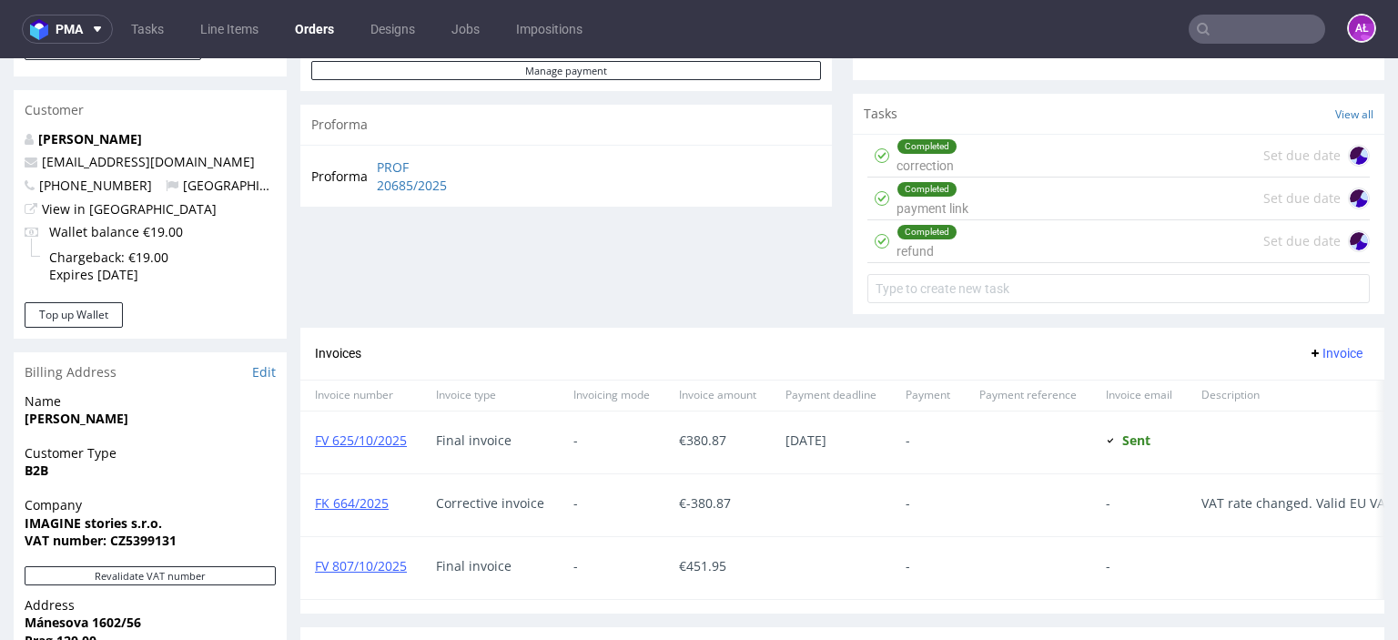
scroll to position [728, 0]
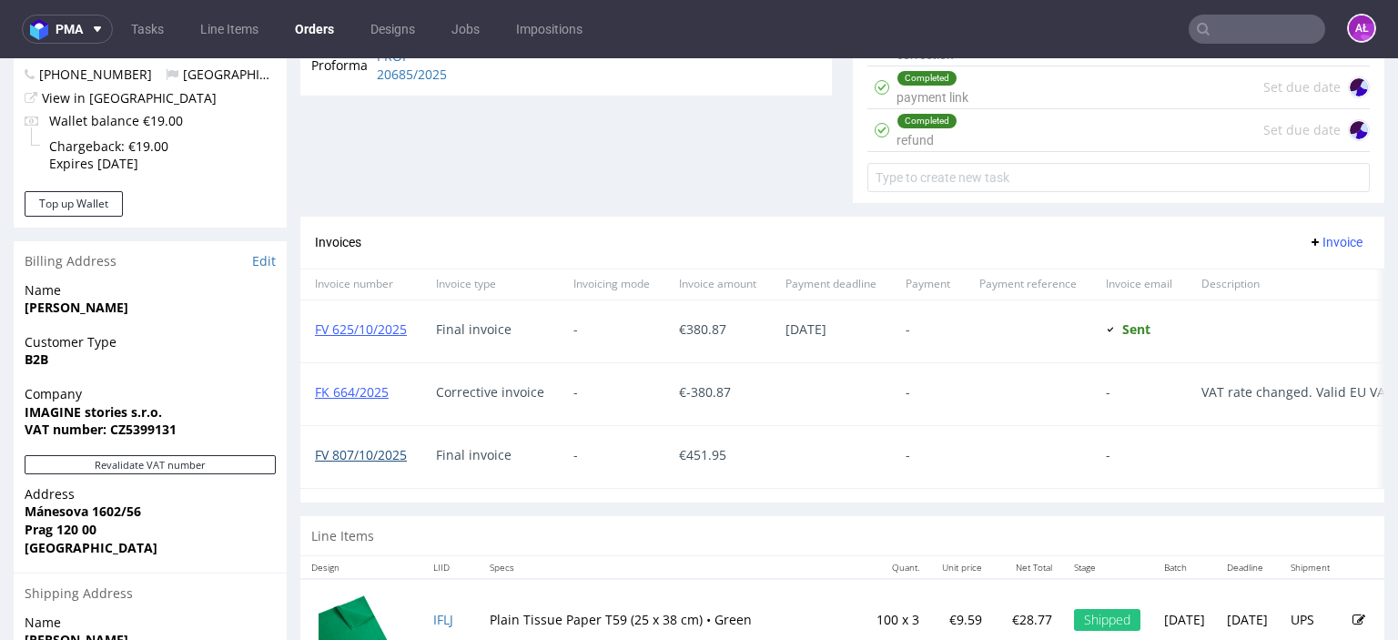
click at [387, 454] on link "FV 807/10/2025" at bounding box center [361, 454] width 92 height 17
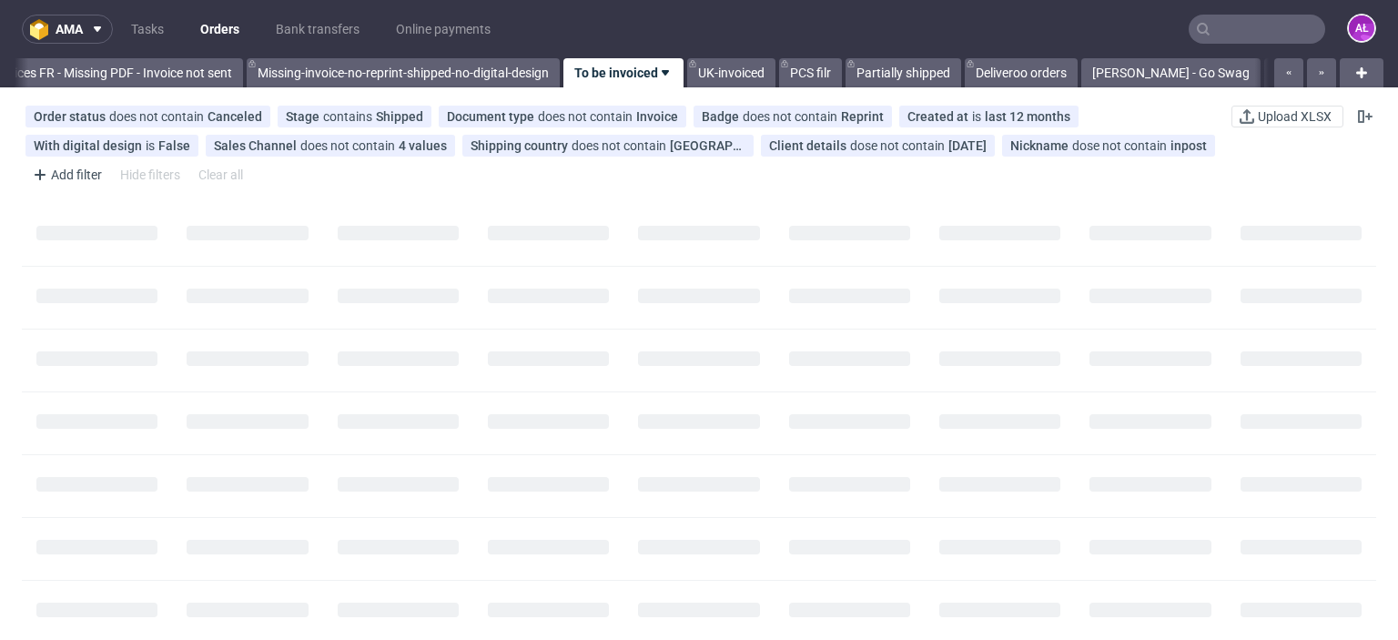
scroll to position [0, 3126]
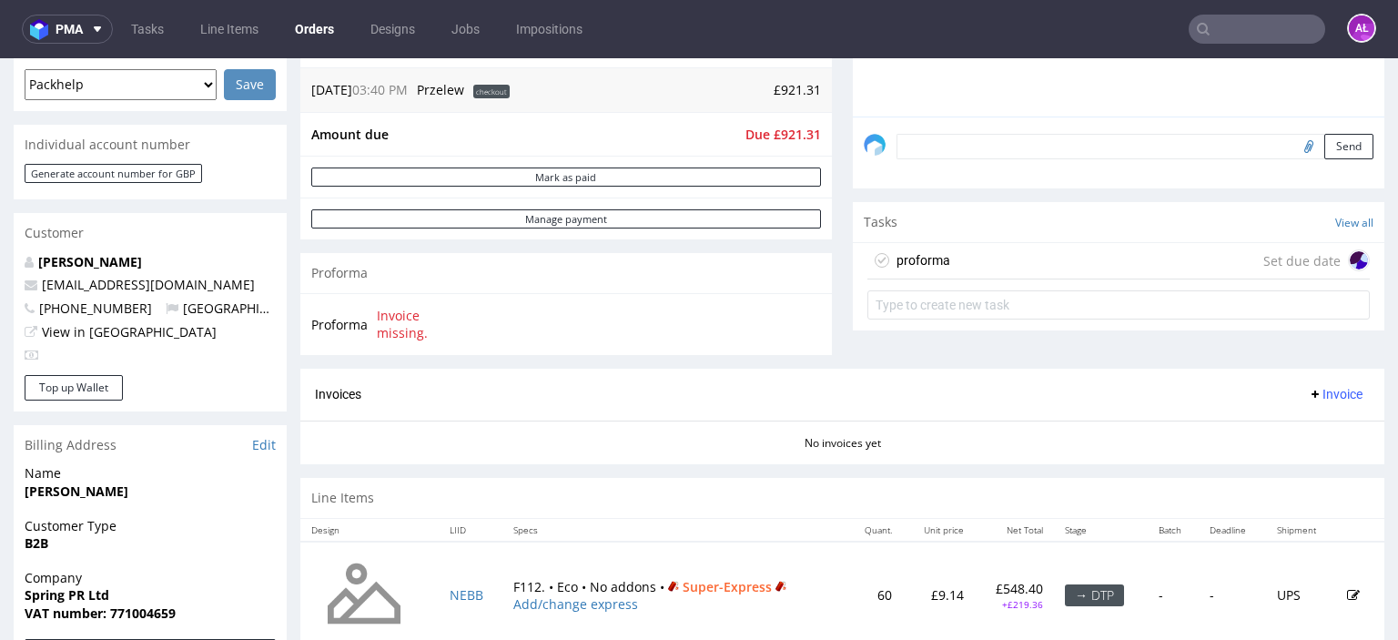
scroll to position [546, 0]
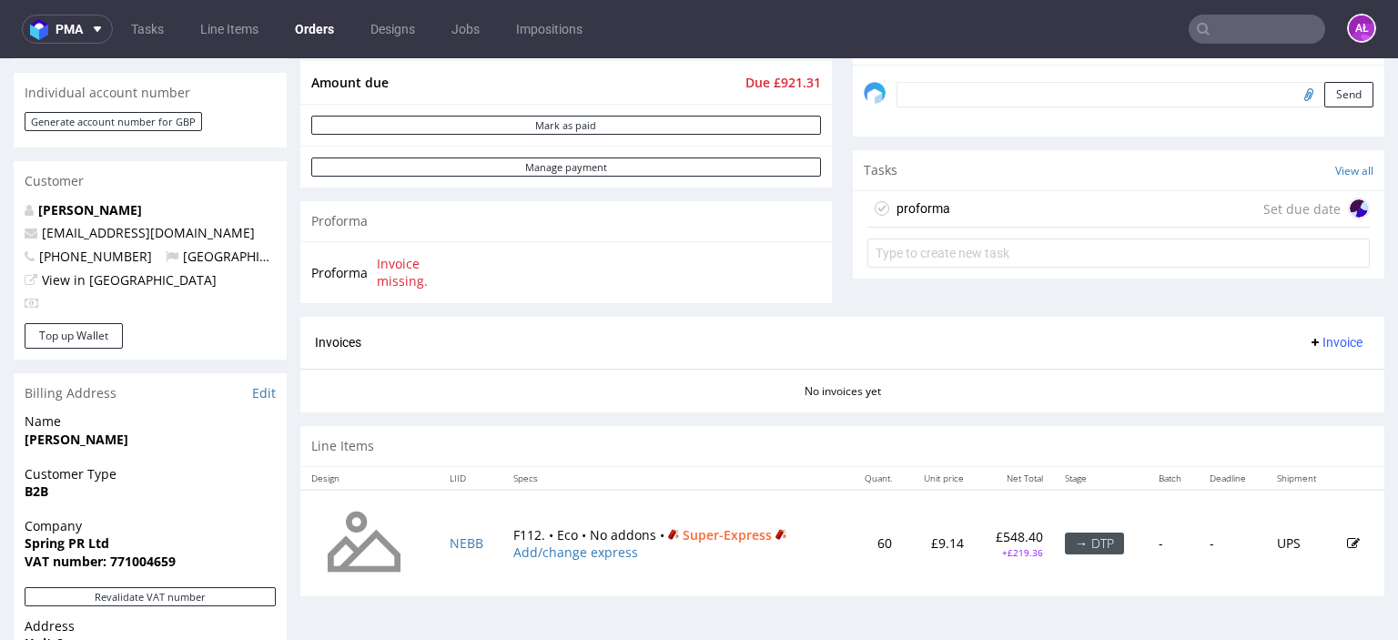
click at [947, 213] on div "proforma Set due date" at bounding box center [1118, 209] width 502 height 36
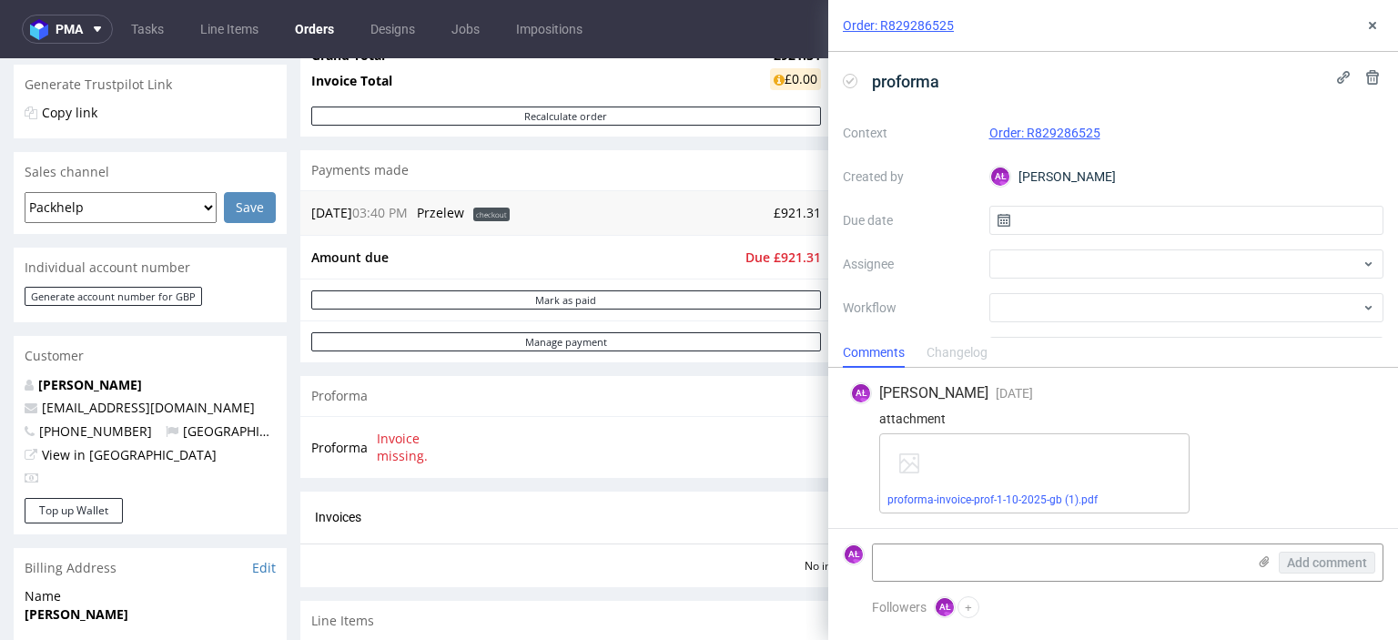
scroll to position [364, 0]
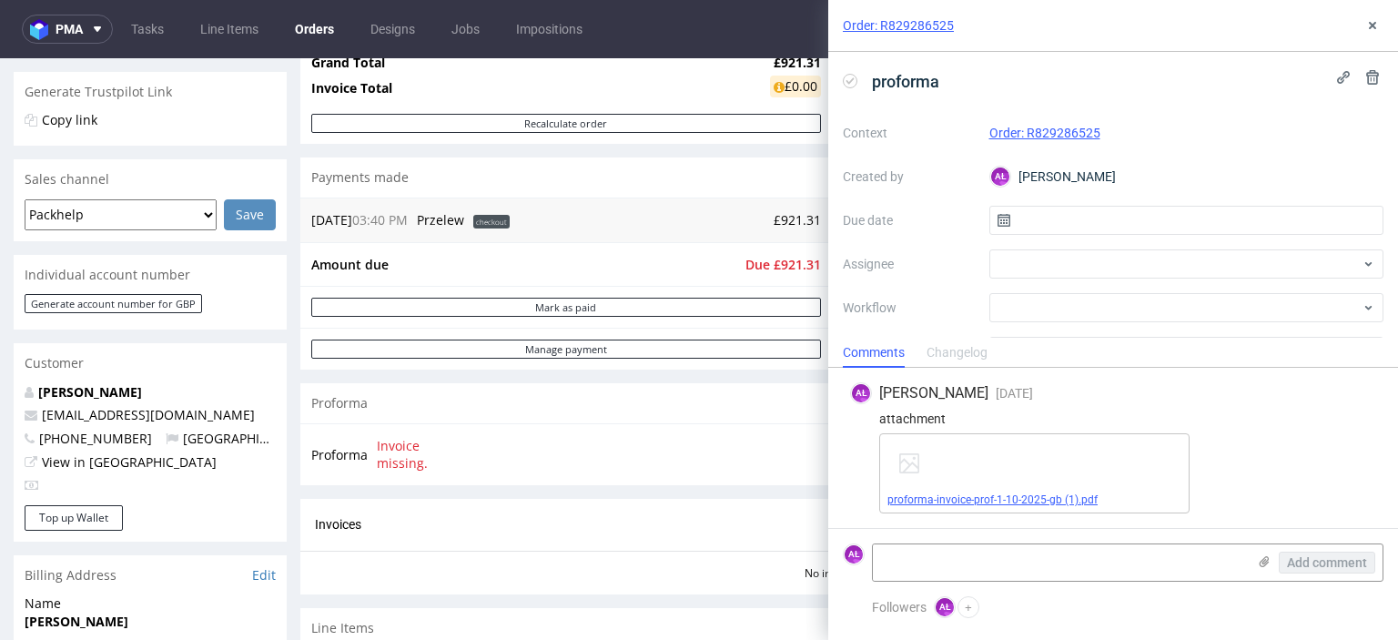
click at [923, 499] on link "proforma-invoice-prof-1-10-2025-gb (1).pdf" at bounding box center [992, 499] width 210 height 13
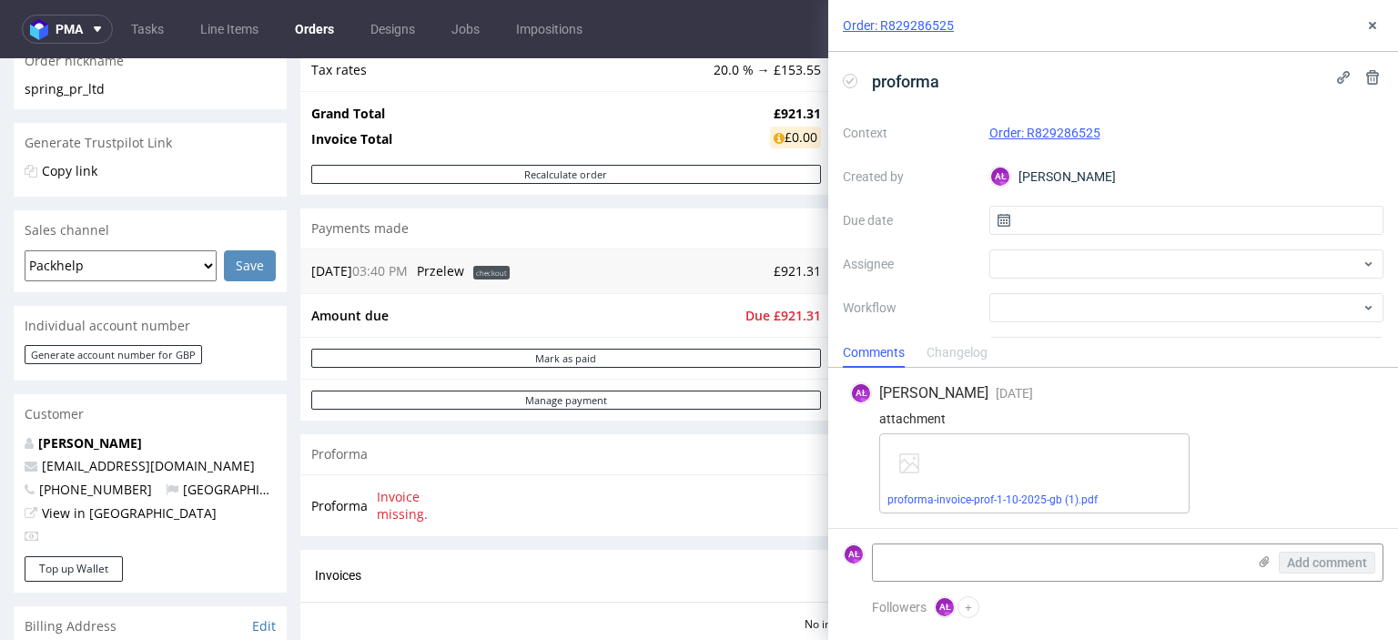
scroll to position [273, 0]
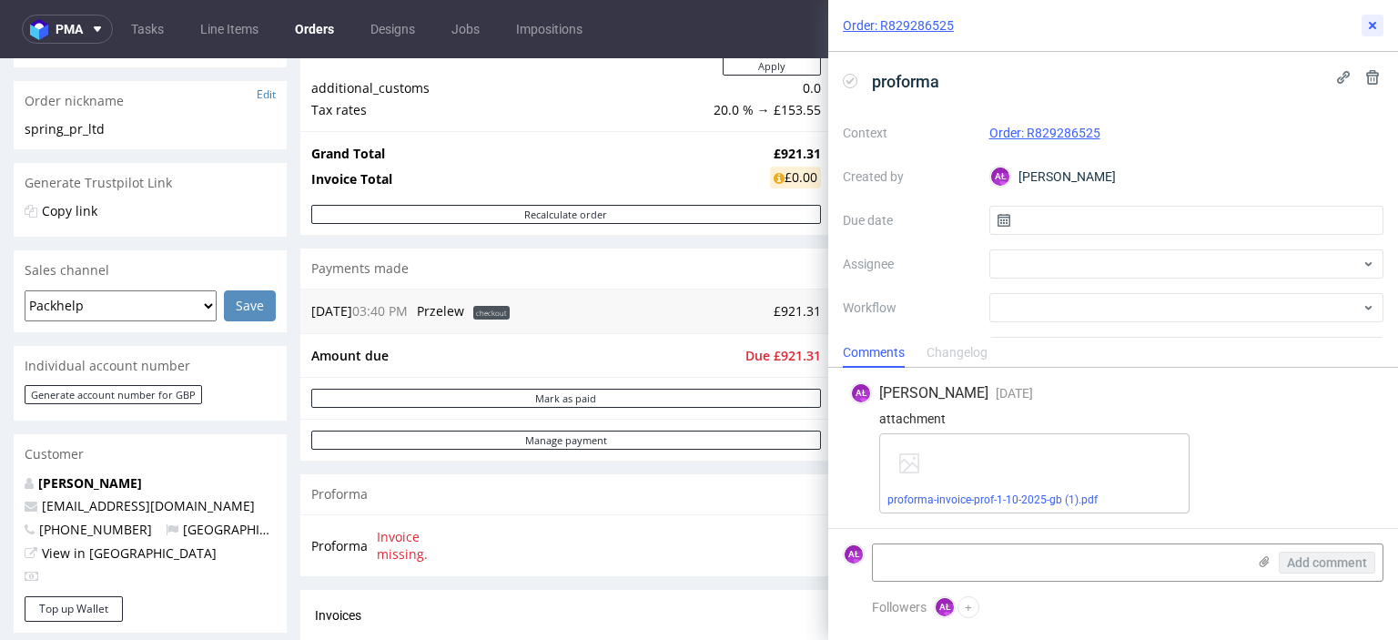
drag, startPoint x: 1369, startPoint y: 25, endPoint x: 1362, endPoint y: 34, distance: 11.1
click at [1369, 25] on icon at bounding box center [1372, 25] width 15 height 15
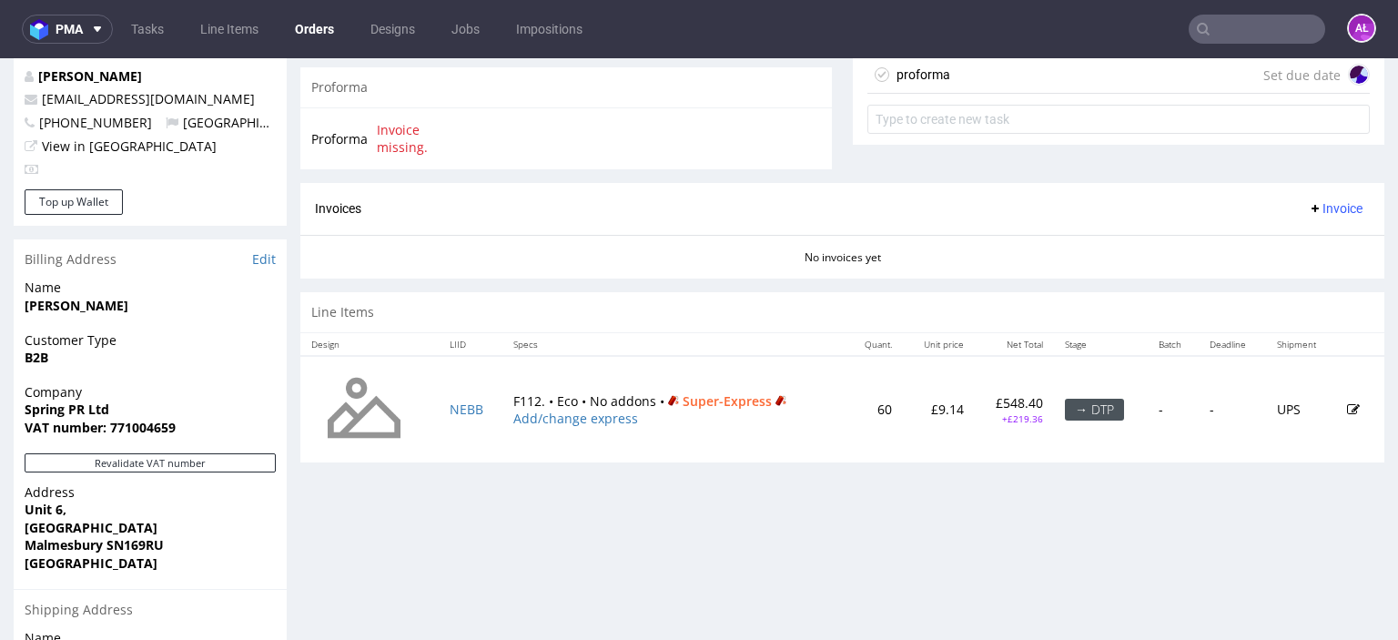
scroll to position [710, 0]
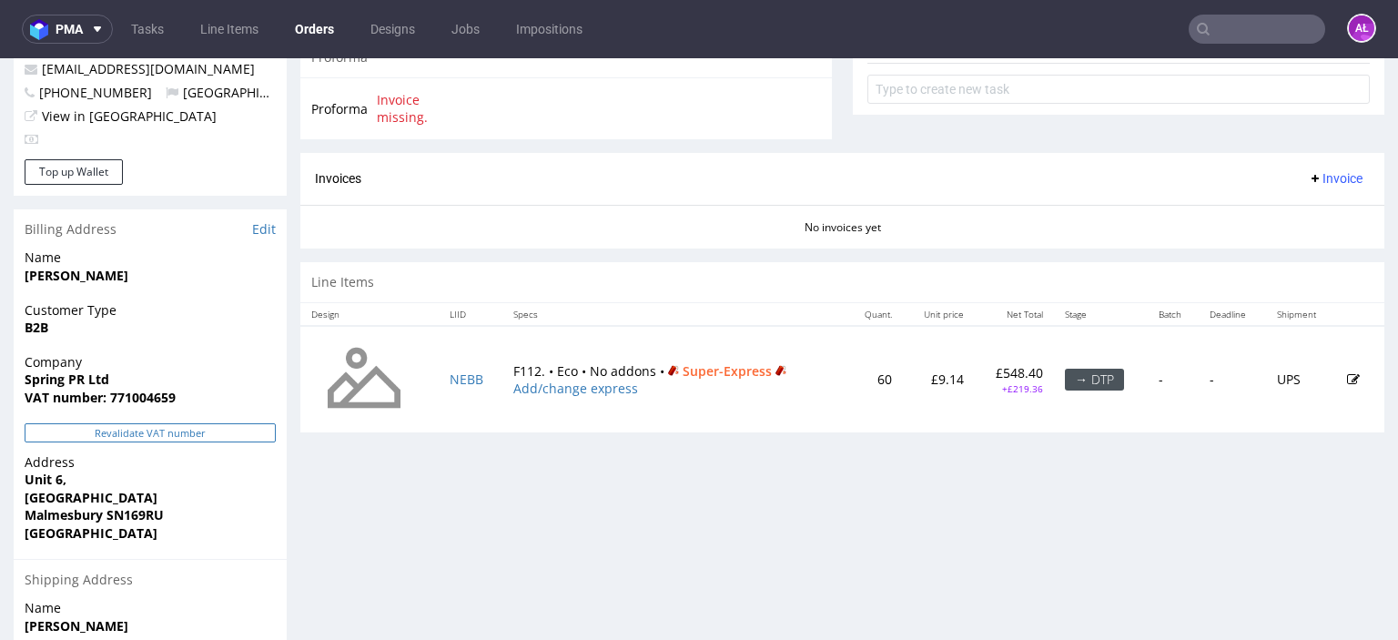
click at [247, 436] on button "Revalidate VAT number" at bounding box center [150, 432] width 251 height 19
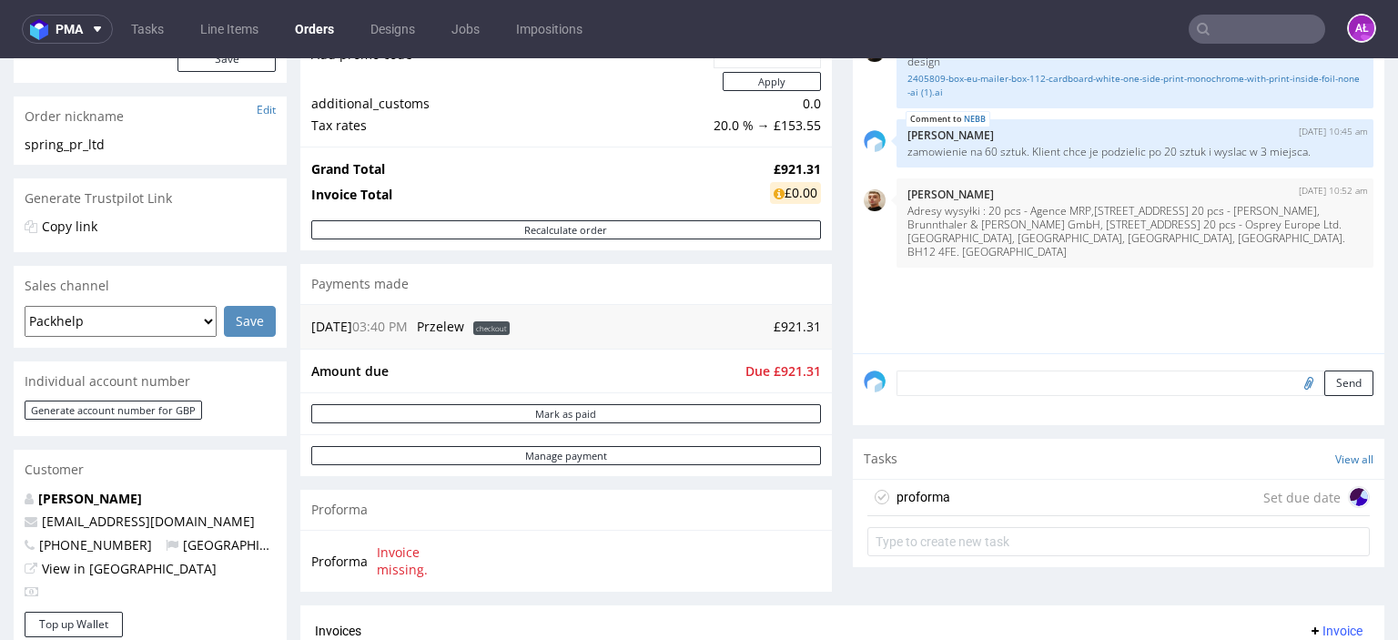
scroll to position [273, 0]
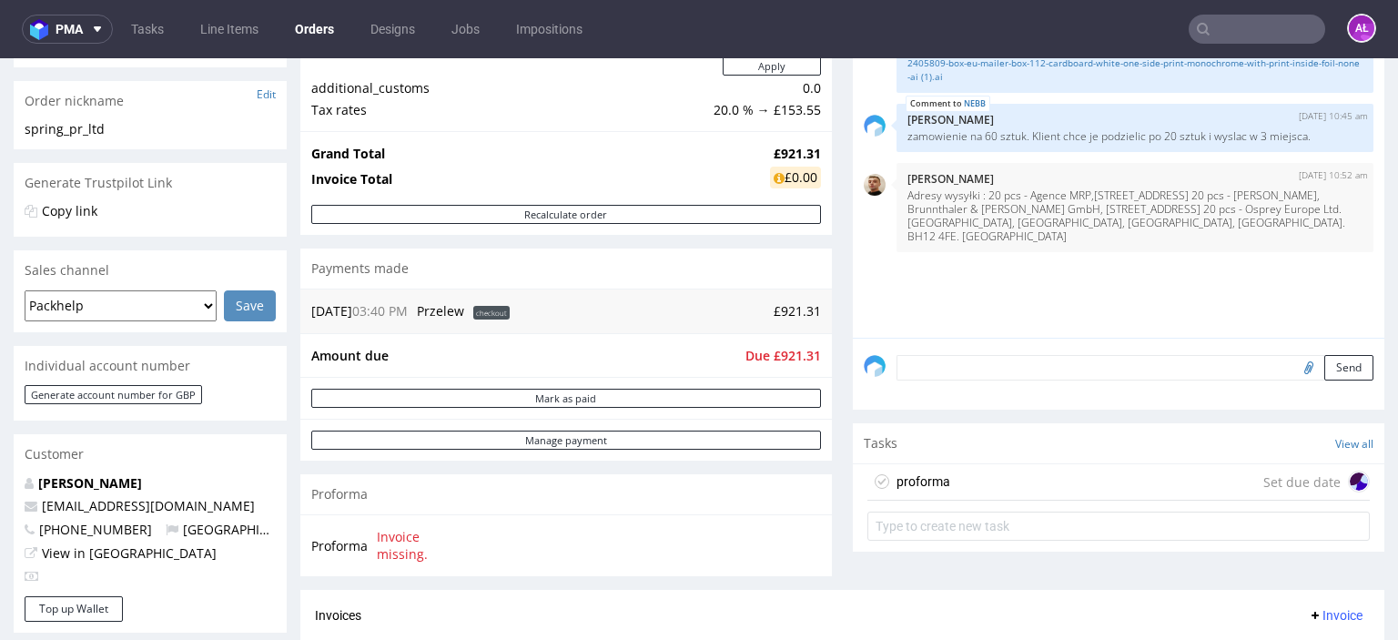
click at [834, 520] on div "Progress Payment Due Payment “Received” Email - Line Items 1 DTP - Production -…" at bounding box center [842, 363] width 1084 height 1039
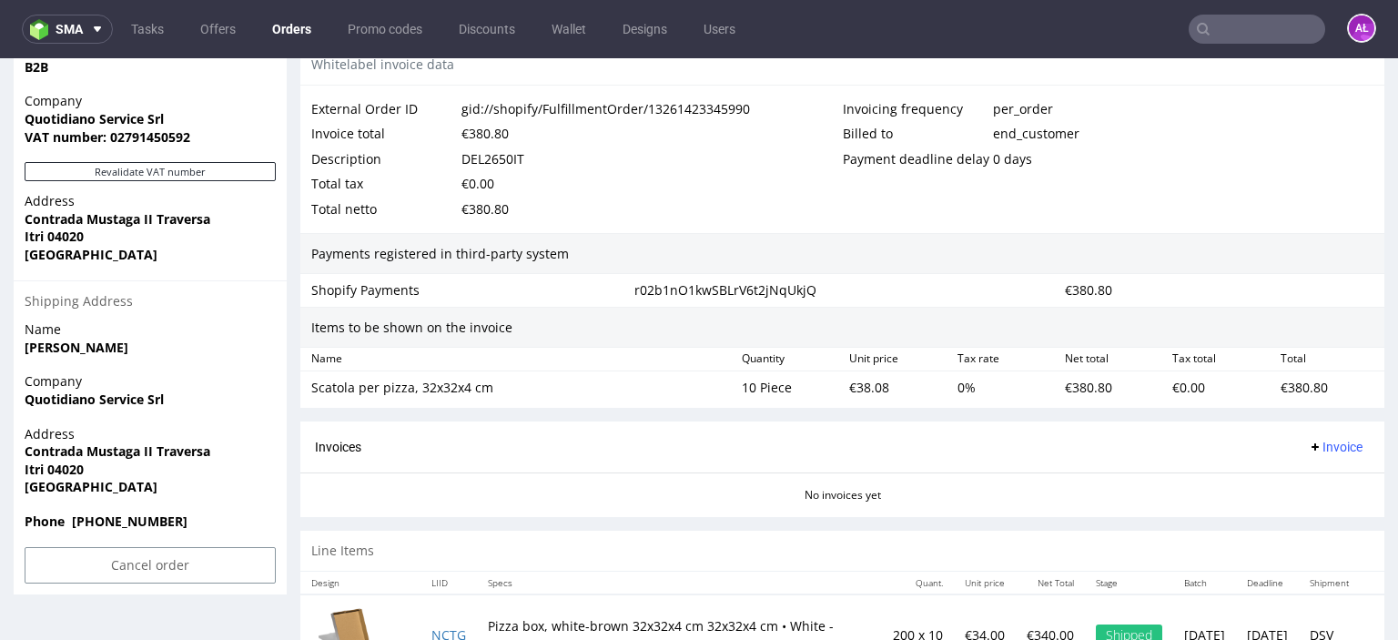
scroll to position [1062, 0]
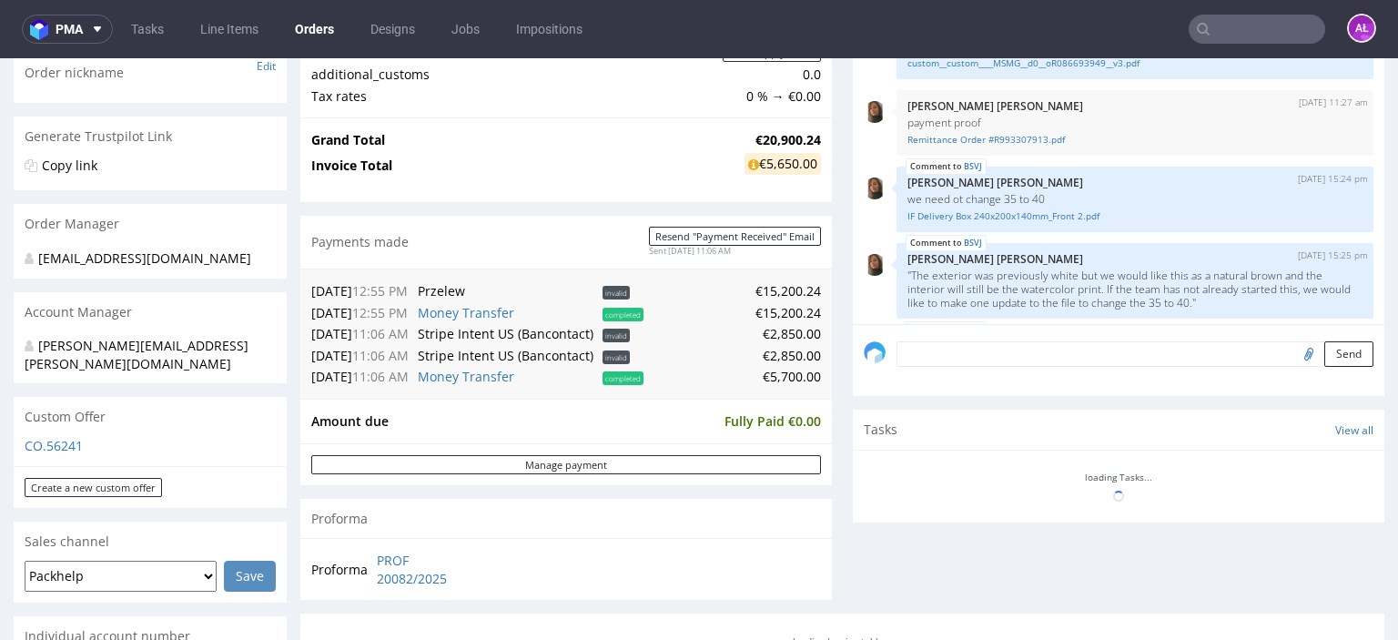
scroll to position [273, 0]
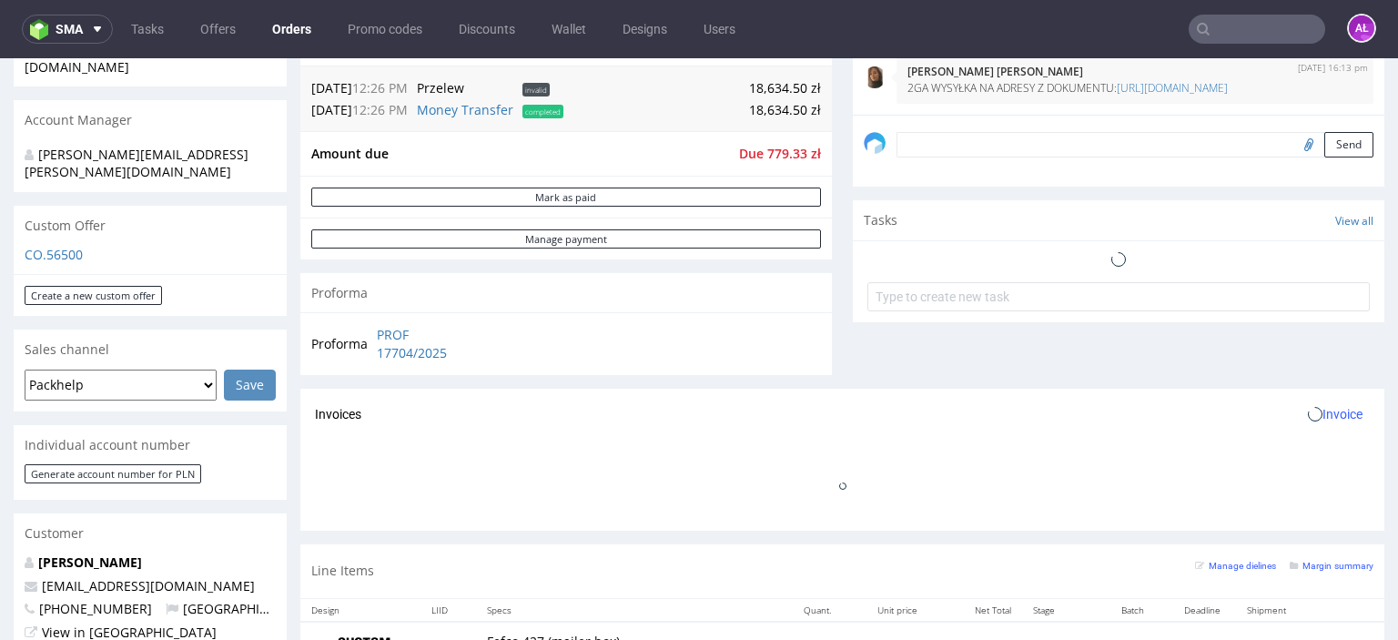
scroll to position [546, 0]
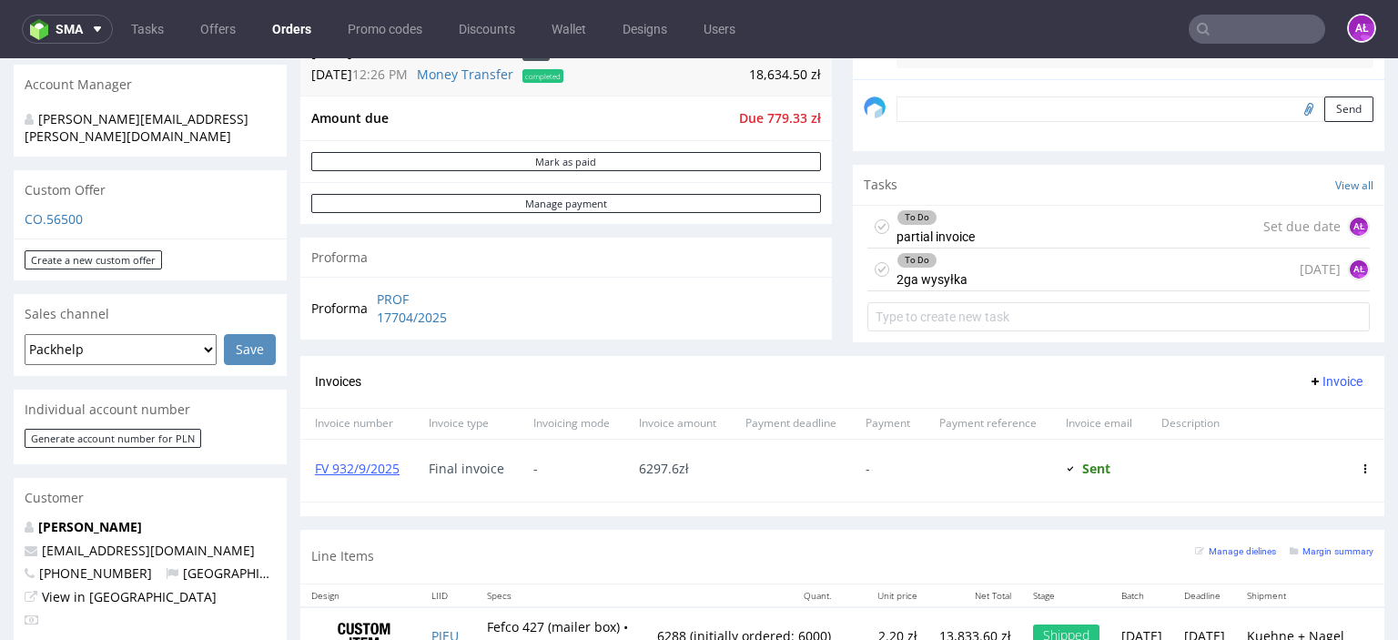
click at [920, 236] on div "To Do partial invoice" at bounding box center [935, 227] width 78 height 42
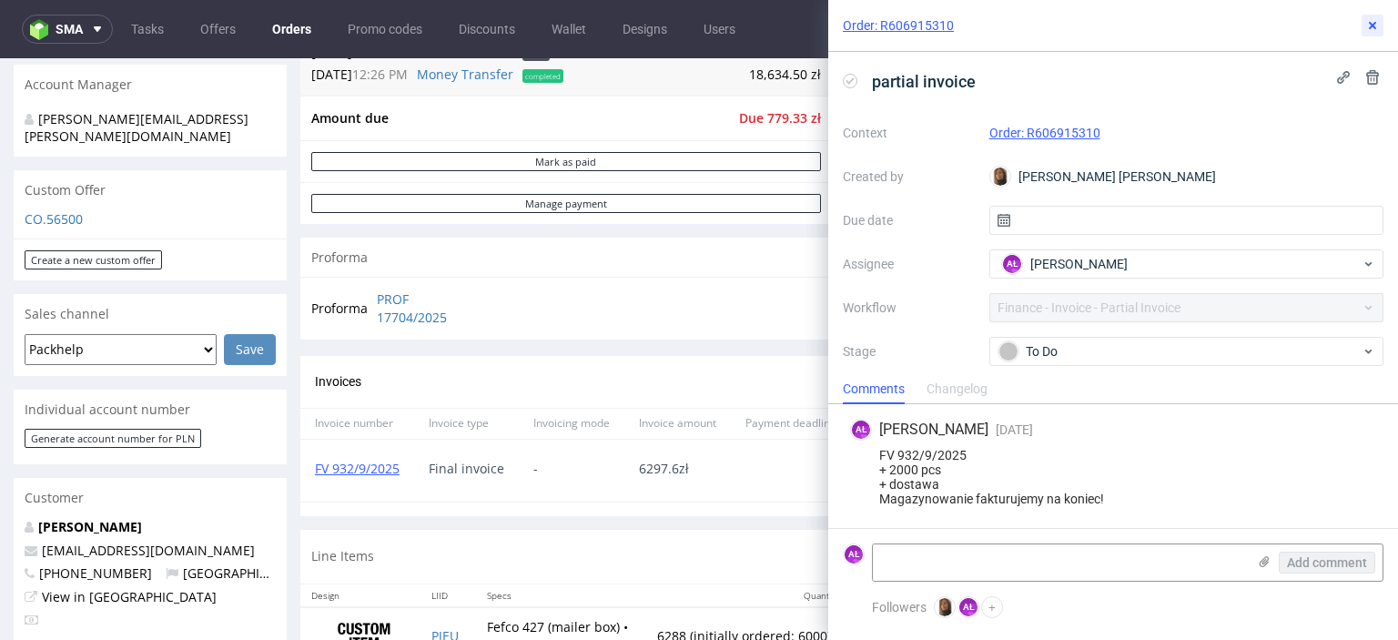
drag, startPoint x: 1369, startPoint y: 29, endPoint x: 1341, endPoint y: 42, distance: 30.1
click at [1369, 29] on icon at bounding box center [1372, 25] width 15 height 15
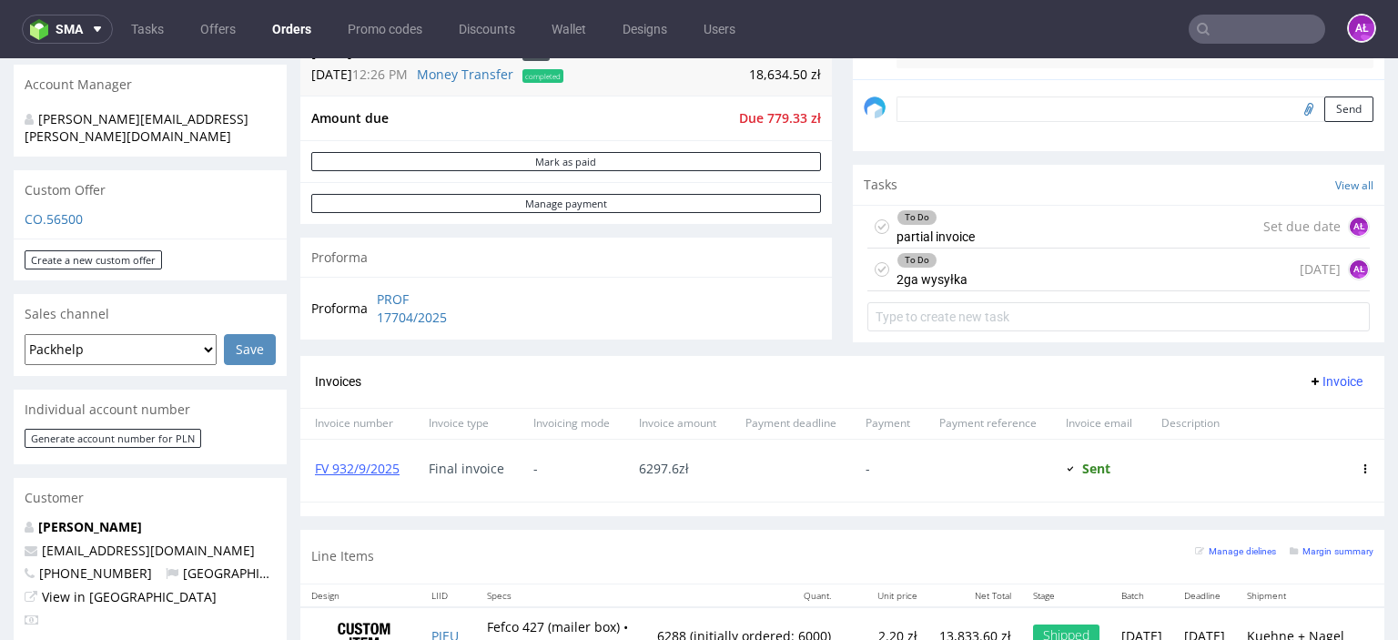
click at [946, 272] on div "To Do 2ga wysyłka" at bounding box center [931, 269] width 71 height 42
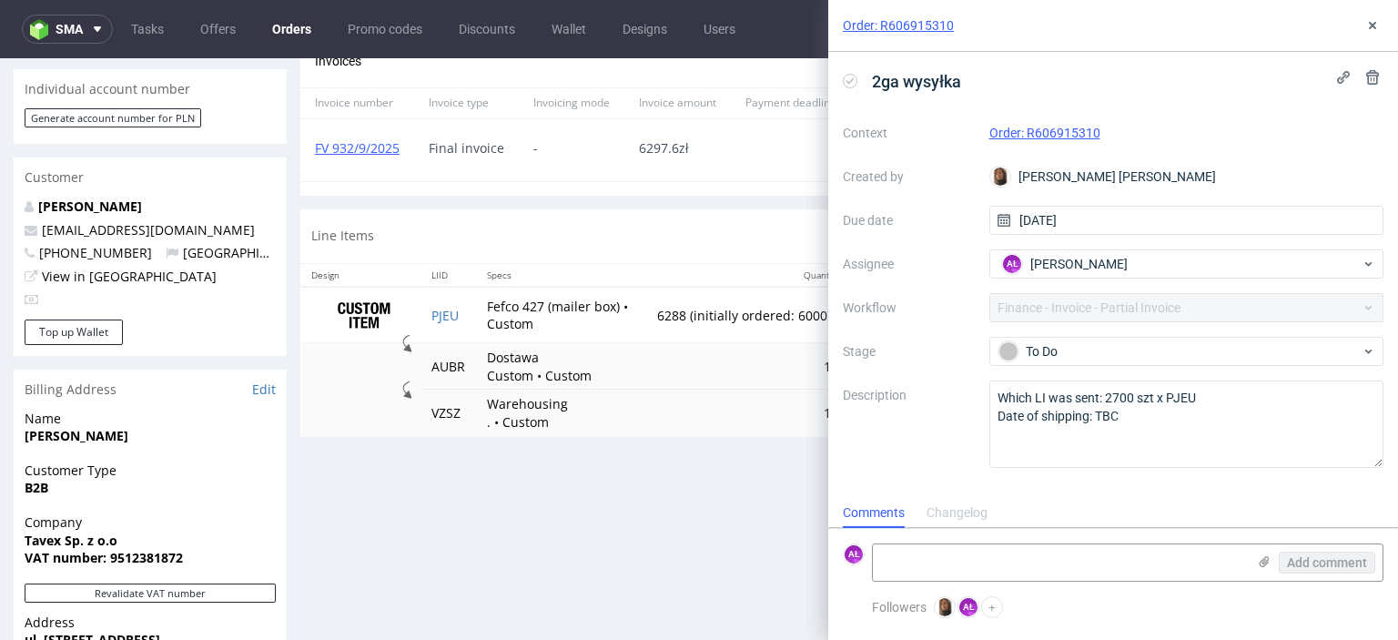
scroll to position [819, 0]
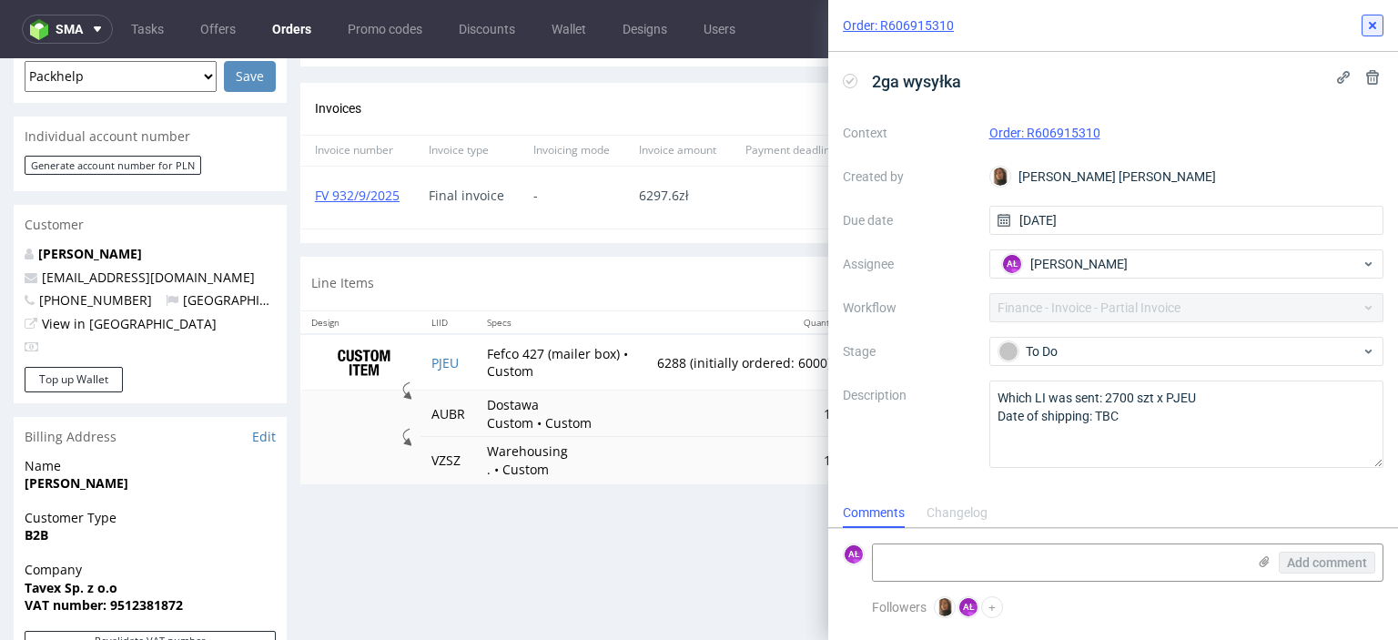
click at [1371, 28] on icon at bounding box center [1372, 25] width 15 height 15
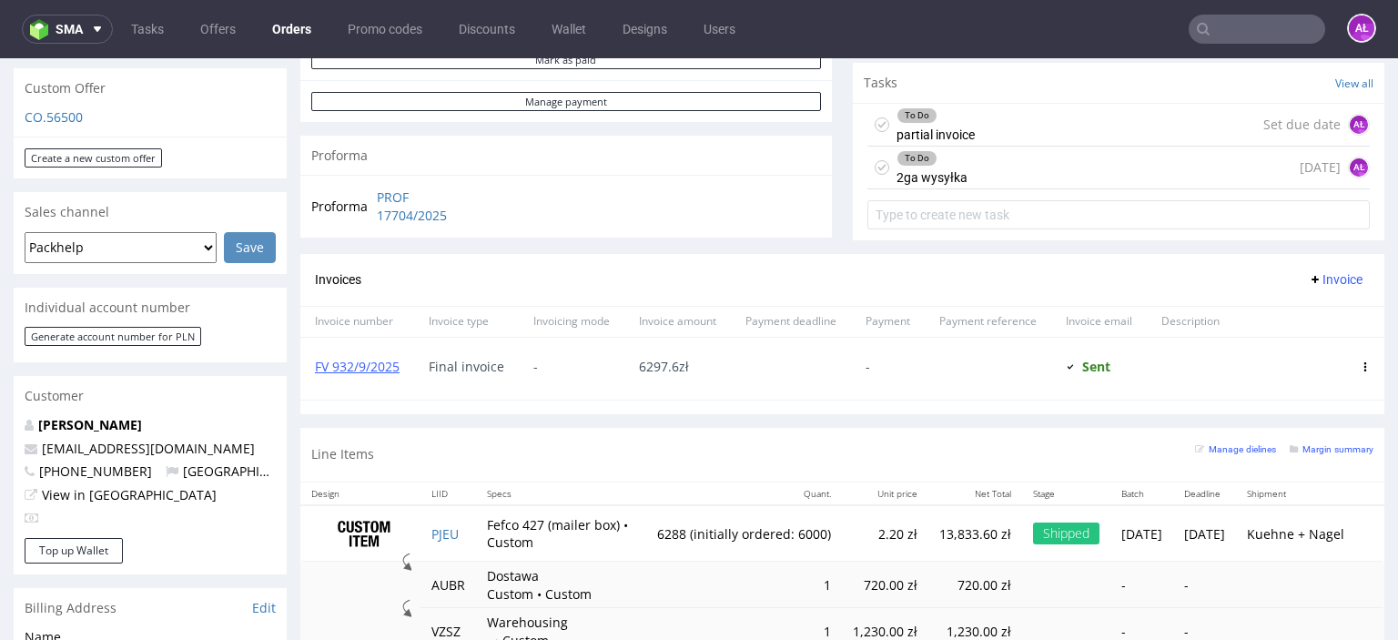
scroll to position [637, 0]
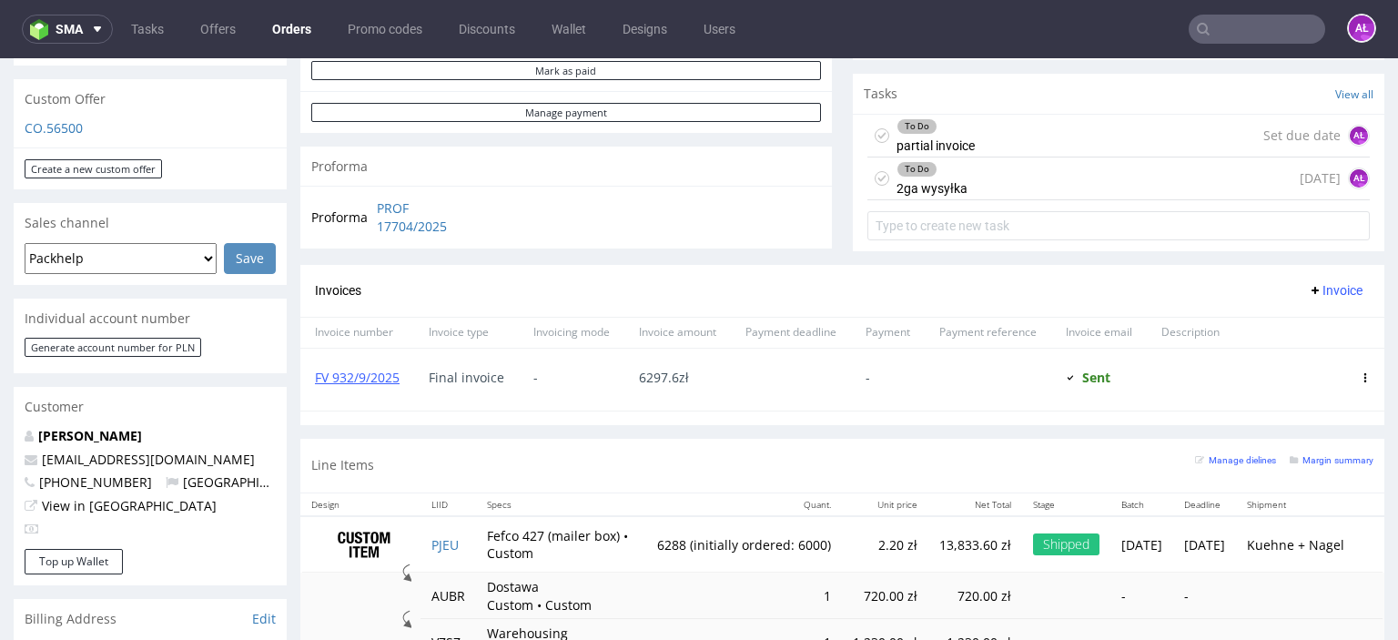
click at [939, 130] on div "To Do" at bounding box center [935, 126] width 76 height 15
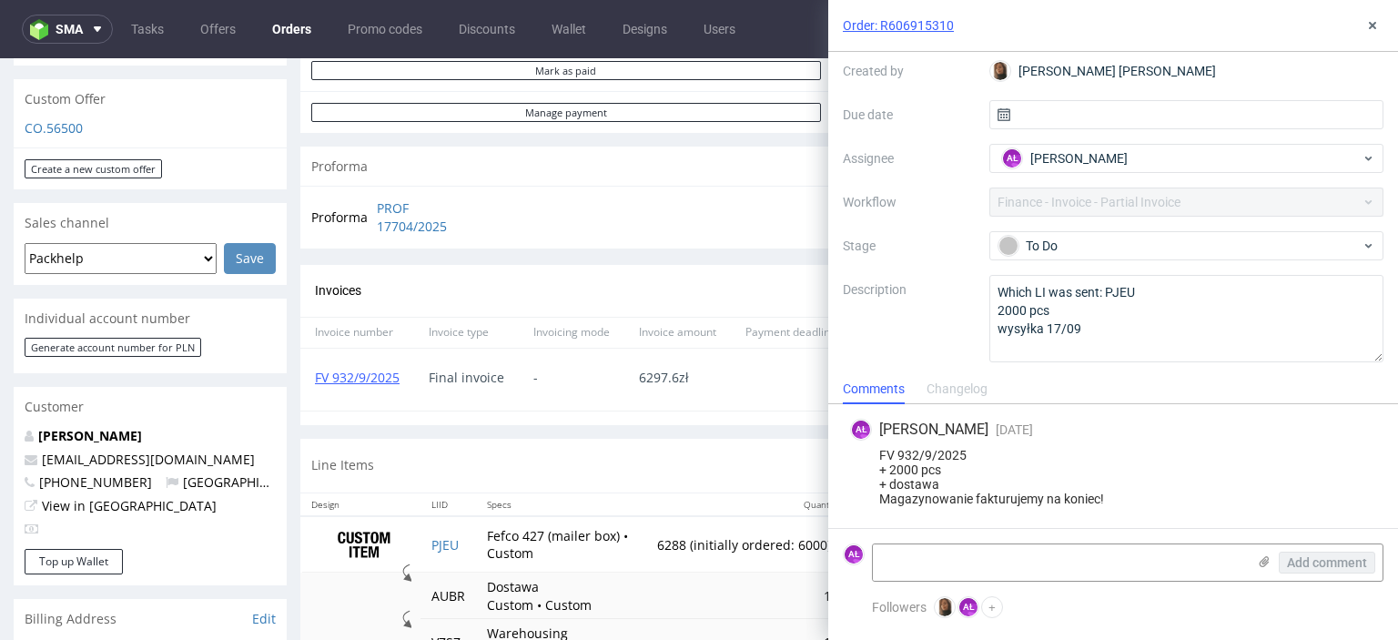
scroll to position [106, 0]
click at [1374, 22] on use at bounding box center [1372, 25] width 7 height 7
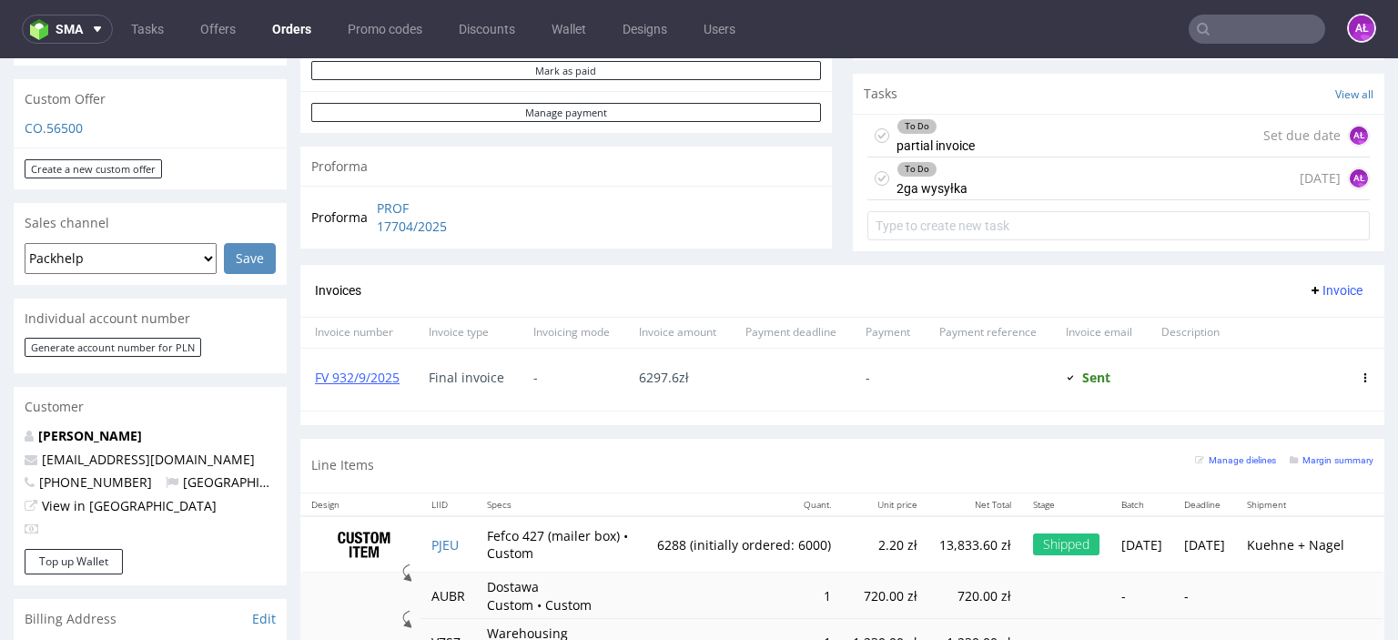
scroll to position [728, 0]
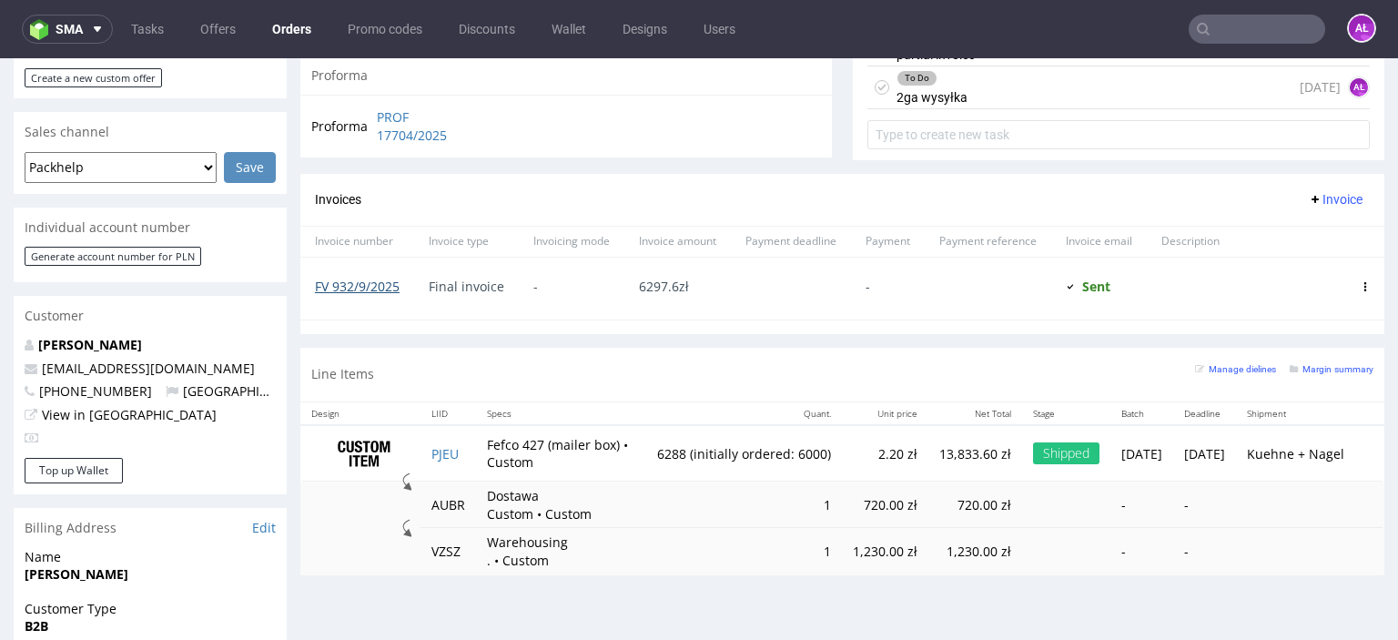
click at [379, 284] on link "FV 932/9/2025" at bounding box center [357, 286] width 85 height 17
click at [392, 282] on link "FV 932/9/2025" at bounding box center [357, 286] width 85 height 17
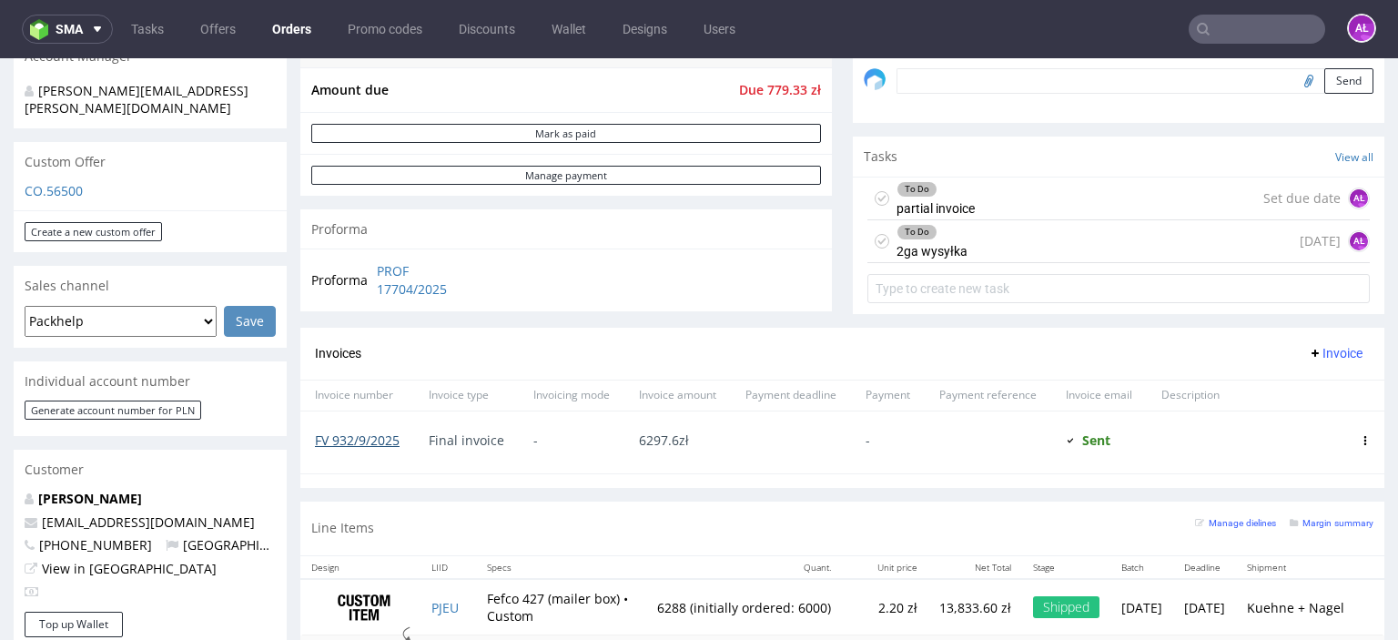
scroll to position [546, 0]
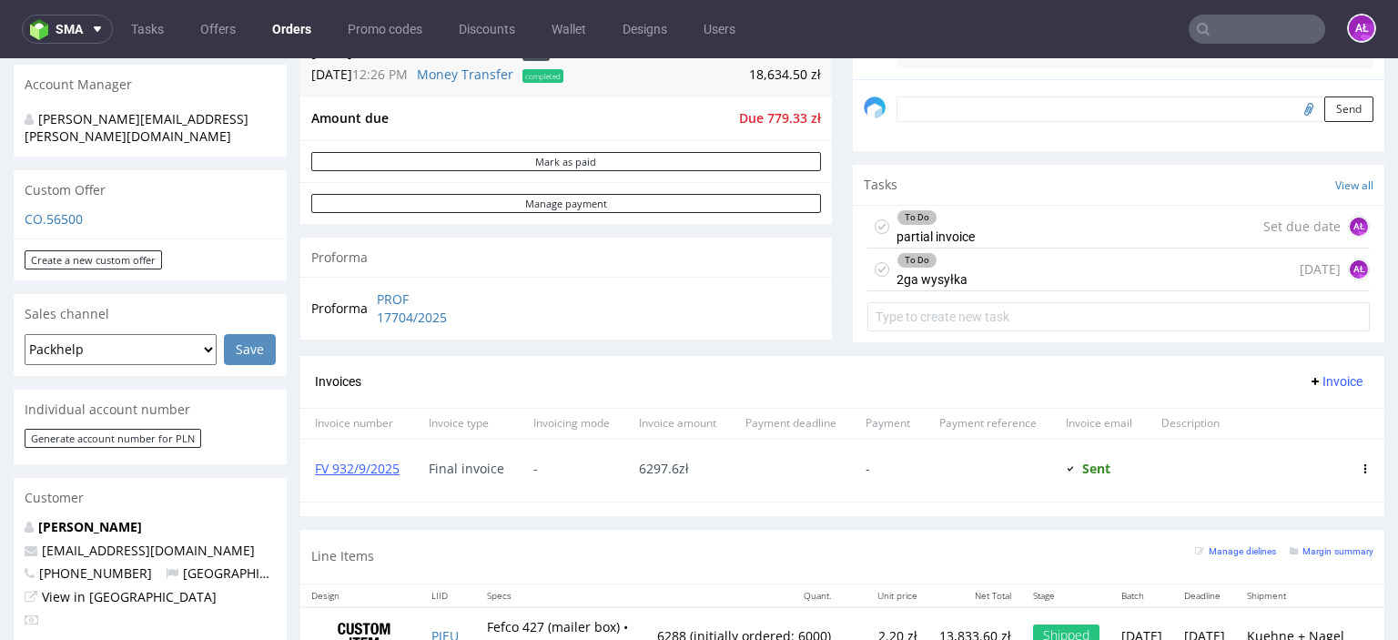
click at [932, 228] on div "To Do partial invoice" at bounding box center [935, 227] width 78 height 42
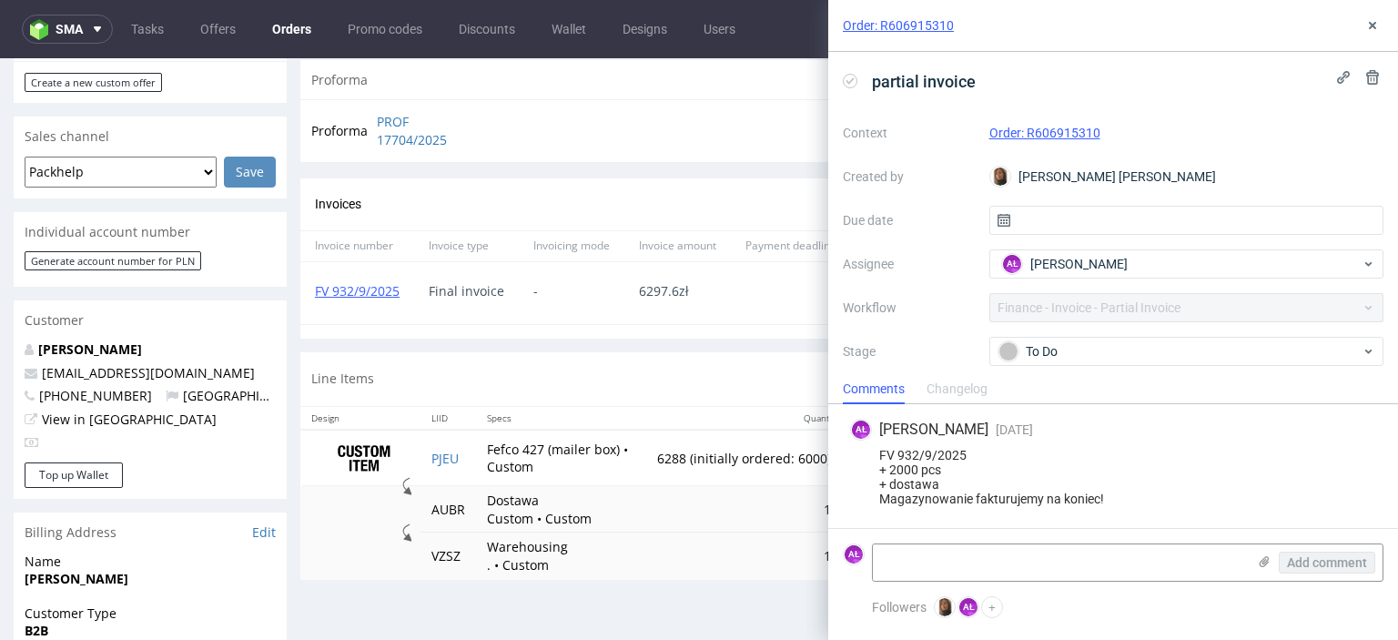
scroll to position [728, 0]
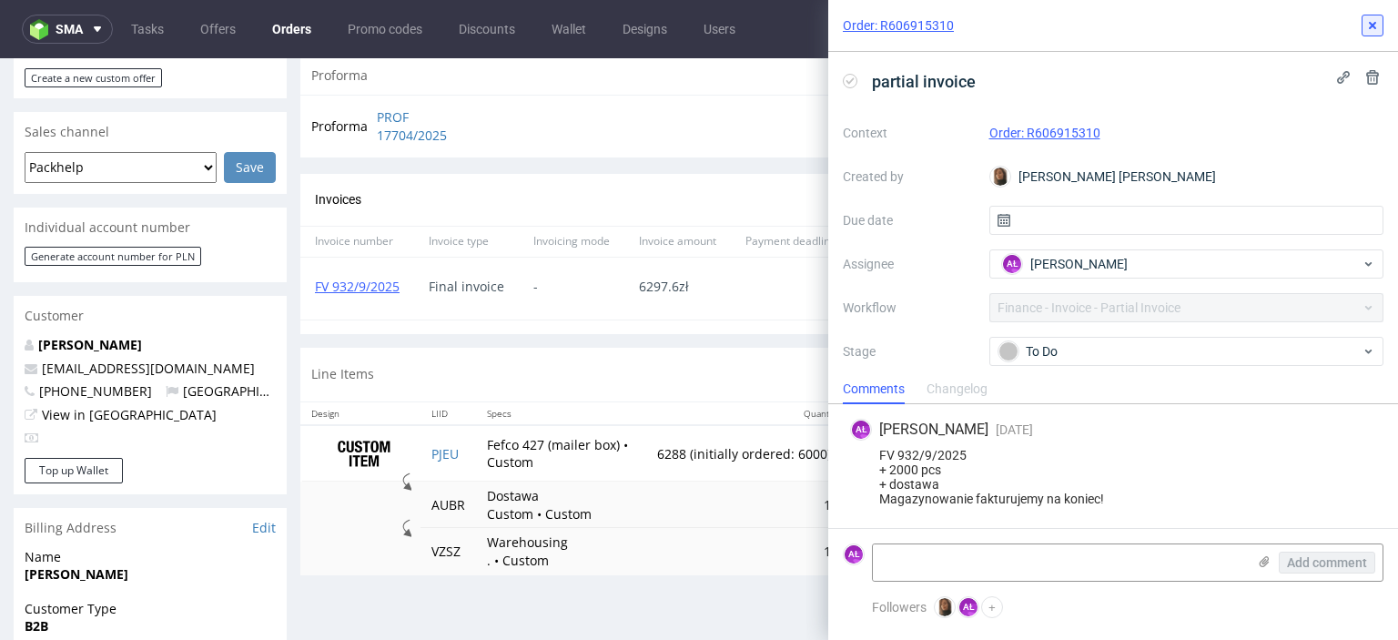
click at [1372, 28] on icon at bounding box center [1372, 25] width 15 height 15
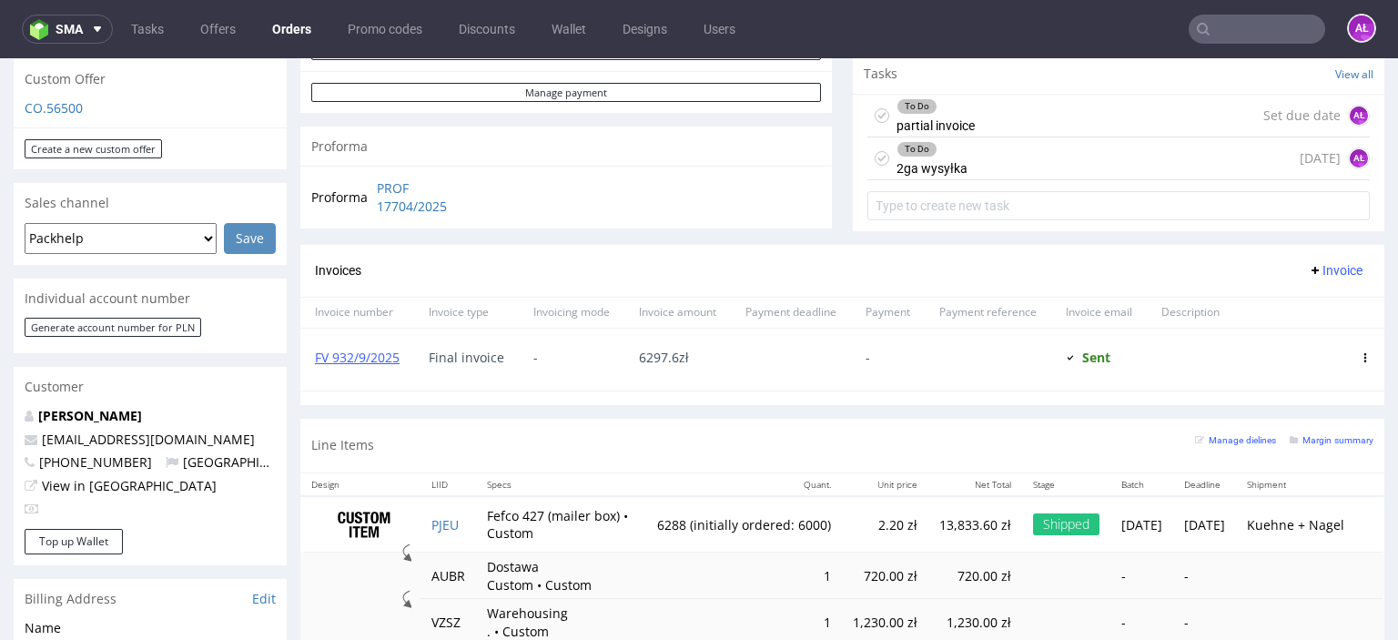
scroll to position [637, 0]
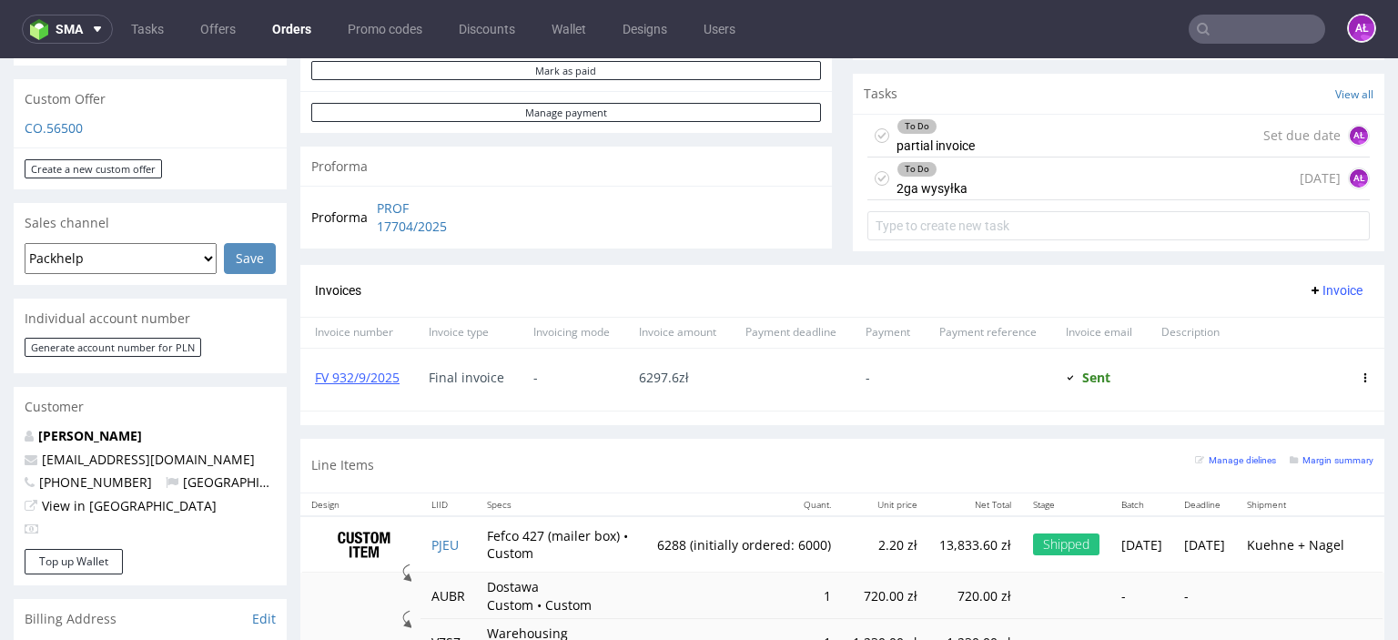
click at [934, 183] on div "To Do 2ga wysyłka" at bounding box center [931, 178] width 71 height 42
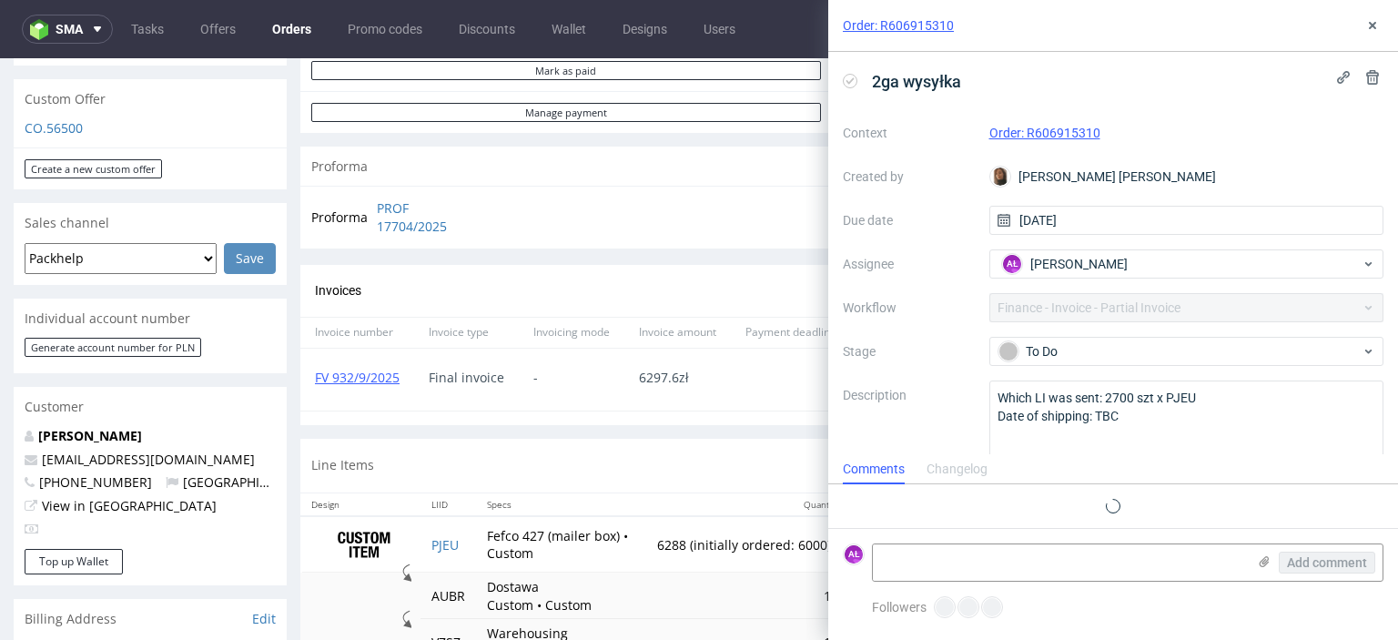
scroll to position [15, 0]
drag, startPoint x: 1372, startPoint y: 28, endPoint x: 1343, endPoint y: 44, distance: 33.0
click at [1371, 28] on icon at bounding box center [1372, 25] width 15 height 15
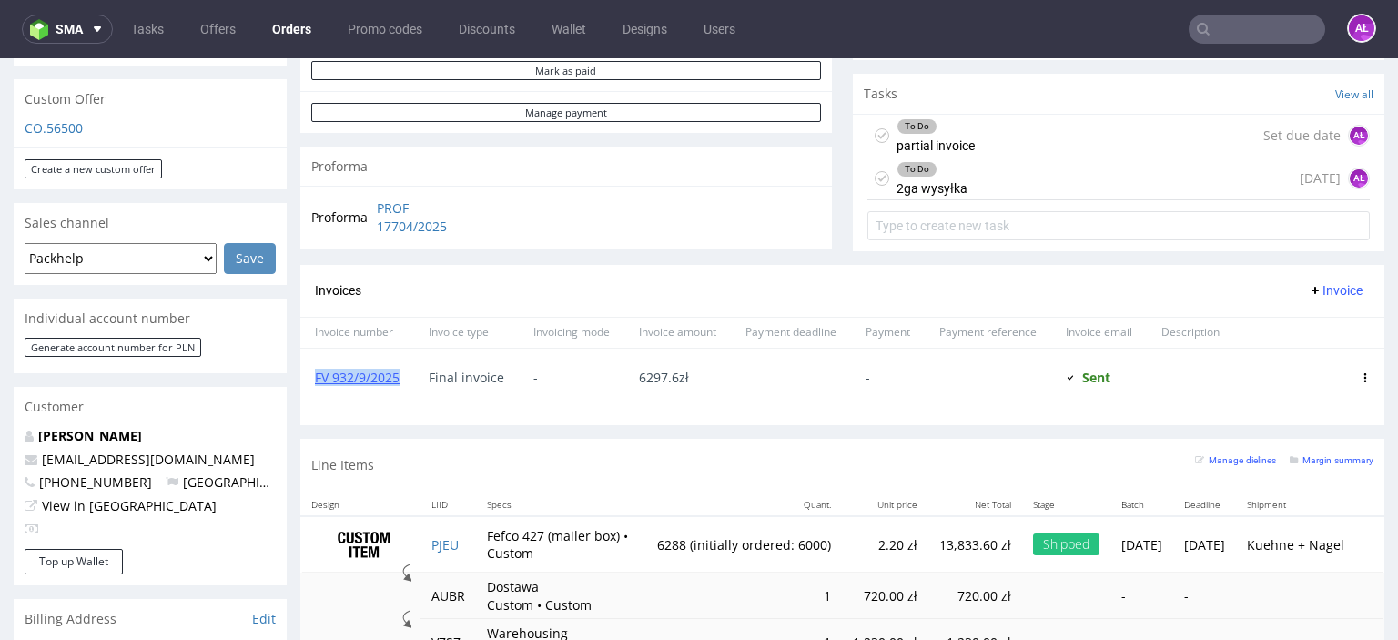
drag, startPoint x: 405, startPoint y: 386, endPoint x: 313, endPoint y: 389, distance: 92.0
click at [313, 390] on div "FV 932/9/2025" at bounding box center [357, 379] width 114 height 62
copy link "FV 932/9/2025"
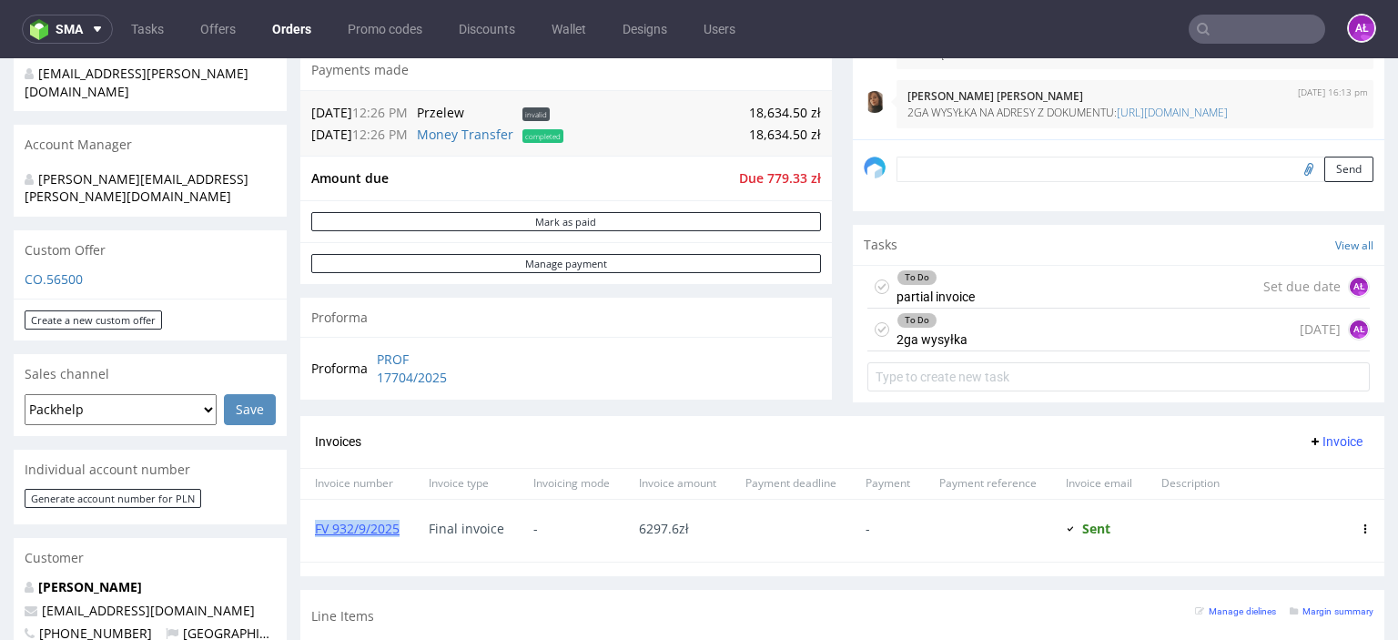
scroll to position [455, 0]
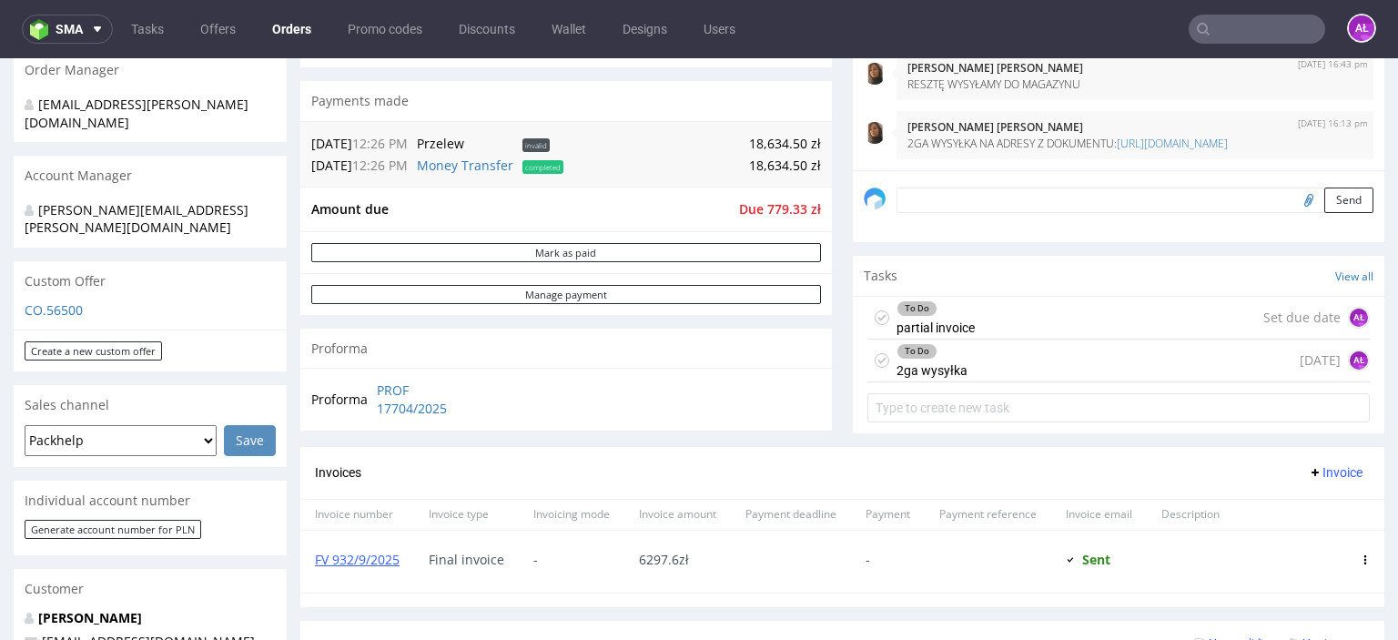
drag, startPoint x: 950, startPoint y: 356, endPoint x: 950, endPoint y: 401, distance: 45.5
click at [950, 356] on div "To Do" at bounding box center [931, 351] width 69 height 15
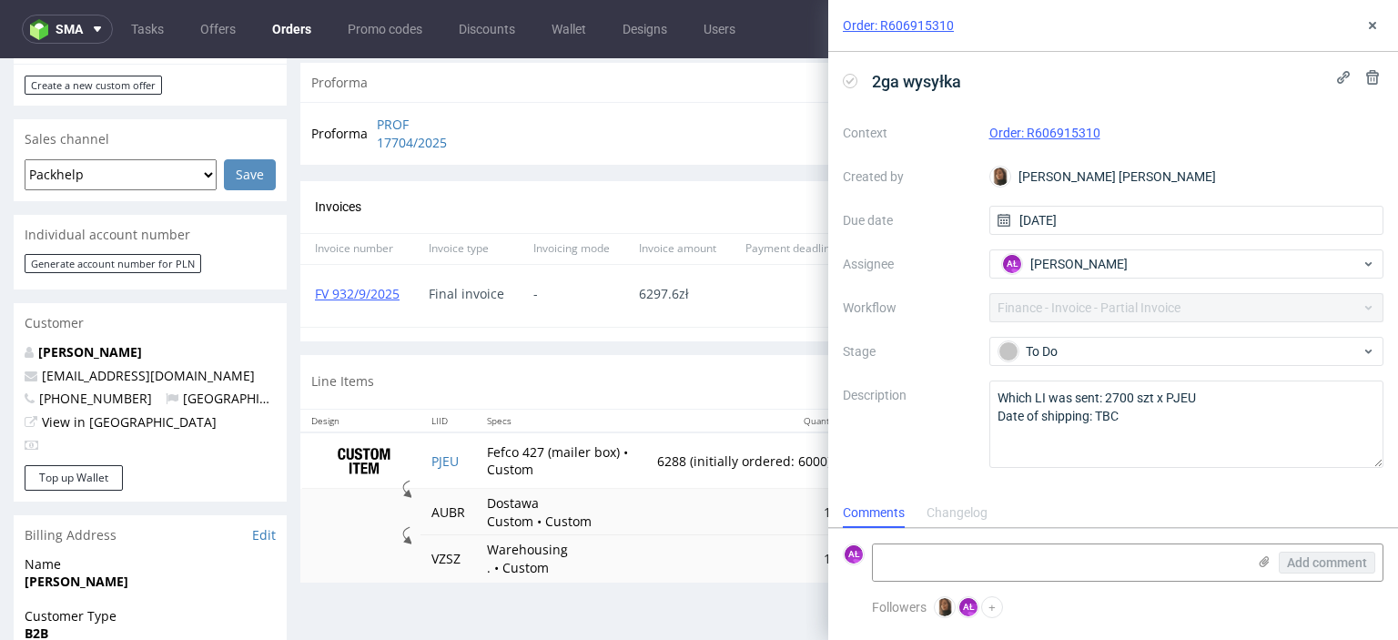
scroll to position [728, 0]
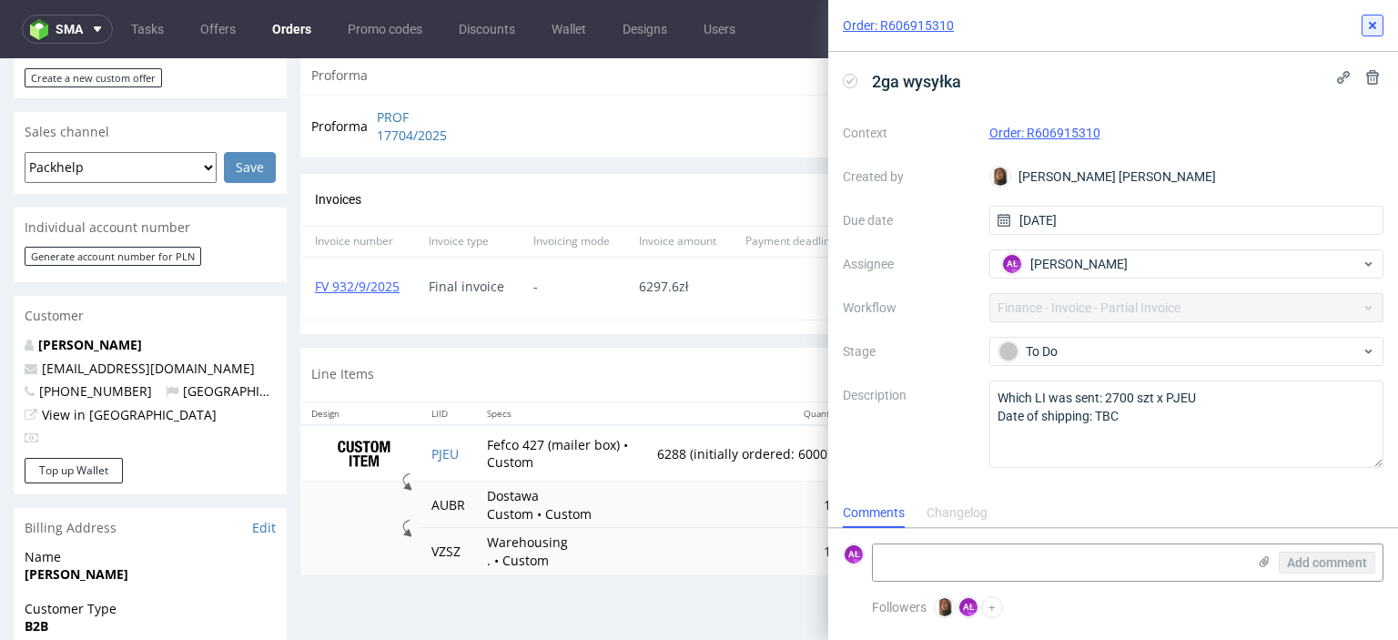
click at [1374, 26] on use at bounding box center [1372, 25] width 7 height 7
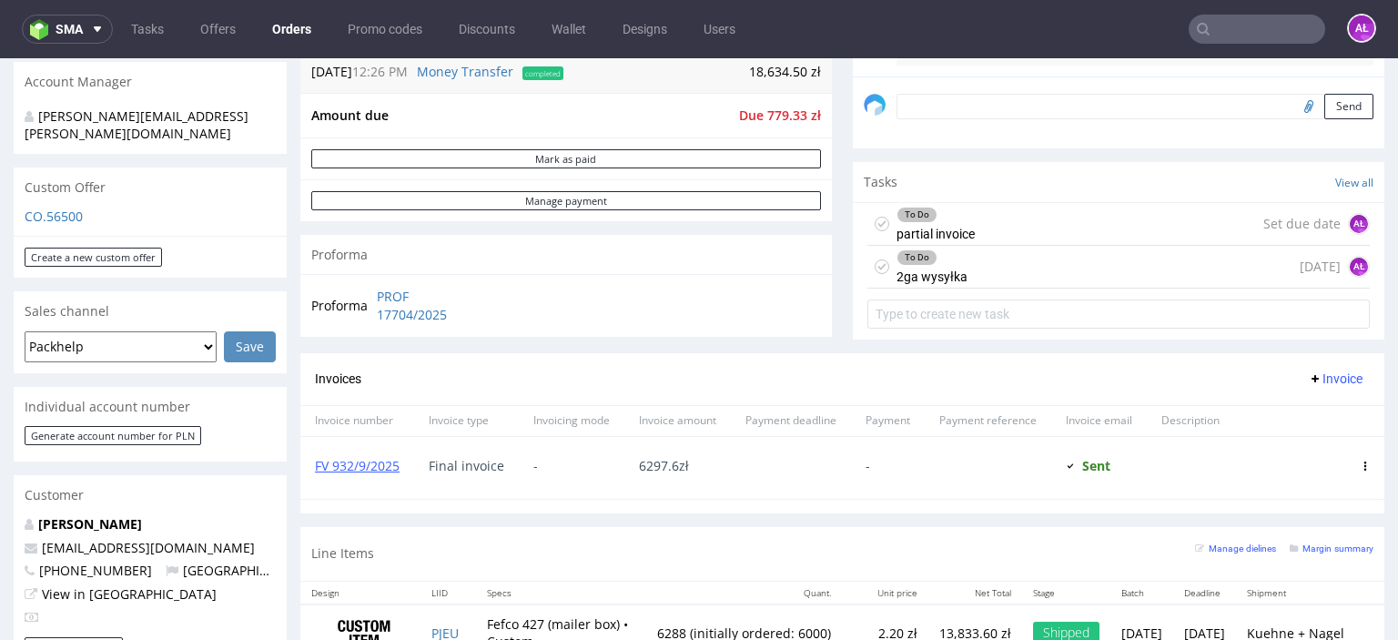
scroll to position [546, 0]
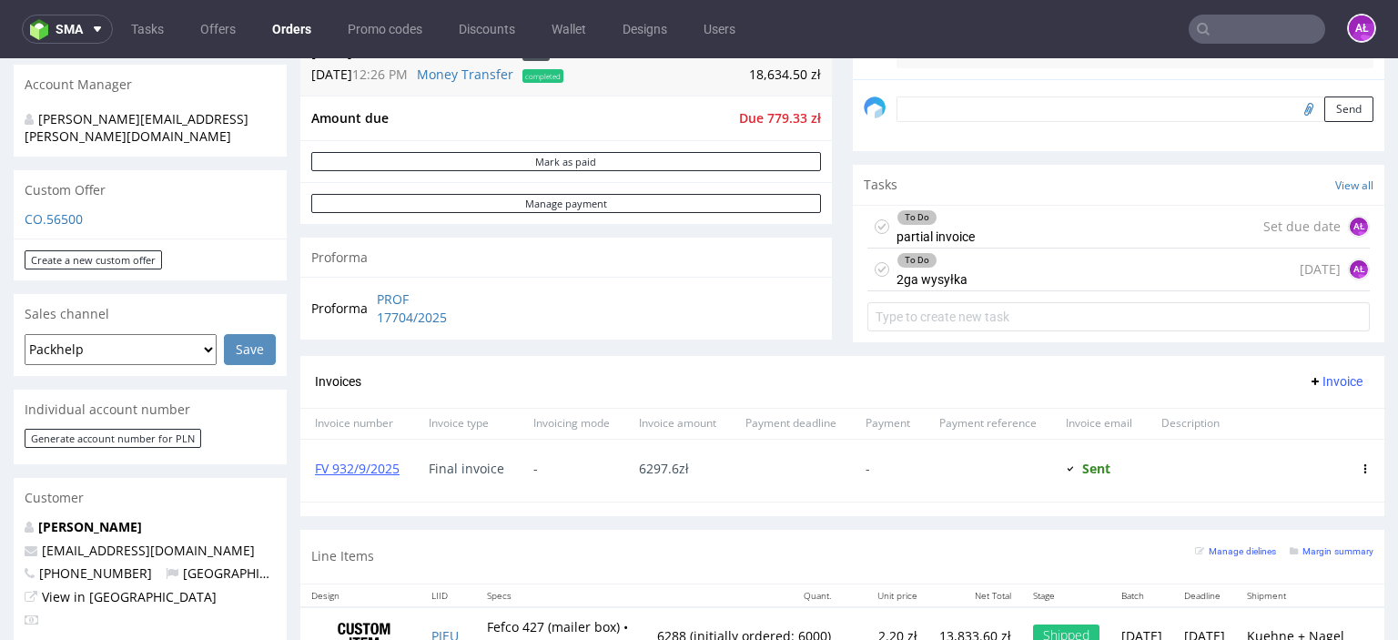
click at [969, 276] on div "To Do 2ga wysyłka 7 days ago AŁ" at bounding box center [1118, 269] width 502 height 43
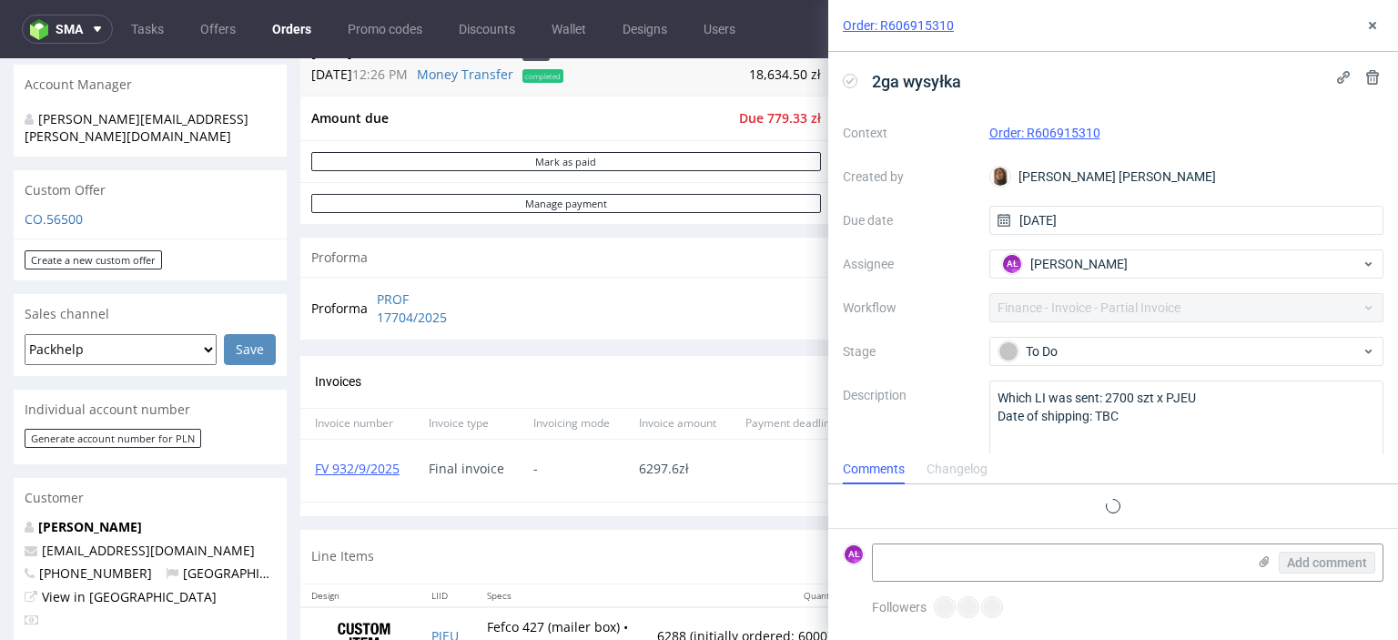
scroll to position [15, 0]
click at [969, 503] on div "Changelog" at bounding box center [956, 513] width 61 height 29
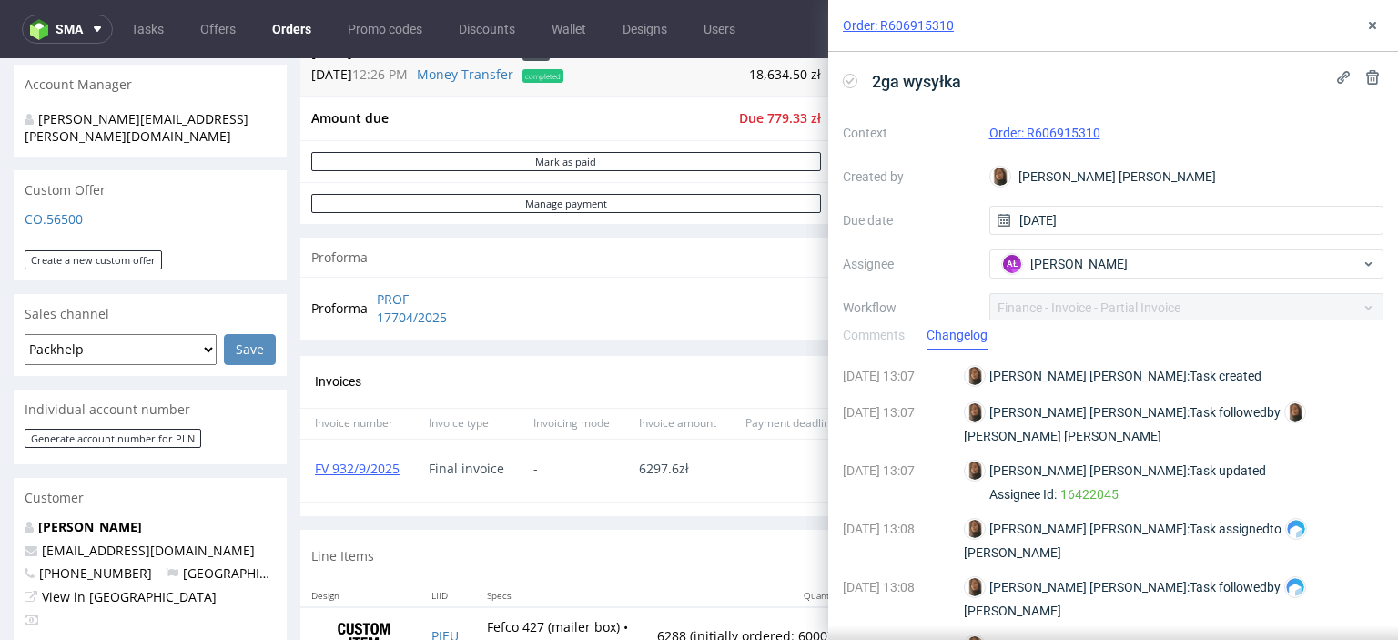
click at [884, 336] on div "Comments" at bounding box center [874, 335] width 62 height 29
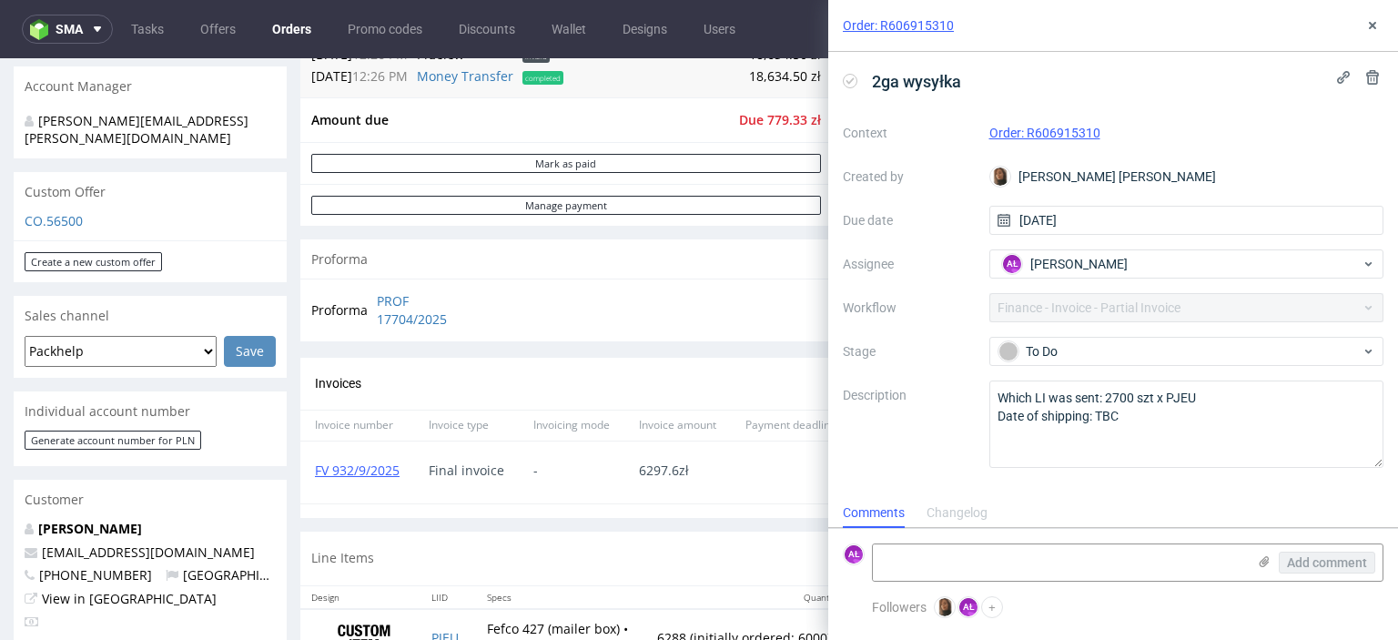
scroll to position [546, 0]
click at [372, 469] on link "FV 932/9/2025" at bounding box center [357, 468] width 85 height 17
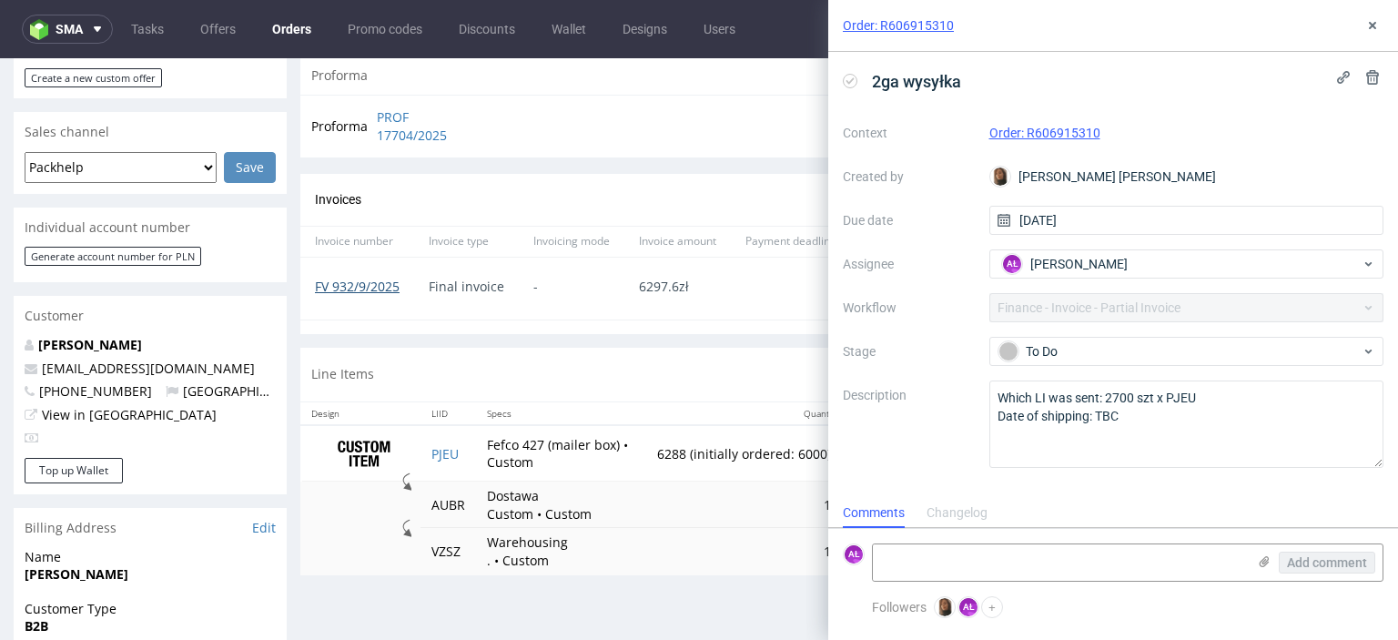
scroll to position [364, 0]
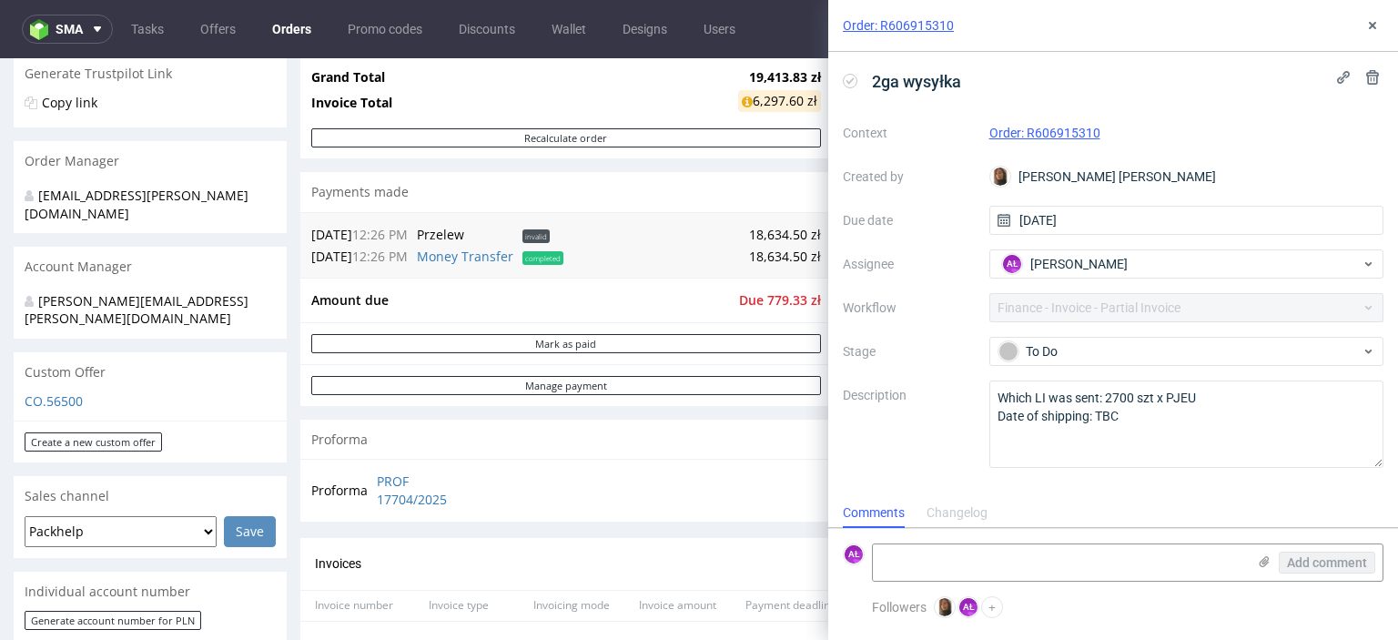
click at [848, 77] on icon at bounding box center [850, 81] width 15 height 15
click at [991, 560] on textarea at bounding box center [1059, 562] width 373 height 36
paste textarea "FV 808/10/2025"
type textarea "FV 808/10/2025"
click at [1307, 558] on span "Add comment" at bounding box center [1327, 562] width 80 height 13
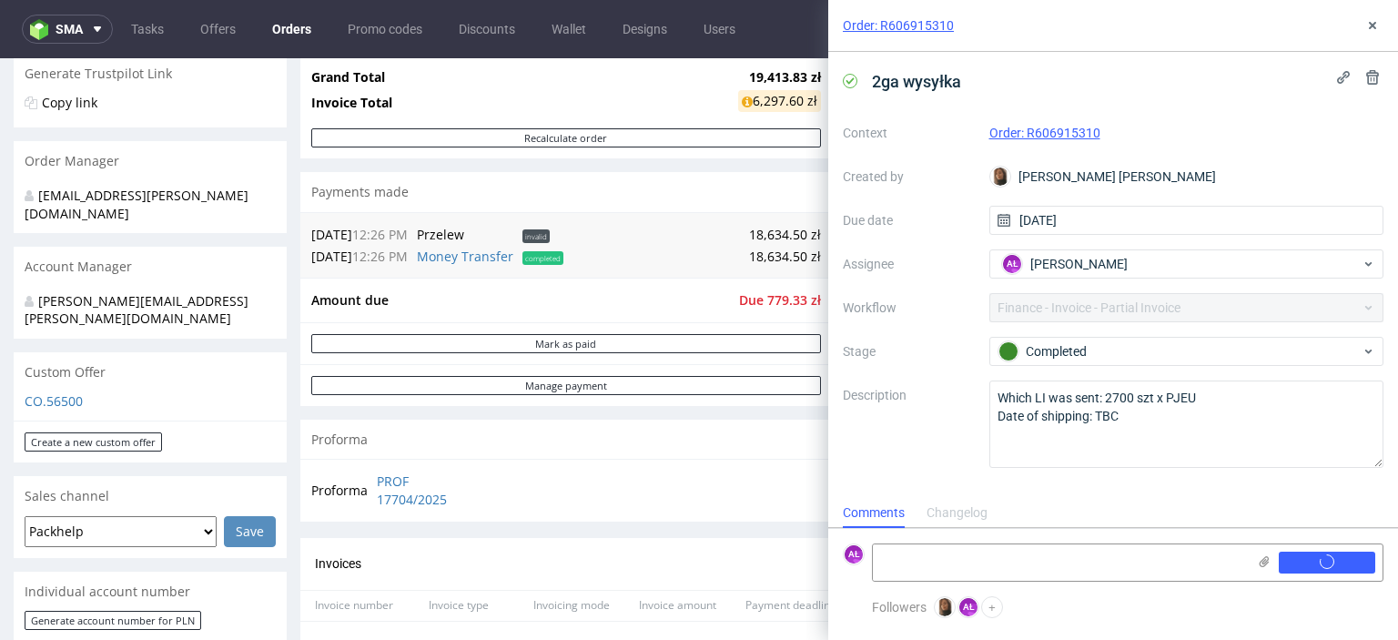
scroll to position [0, 0]
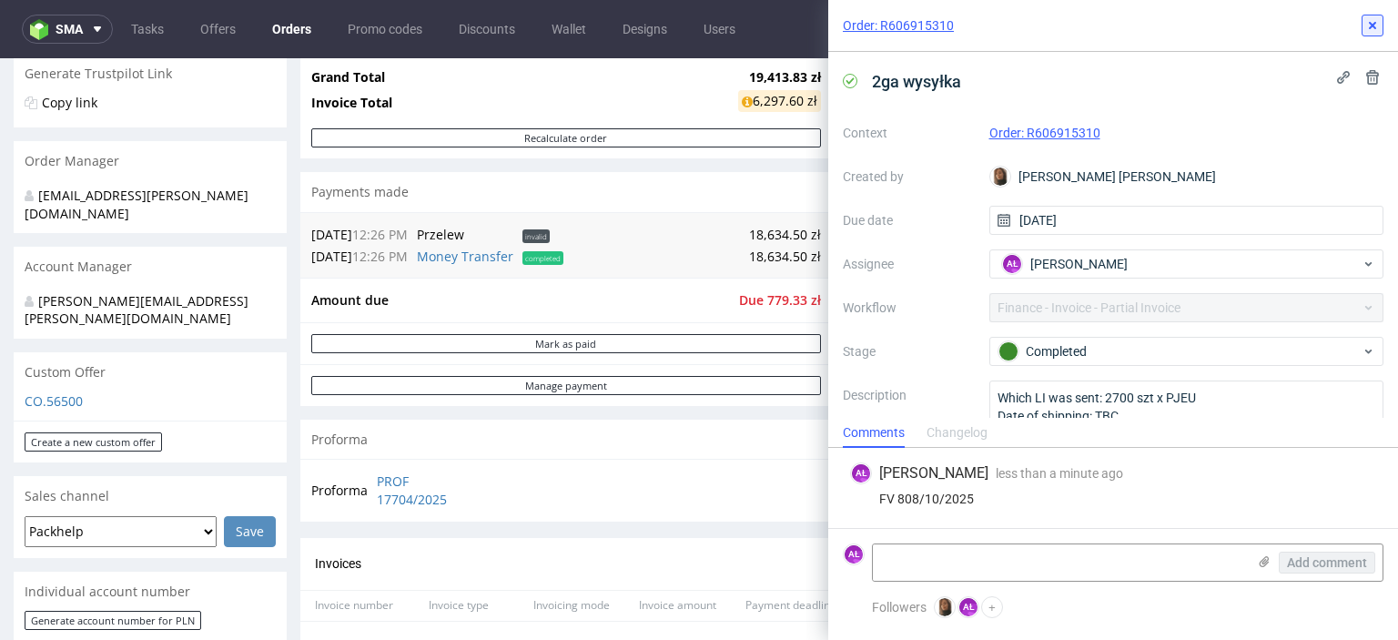
click at [1371, 25] on use at bounding box center [1372, 25] width 7 height 7
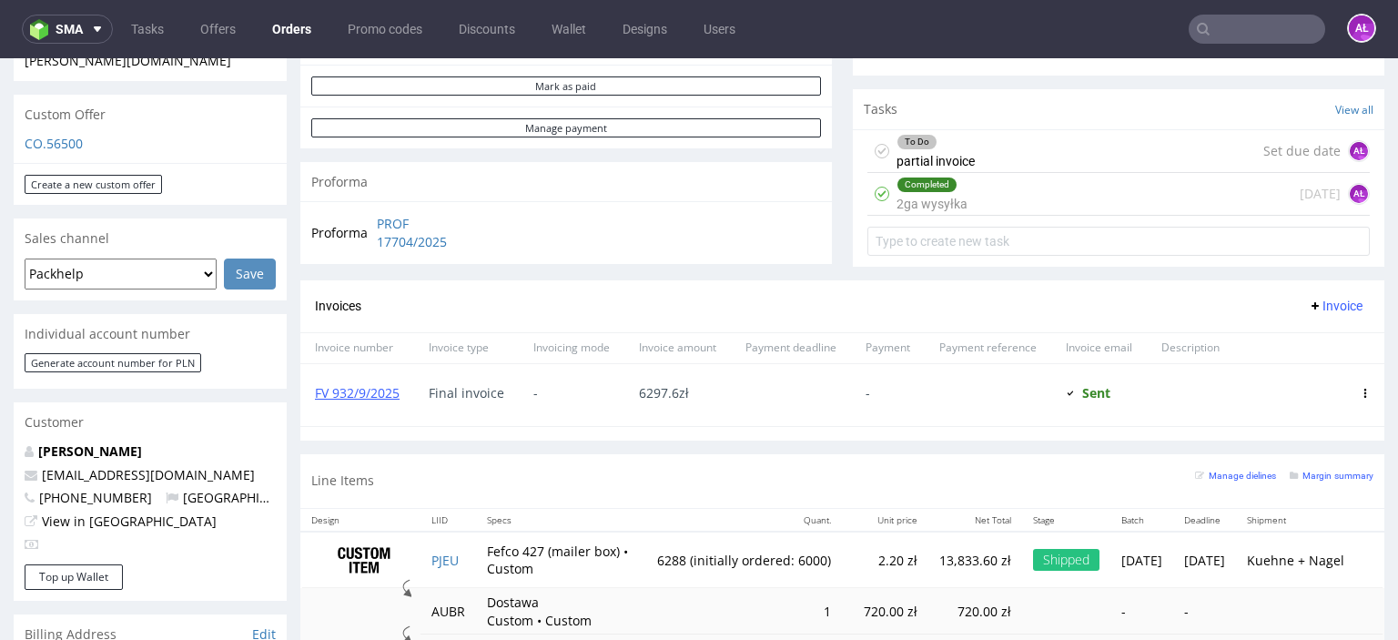
scroll to position [637, 0]
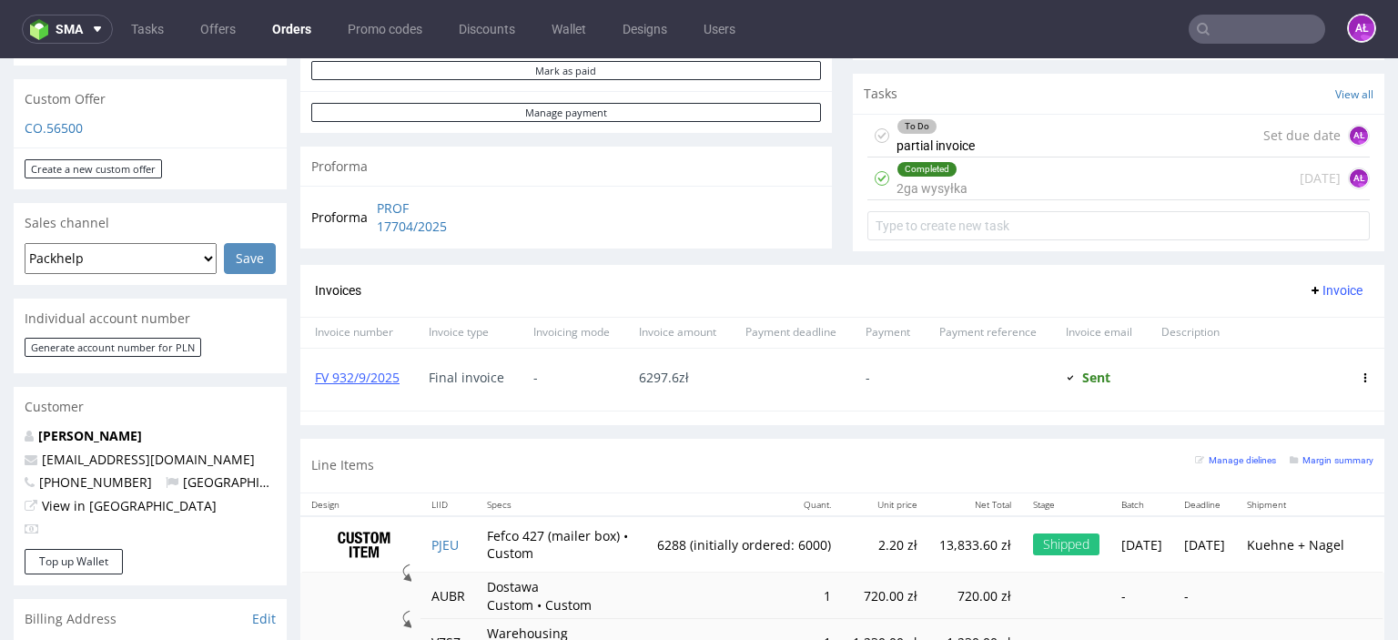
click at [1308, 283] on span "Invoice" at bounding box center [1335, 290] width 55 height 15
click at [1300, 327] on span "Upload" at bounding box center [1307, 327] width 88 height 18
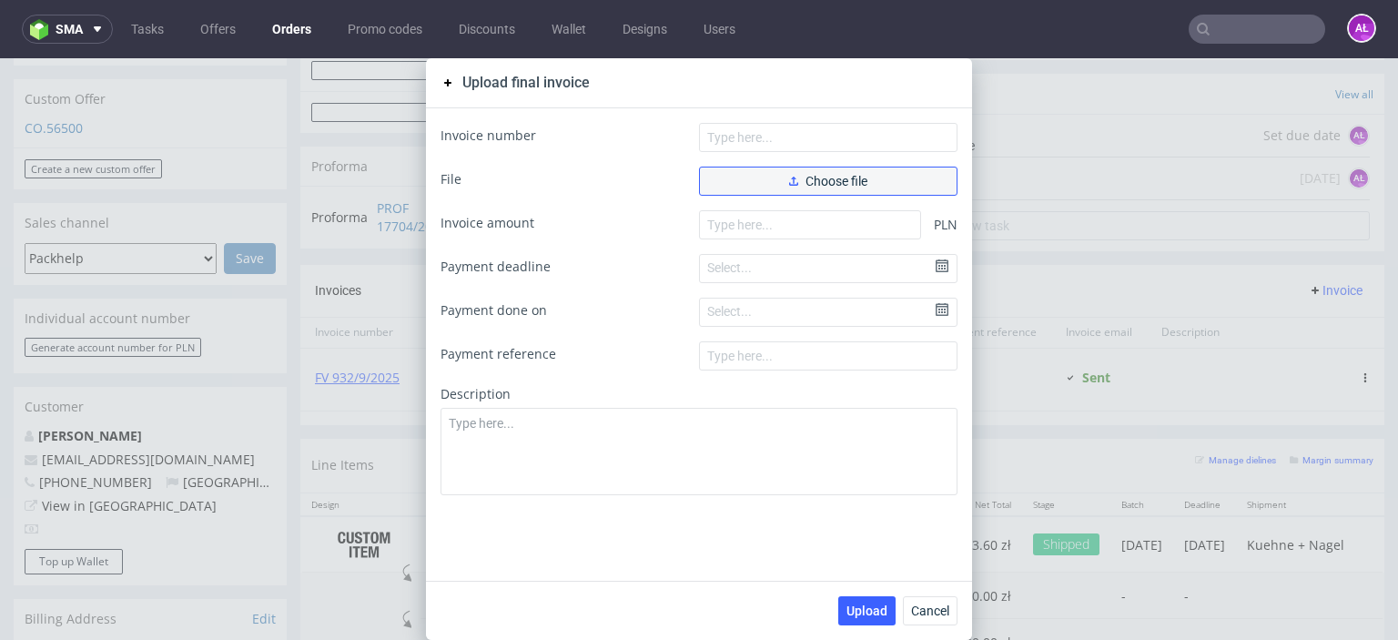
click at [891, 182] on button "Choose file" at bounding box center [828, 181] width 258 height 29
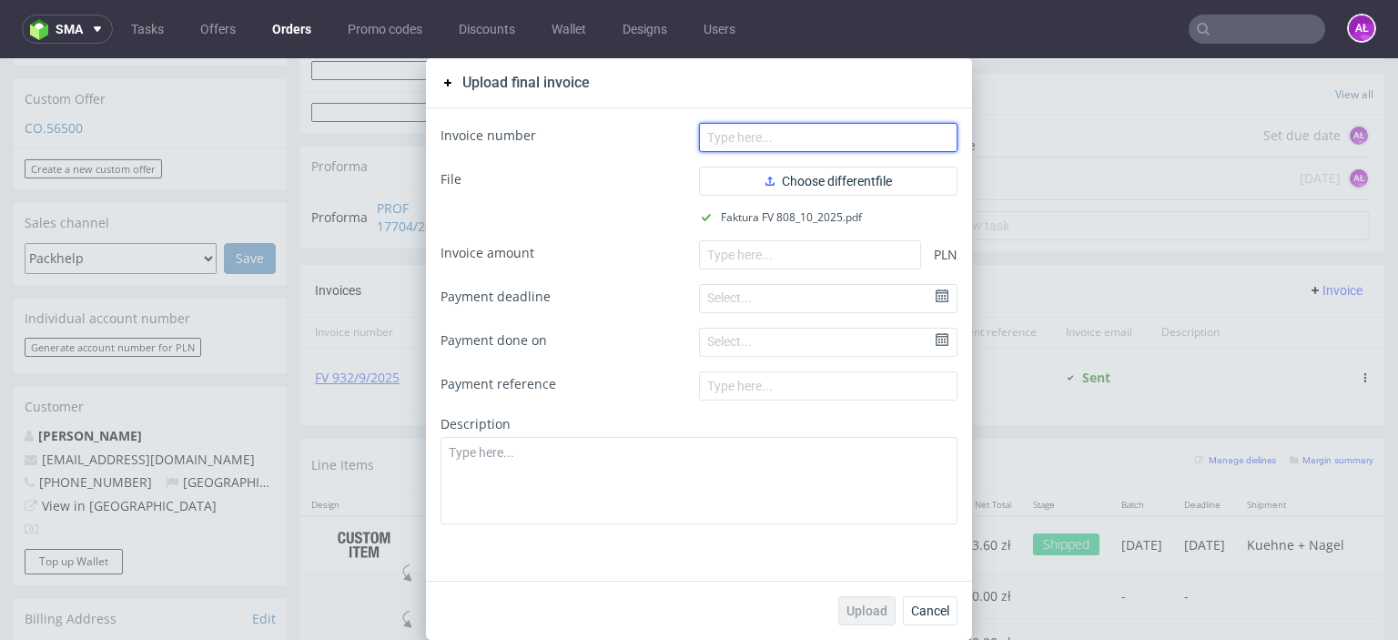
drag, startPoint x: 892, startPoint y: 145, endPoint x: 979, endPoint y: 74, distance: 112.5
click at [892, 145] on input "text" at bounding box center [828, 137] width 258 height 29
paste input "FV 808/10/2025"
type input "FV 808/10/2025"
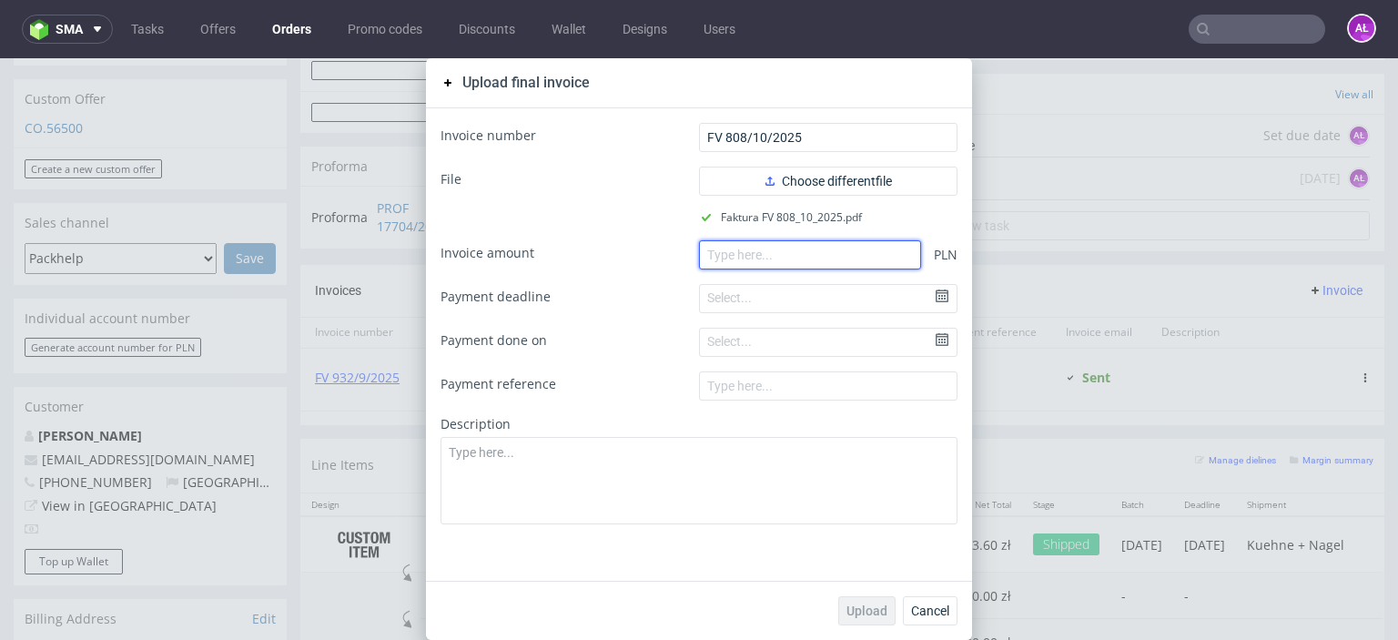
click at [766, 258] on input "number" at bounding box center [810, 254] width 222 height 29
paste input "7306.20"
type input "7306.20"
click at [854, 611] on span "Upload" at bounding box center [866, 610] width 41 height 13
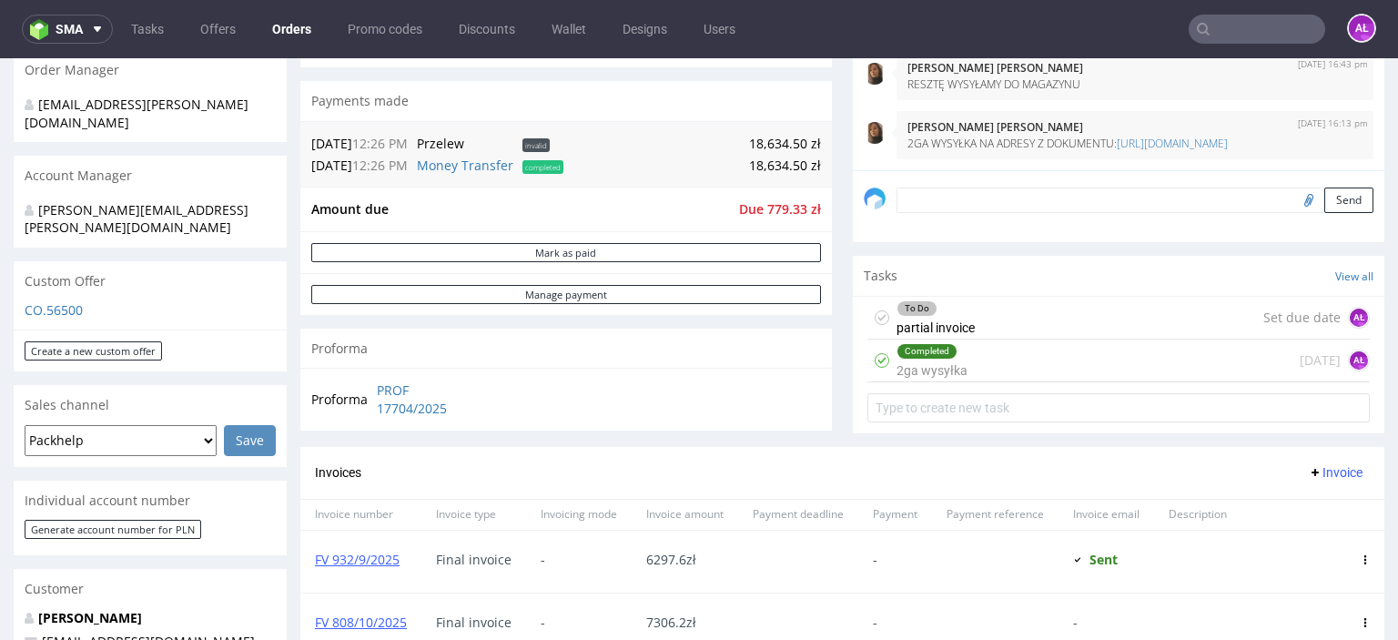
scroll to position [546, 0]
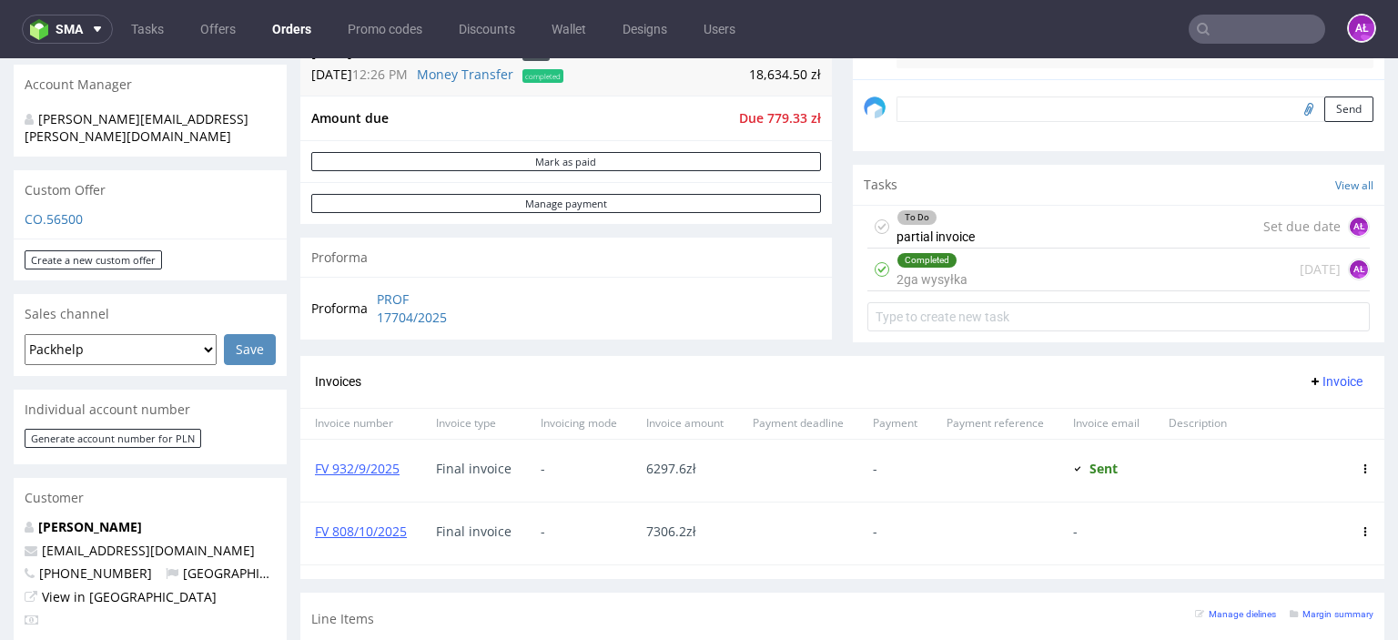
click at [904, 214] on div "To Do" at bounding box center [916, 217] width 39 height 15
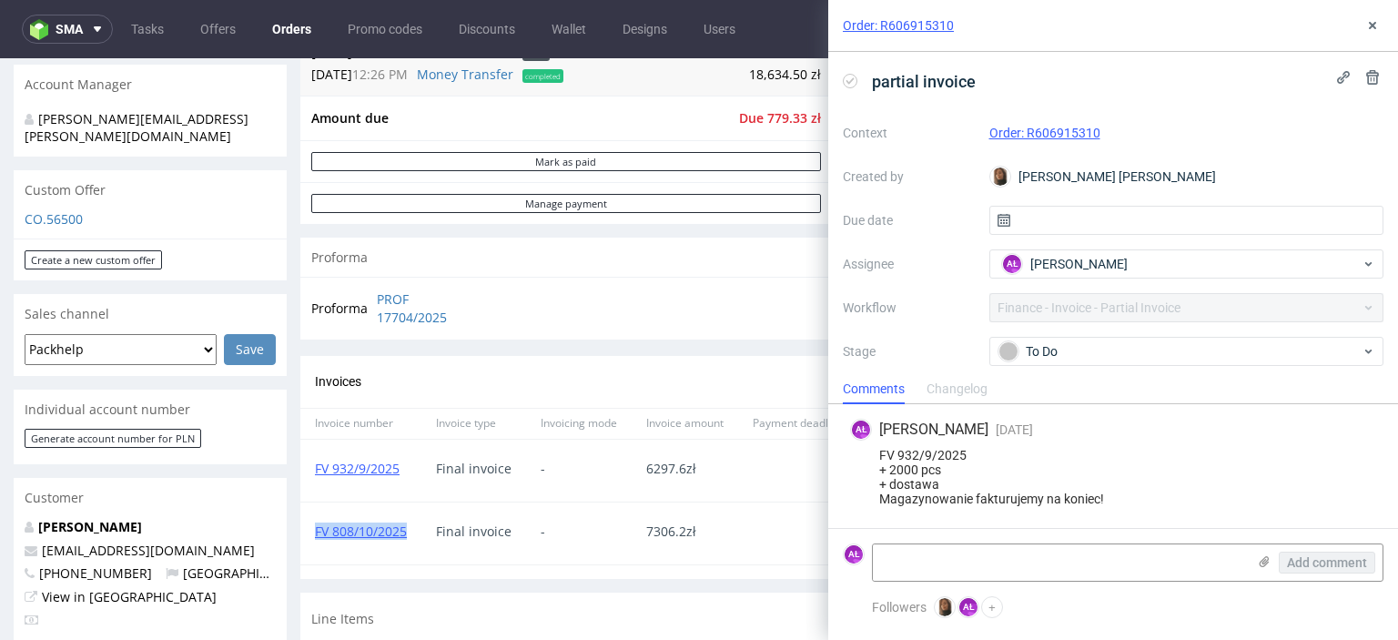
drag, startPoint x: 419, startPoint y: 538, endPoint x: 305, endPoint y: 544, distance: 113.9
click at [305, 544] on div "FV 808/10/2025" at bounding box center [360, 533] width 121 height 62
copy link "FV 808/10/2025"
click at [1045, 549] on textarea at bounding box center [1059, 562] width 373 height 36
paste textarea "FV 808/10/2025"
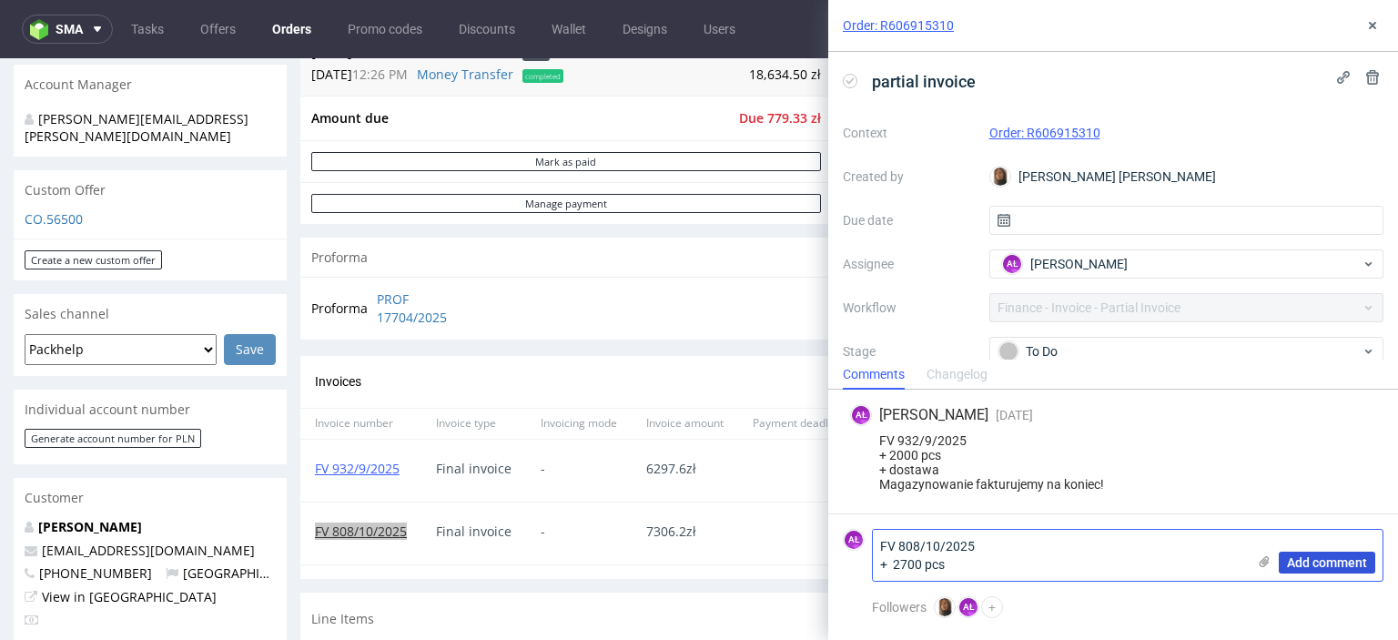
type textarea "FV 808/10/2025 + 2700 pcs"
drag, startPoint x: 1324, startPoint y: 561, endPoint x: 1184, endPoint y: 311, distance: 286.8
click at [1322, 561] on span "Add comment" at bounding box center [1327, 562] width 80 height 13
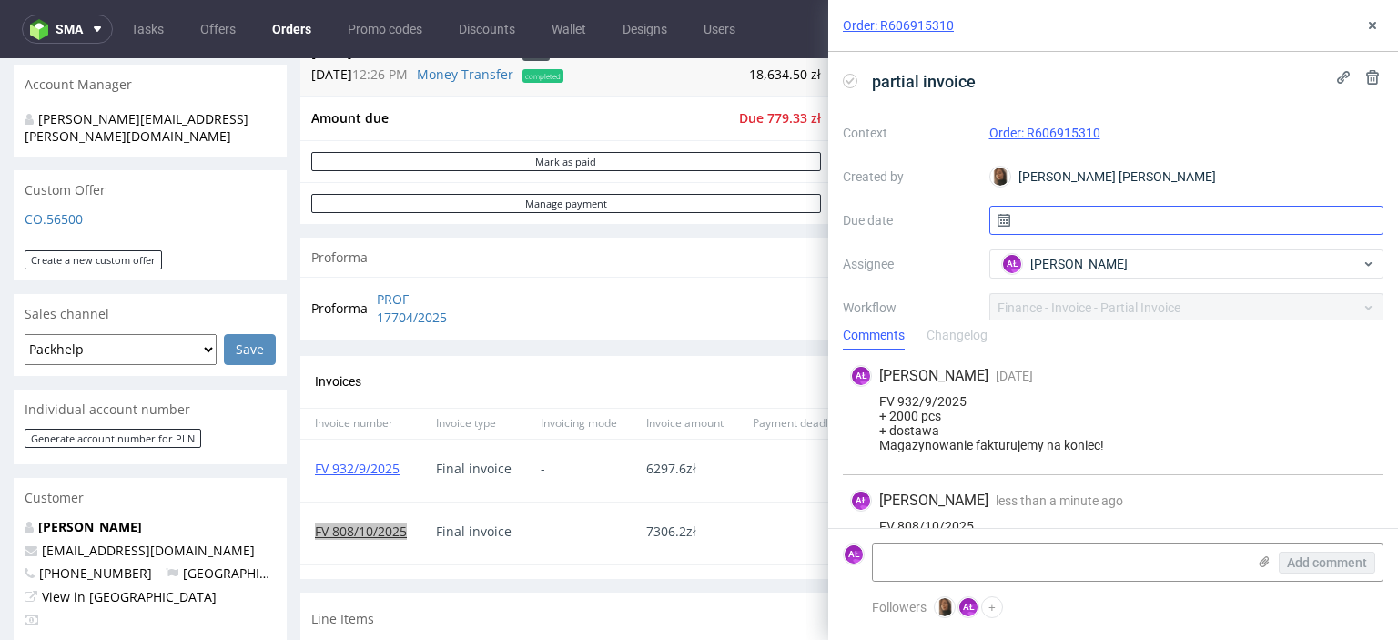
scroll to position [40, 0]
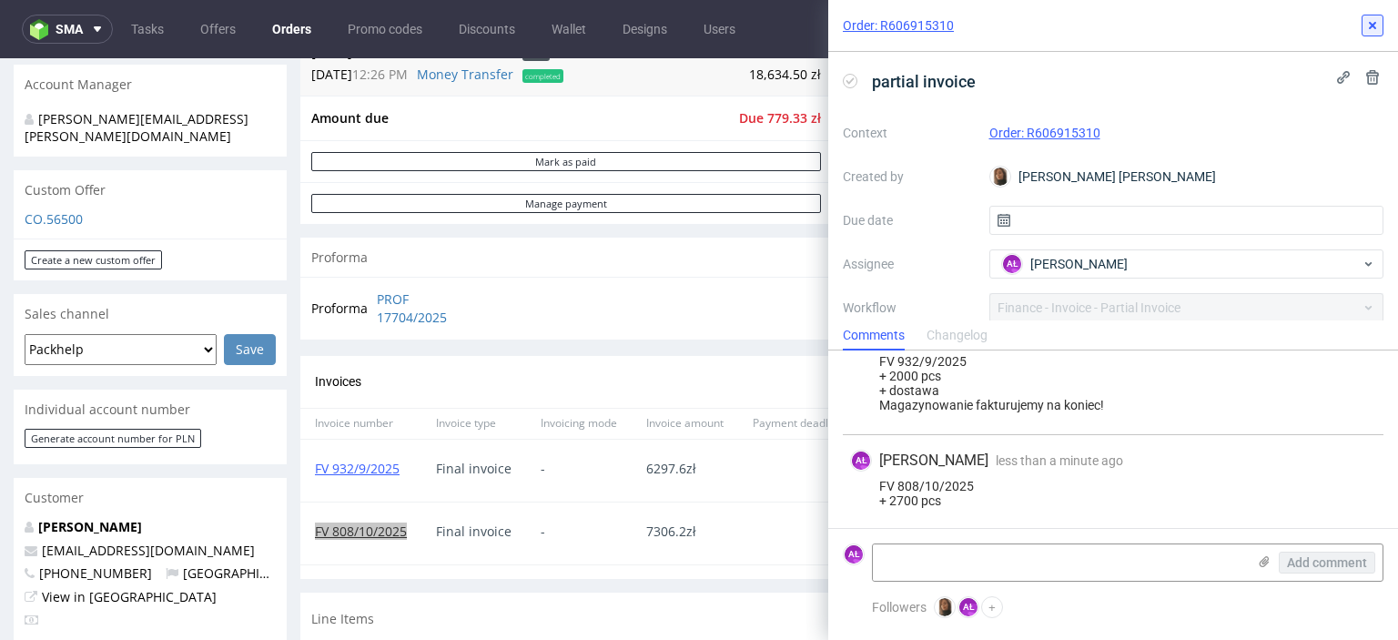
drag, startPoint x: 1233, startPoint y: 122, endPoint x: 1356, endPoint y: 45, distance: 145.2
click at [1373, 25] on icon at bounding box center [1372, 25] width 15 height 15
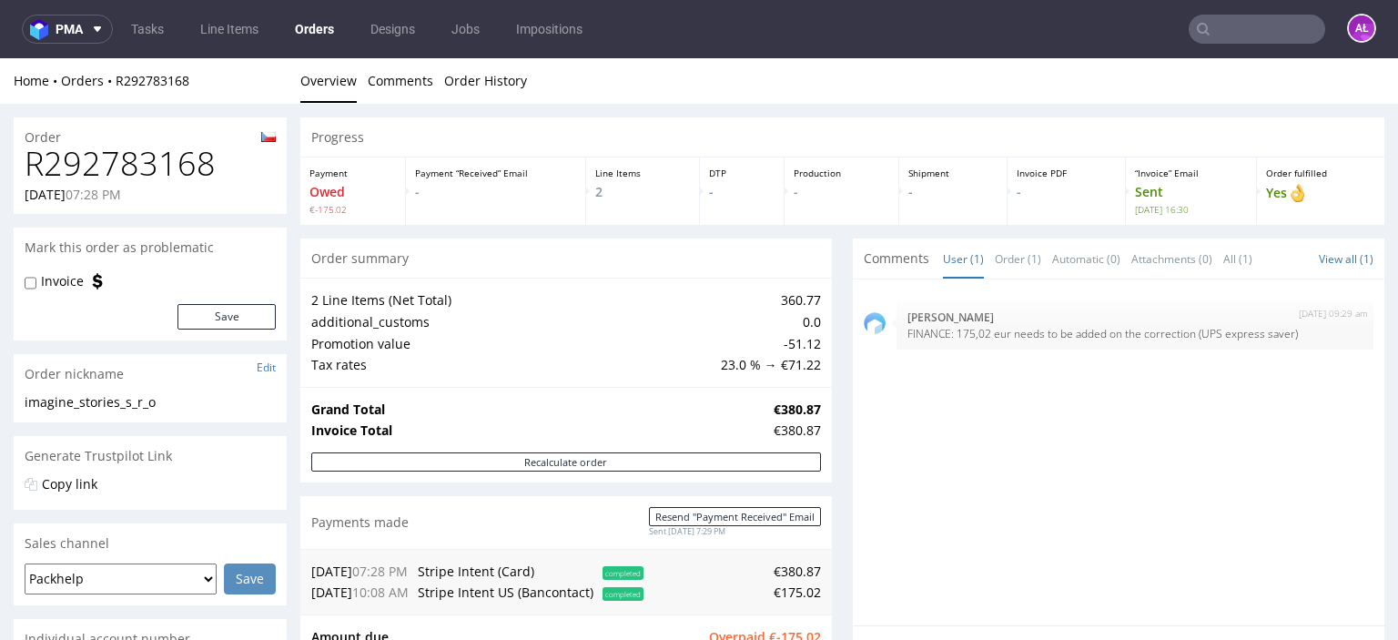
scroll to position [364, 0]
